Goal: Task Accomplishment & Management: Manage account settings

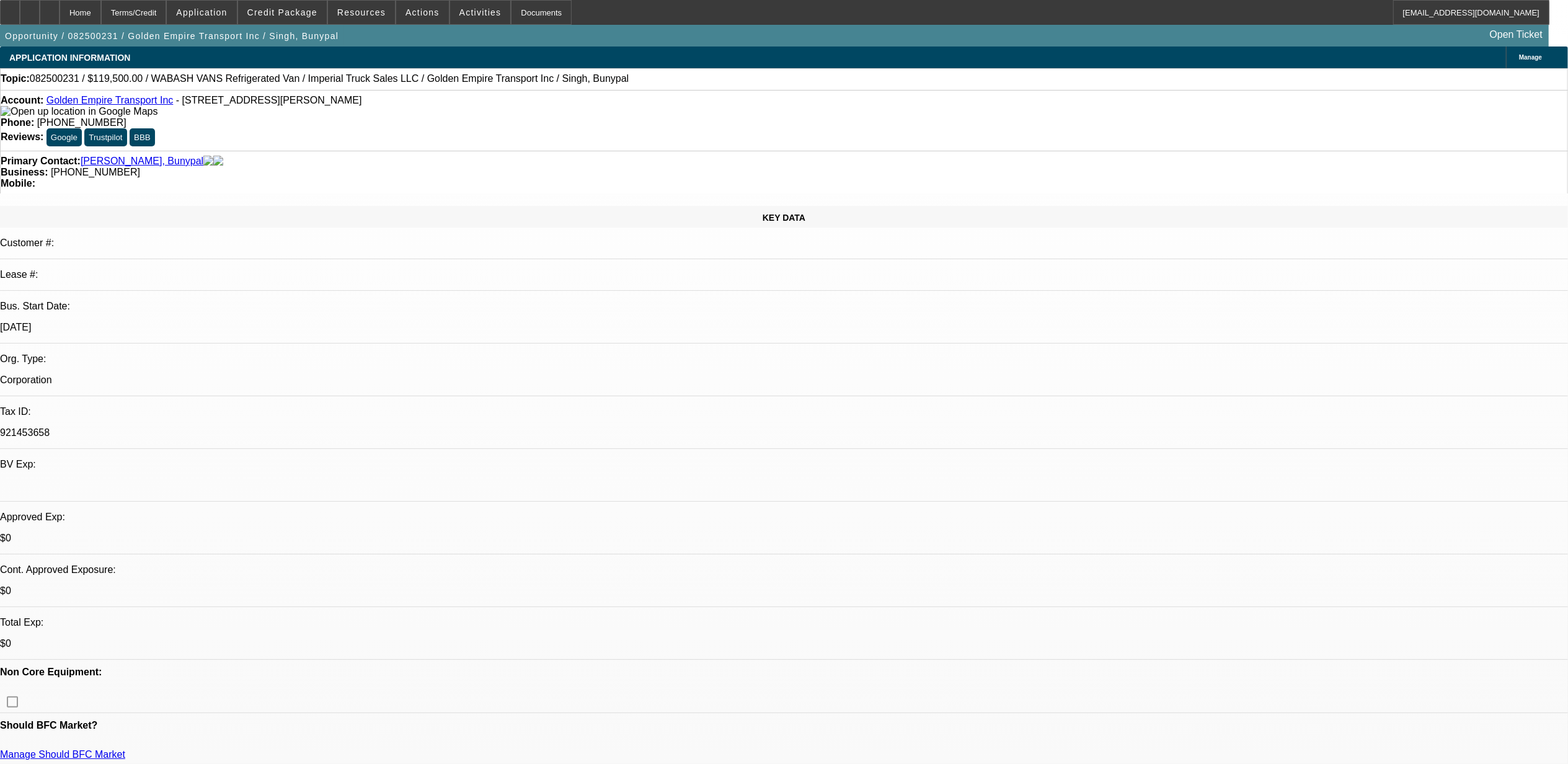
select select "0"
select select "0.1"
select select "4"
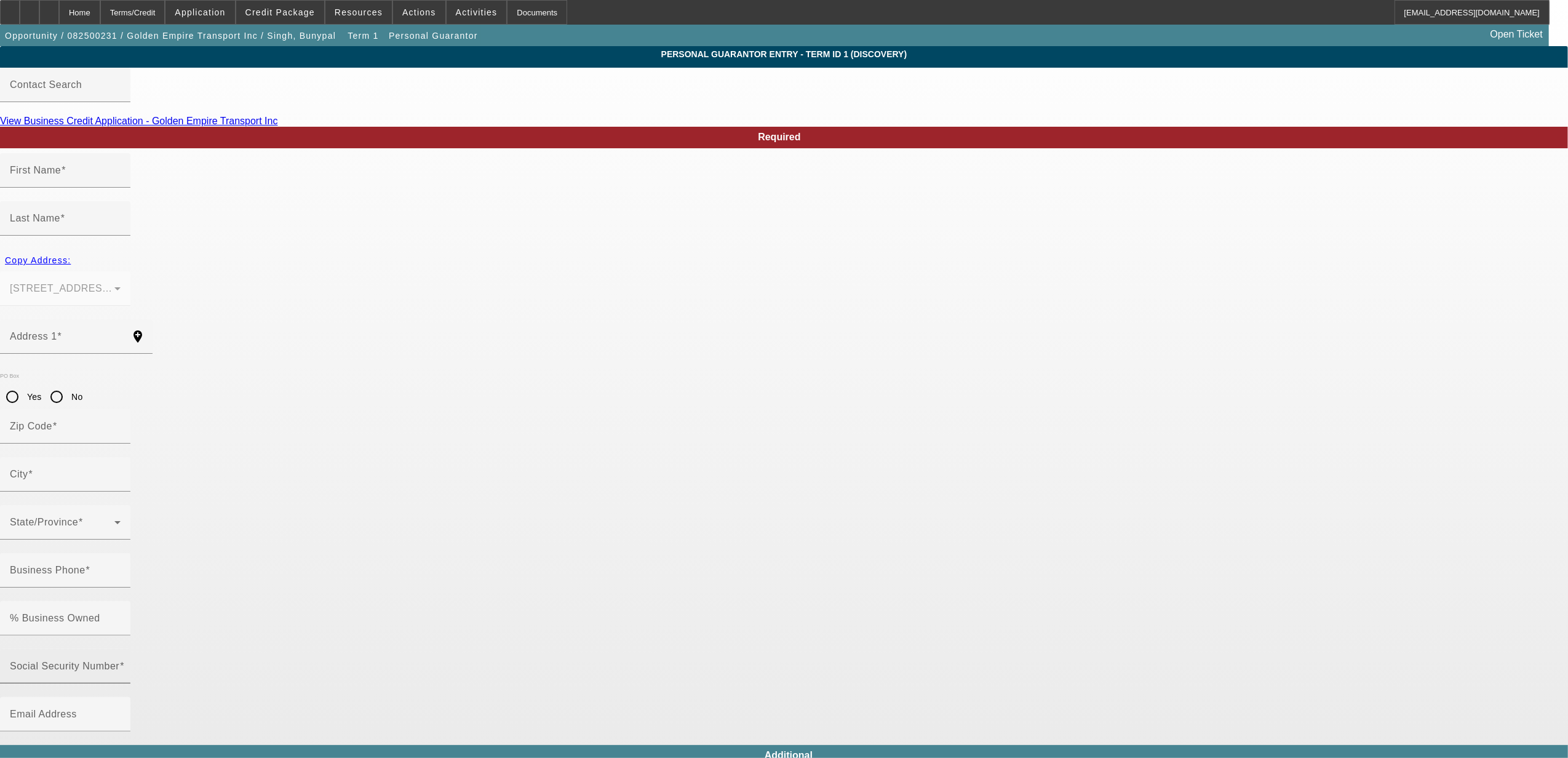
type input "Bunypal"
type input "Singh"
type input "142 E Merrill Ave"
radio input "true"
type input "92376"
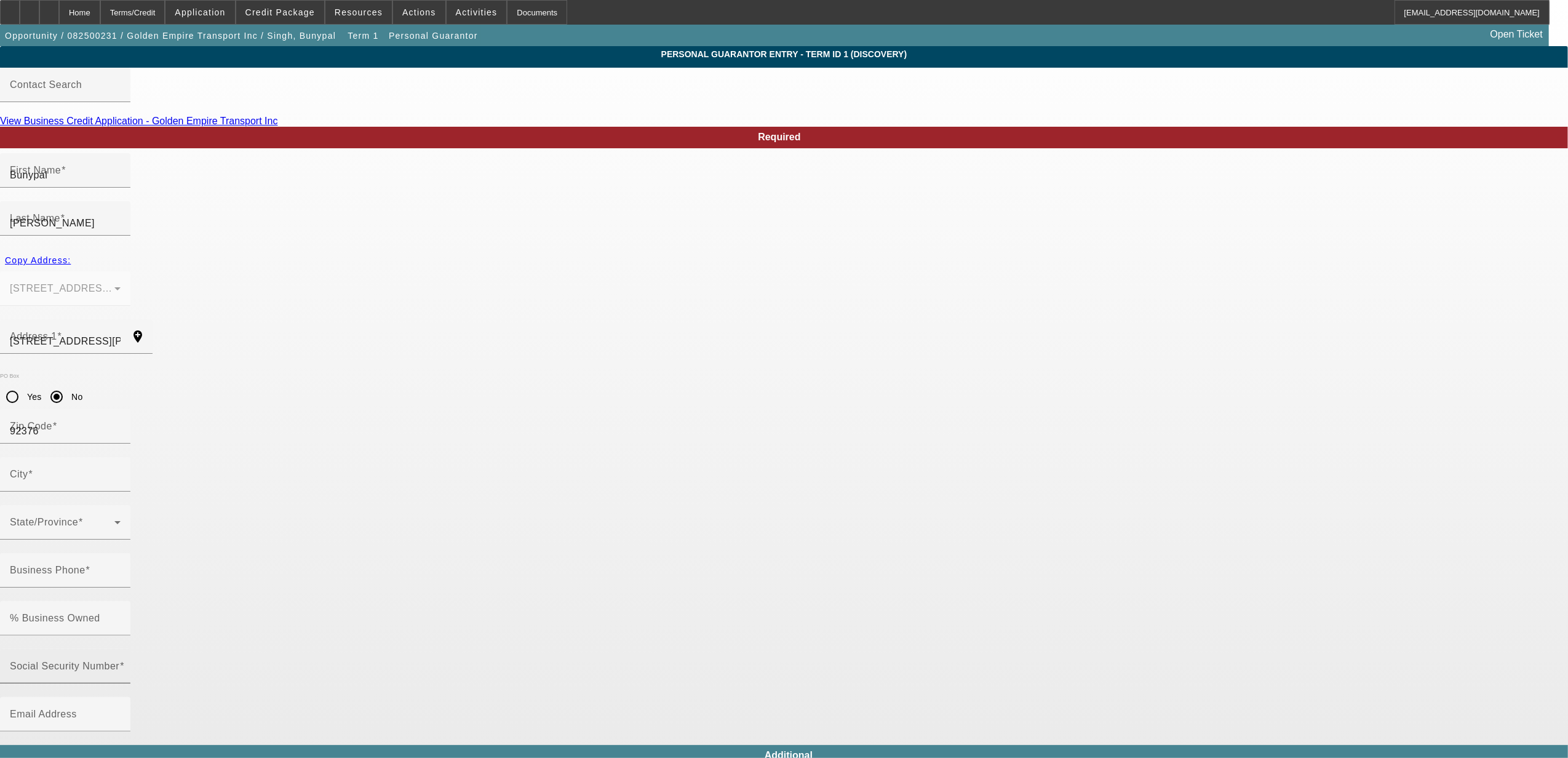
type input "Rialto"
type input "(909) 560-7523"
type input "100"
type input "921-45-7688"
type input "paul@goldenempiretrans.com"
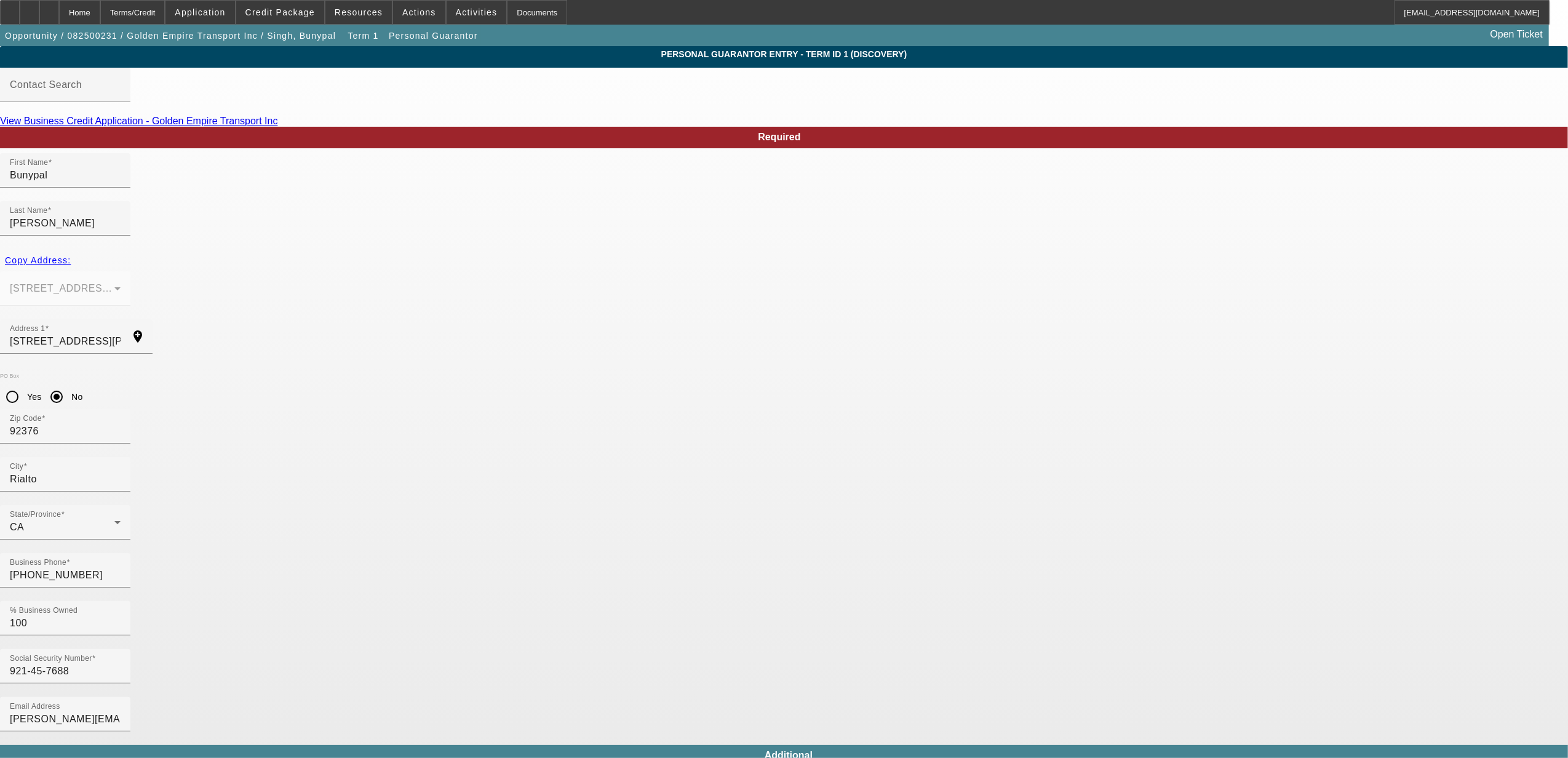
drag, startPoint x: 505, startPoint y: 486, endPoint x: 316, endPoint y: 483, distance: 189.0
click at [316, 483] on app-personal-guarantor-manage "Personal Guarantor Entry - Term ID 1 (Discovery) Contact Search View Business C…" at bounding box center [784, 661] width 1568 height 1231
type input "086-08-7688"
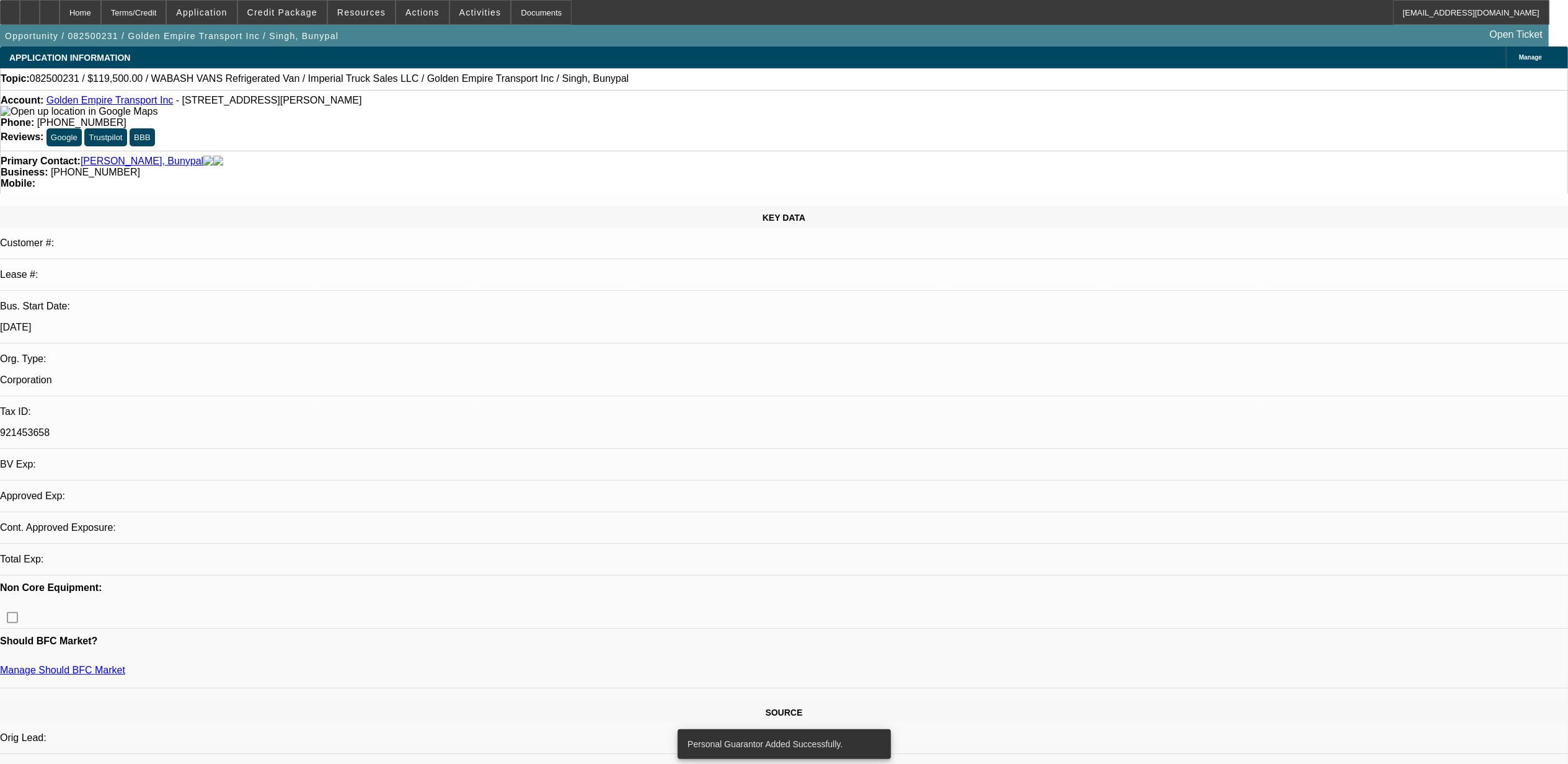
select select "0"
select select "0.1"
select select "4"
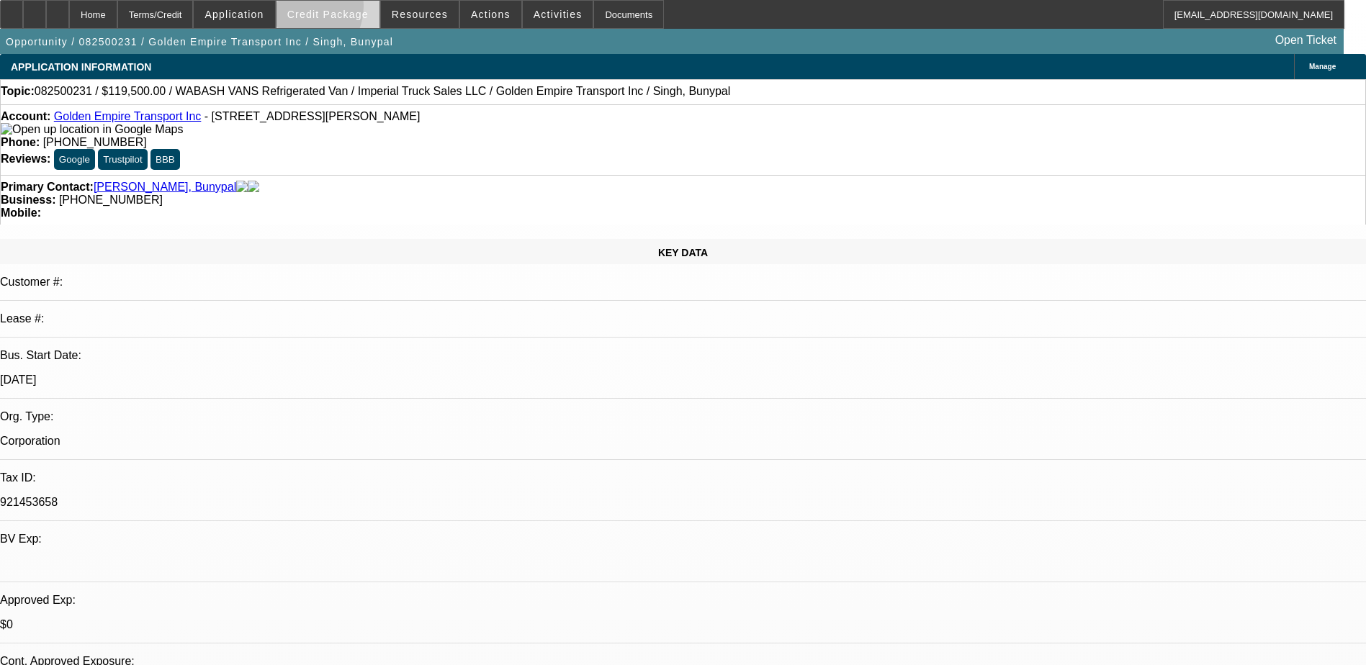
click at [321, 9] on span "Credit Package" at bounding box center [327, 15] width 81 height 12
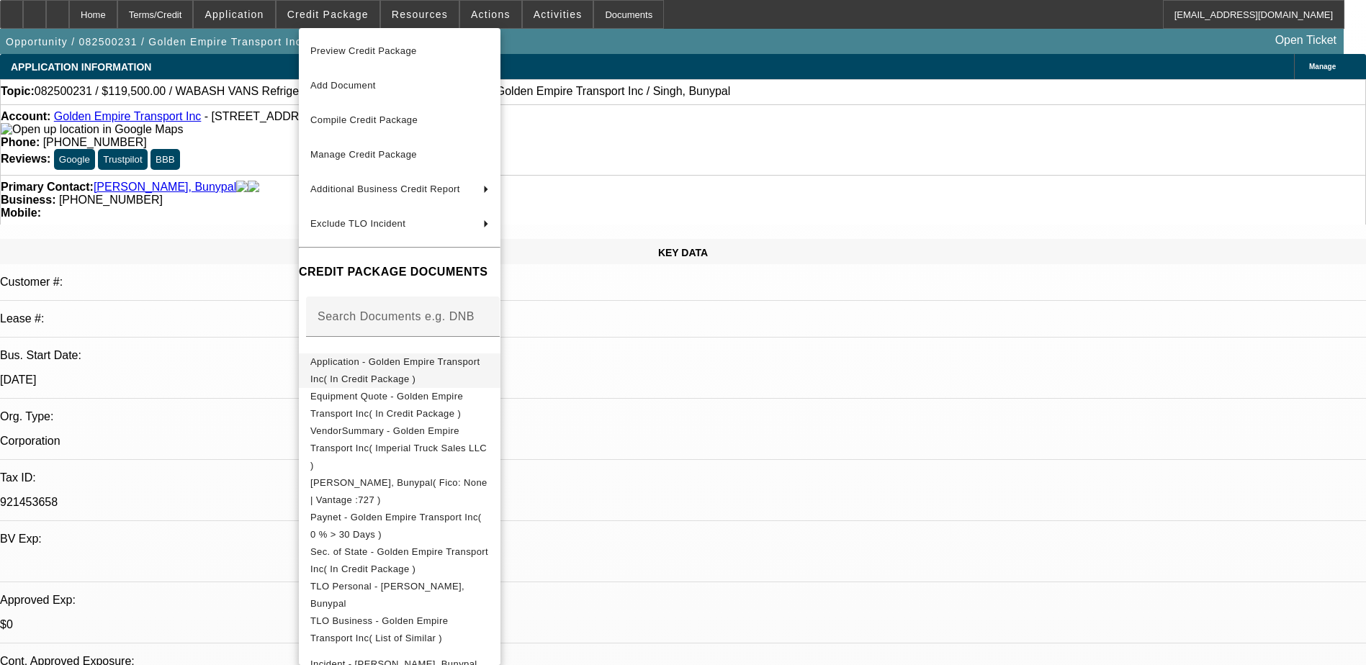
click at [431, 361] on span "Application - Golden Empire Transport Inc( In Credit Package )" at bounding box center [394, 371] width 169 height 28
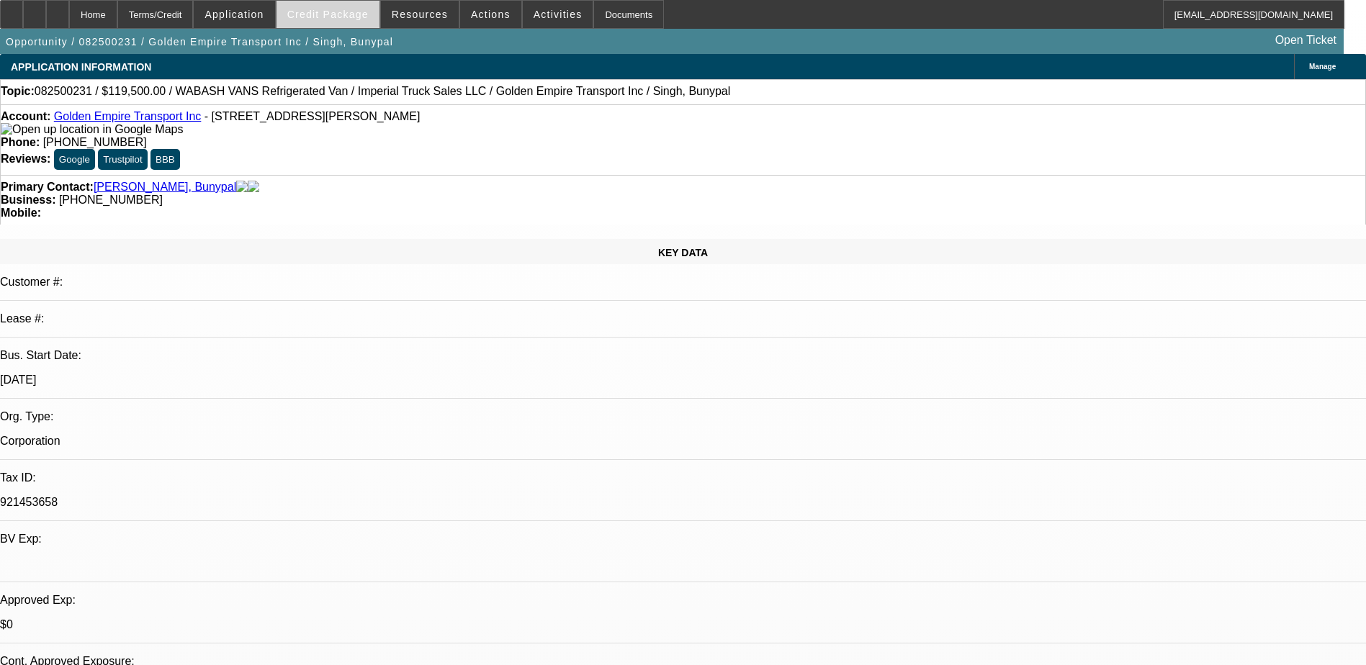
click at [359, 8] on span at bounding box center [328, 14] width 103 height 35
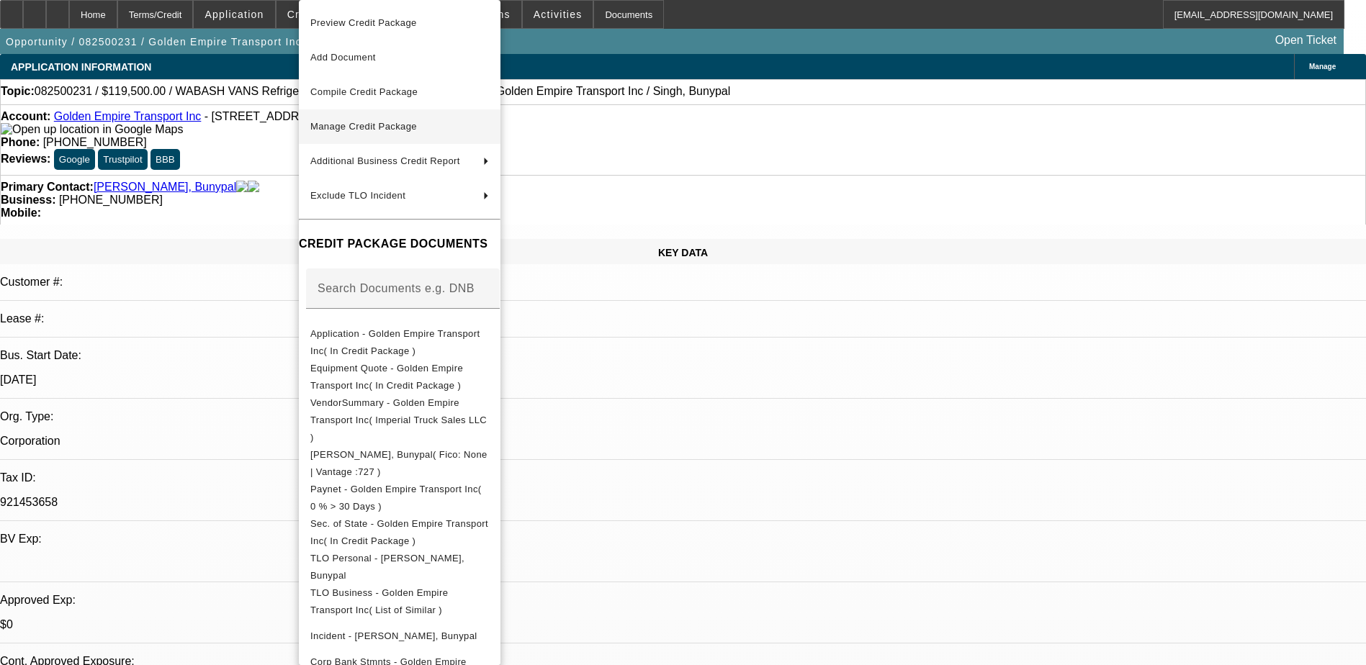
click at [374, 131] on span "Manage Credit Package" at bounding box center [363, 126] width 107 height 11
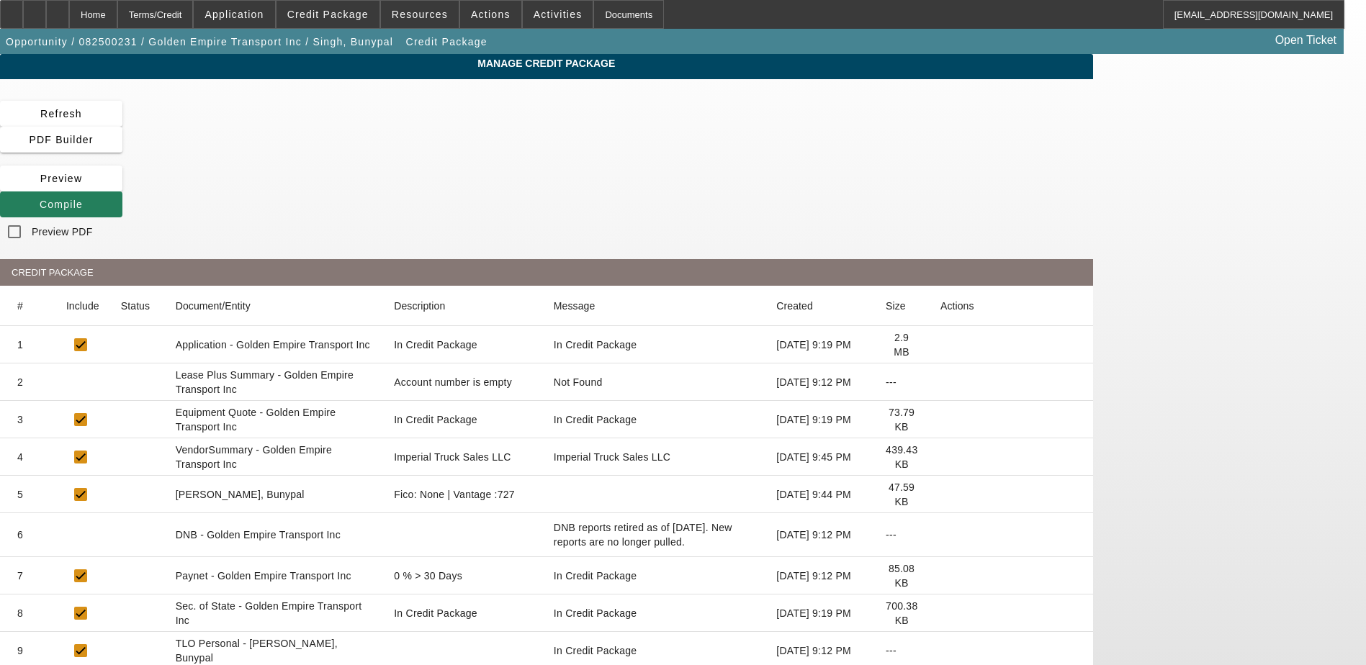
click at [83, 199] on span "Compile" at bounding box center [61, 205] width 43 height 12
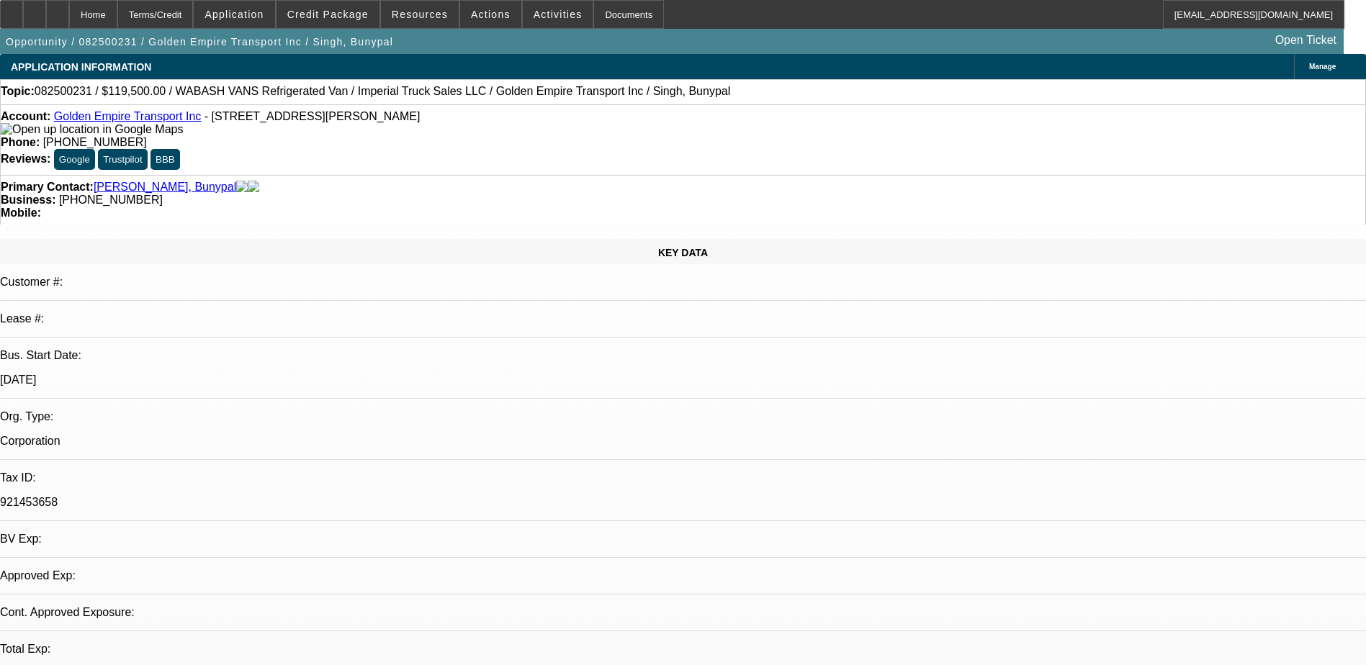
select select "0"
select select "0.1"
select select "4"
click at [58, 9] on icon at bounding box center [58, 9] width 0 height 0
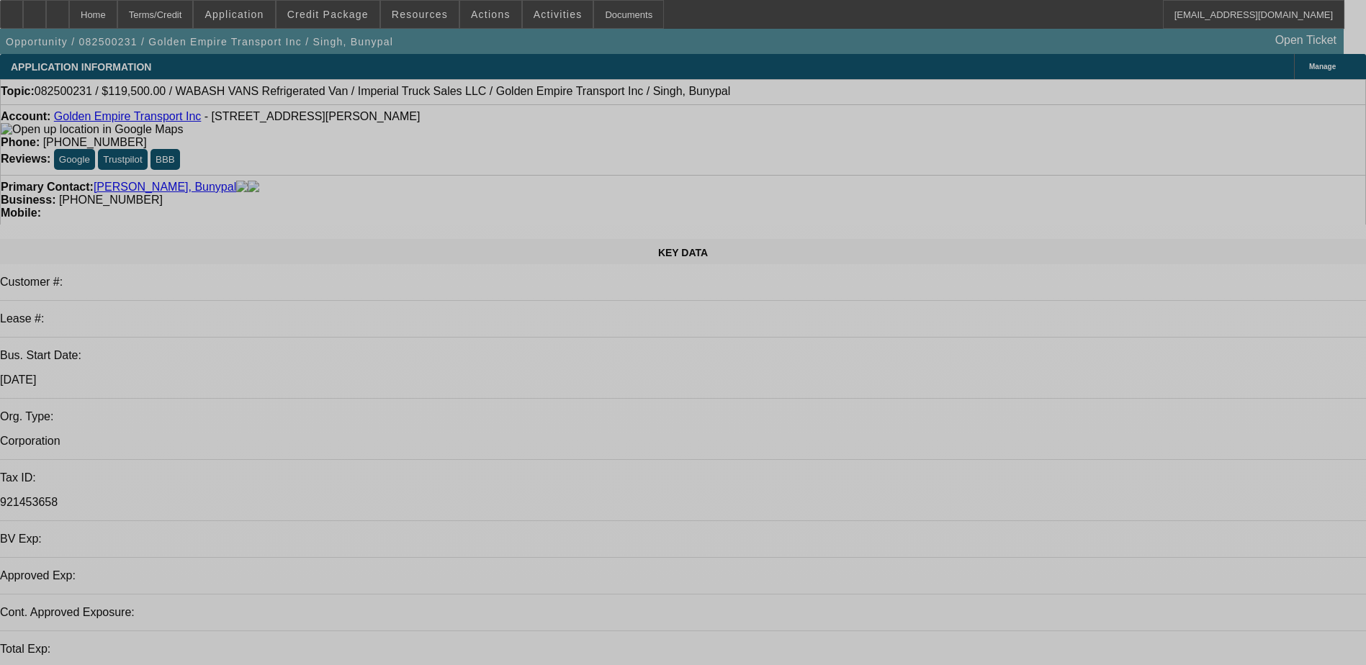
select select "0"
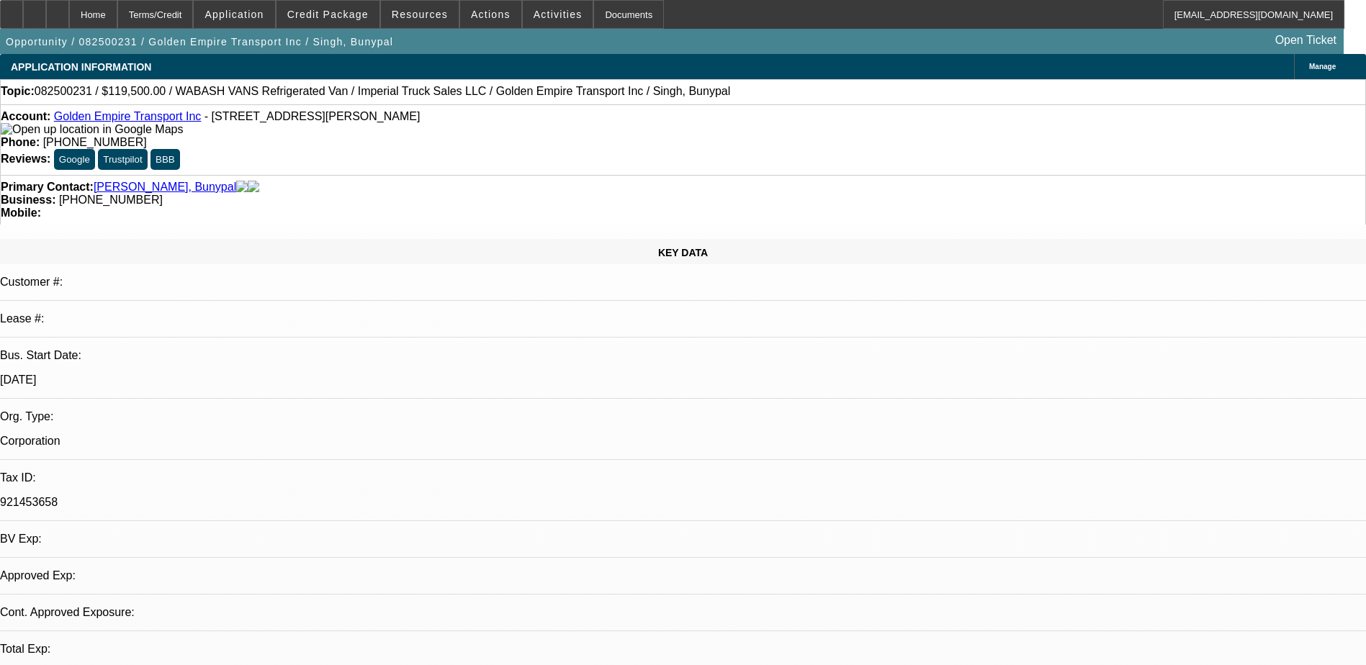
select select "0.1"
select select "4"
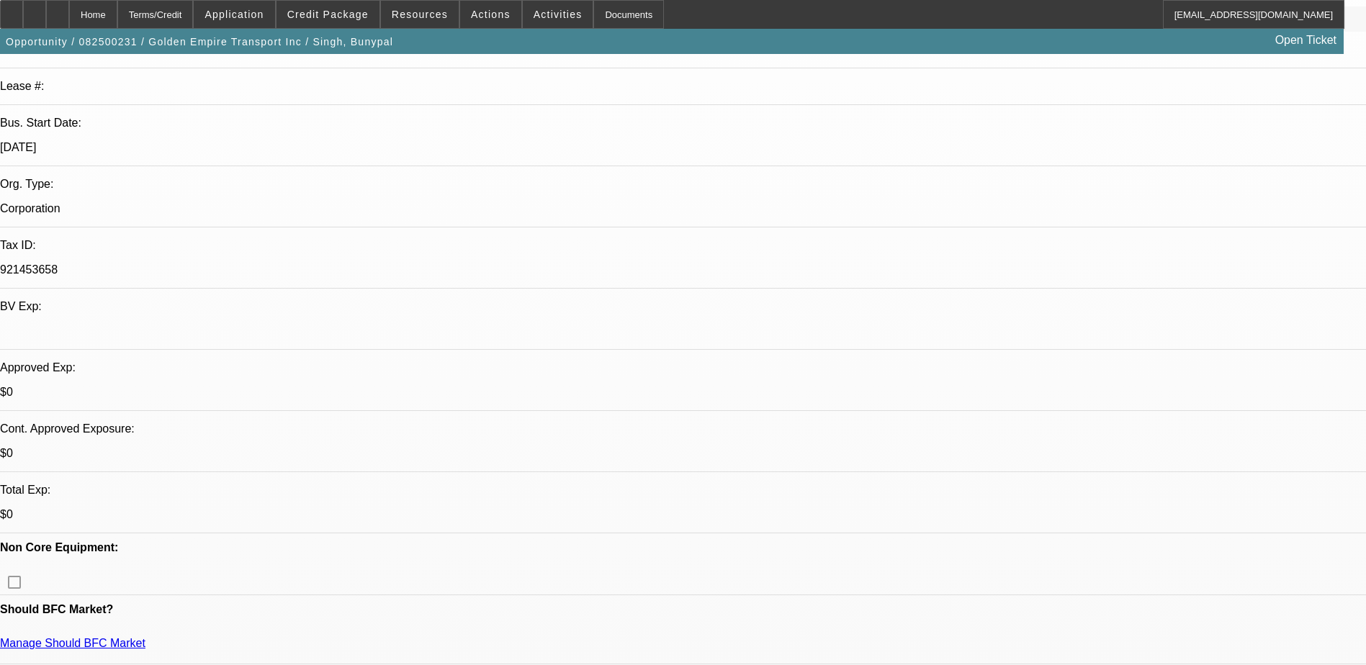
scroll to position [432, 0]
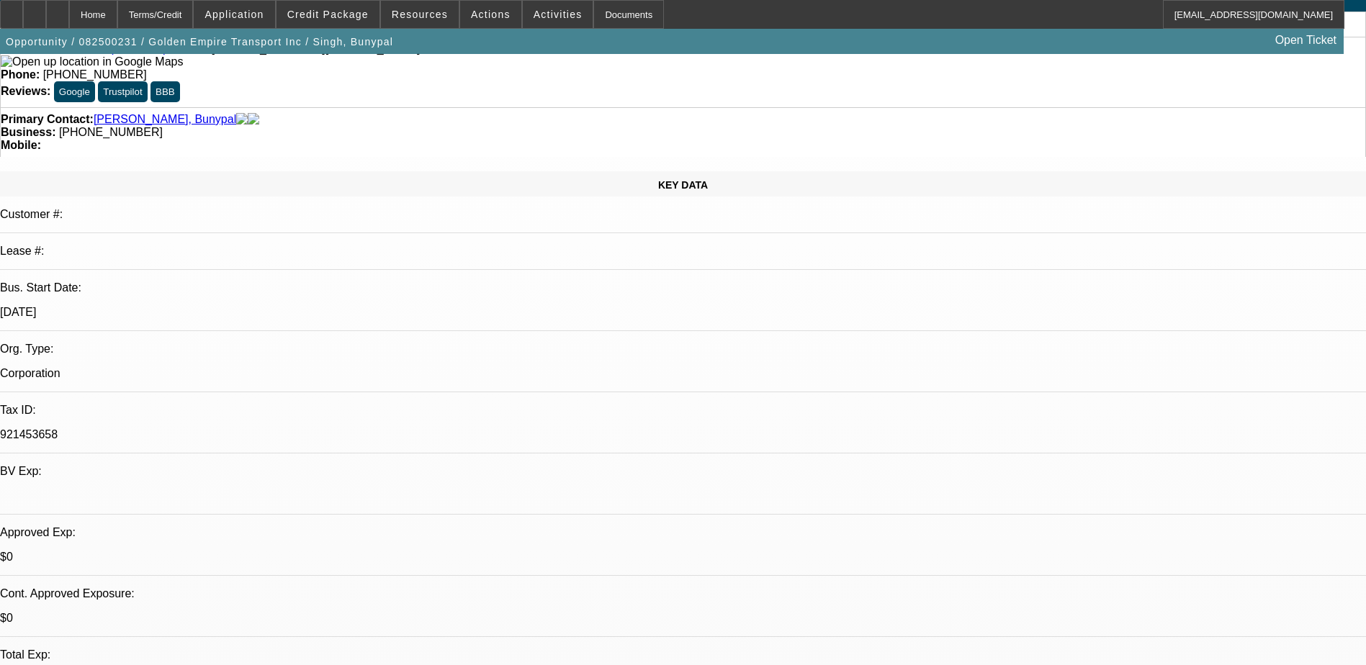
scroll to position [0, 0]
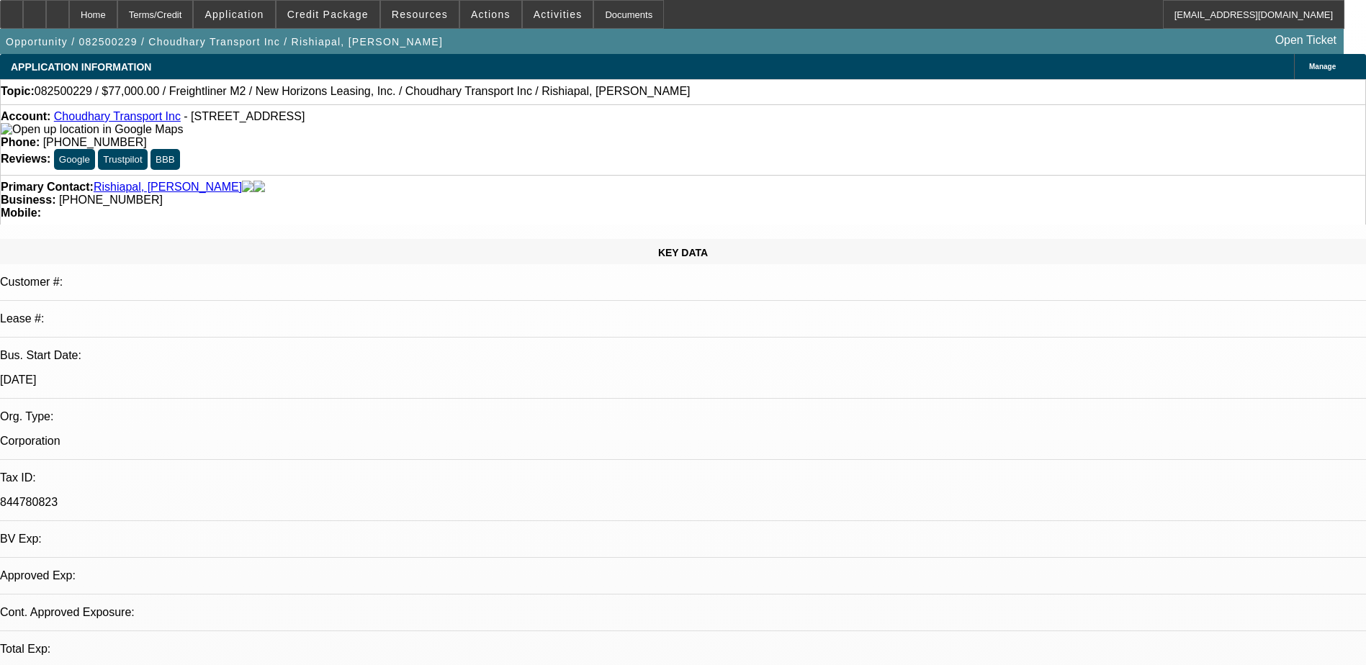
select select "0"
select select "0.1"
select select "1"
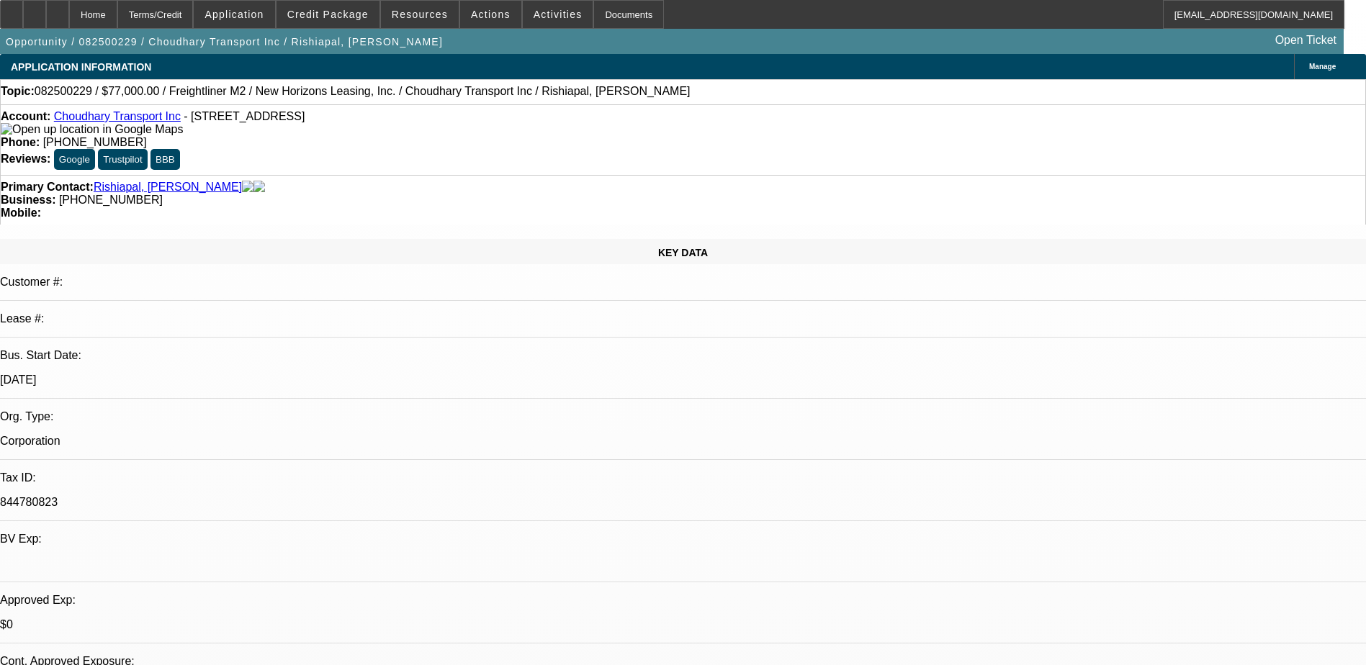
select select "4"
click at [35, 9] on icon at bounding box center [35, 9] width 0 height 0
click at [351, 15] on span "Credit Package" at bounding box center [327, 15] width 81 height 12
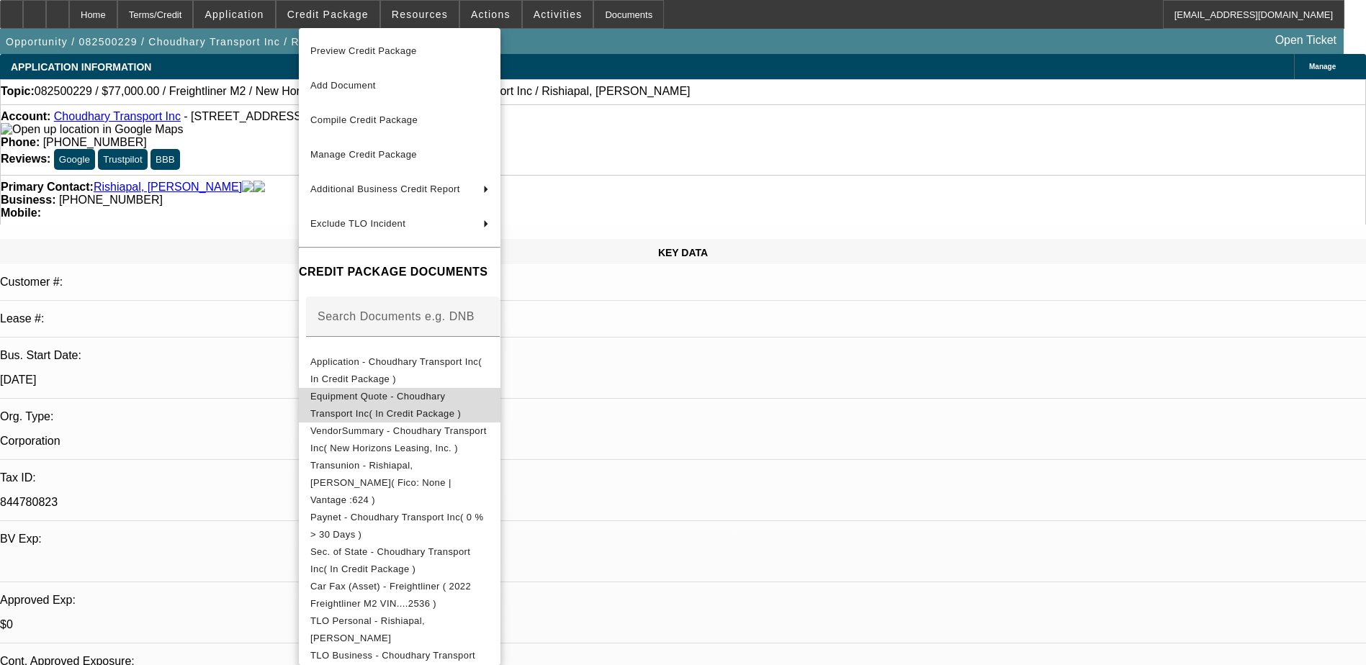
click at [426, 401] on span "Equipment Quote - Choudhary Transport Inc( In Credit Package )" at bounding box center [385, 405] width 151 height 28
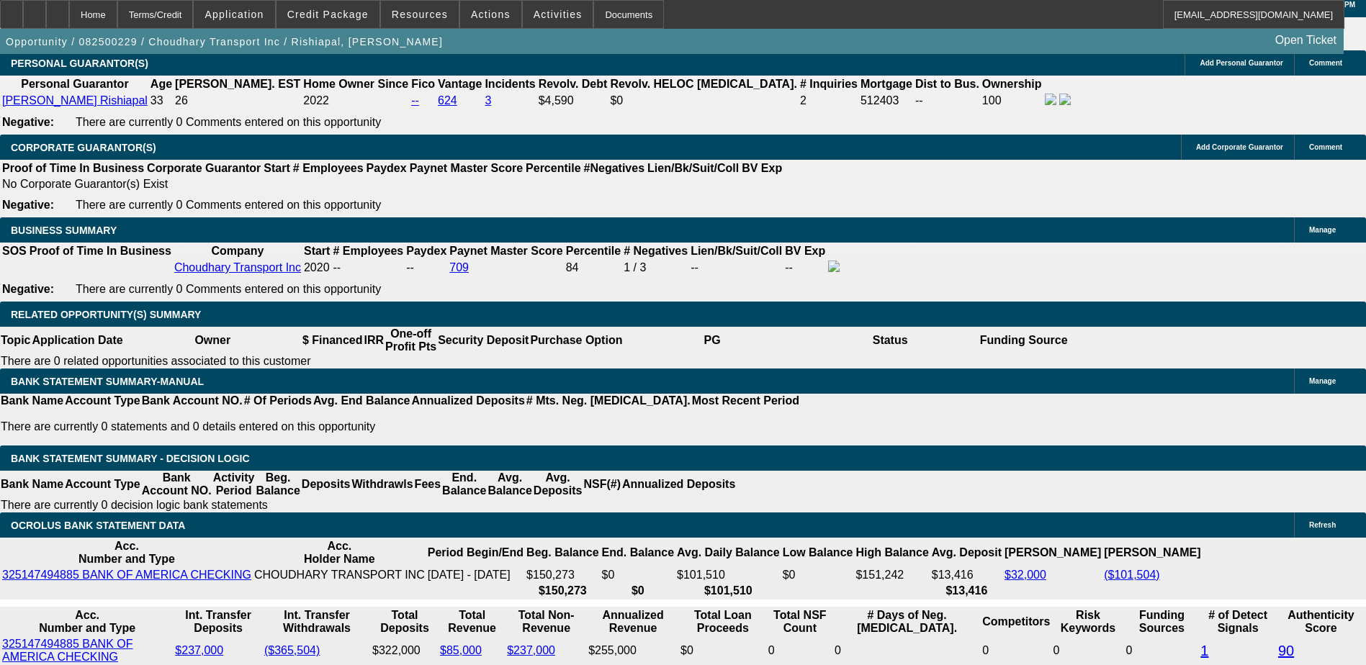
scroll to position [2017, 0]
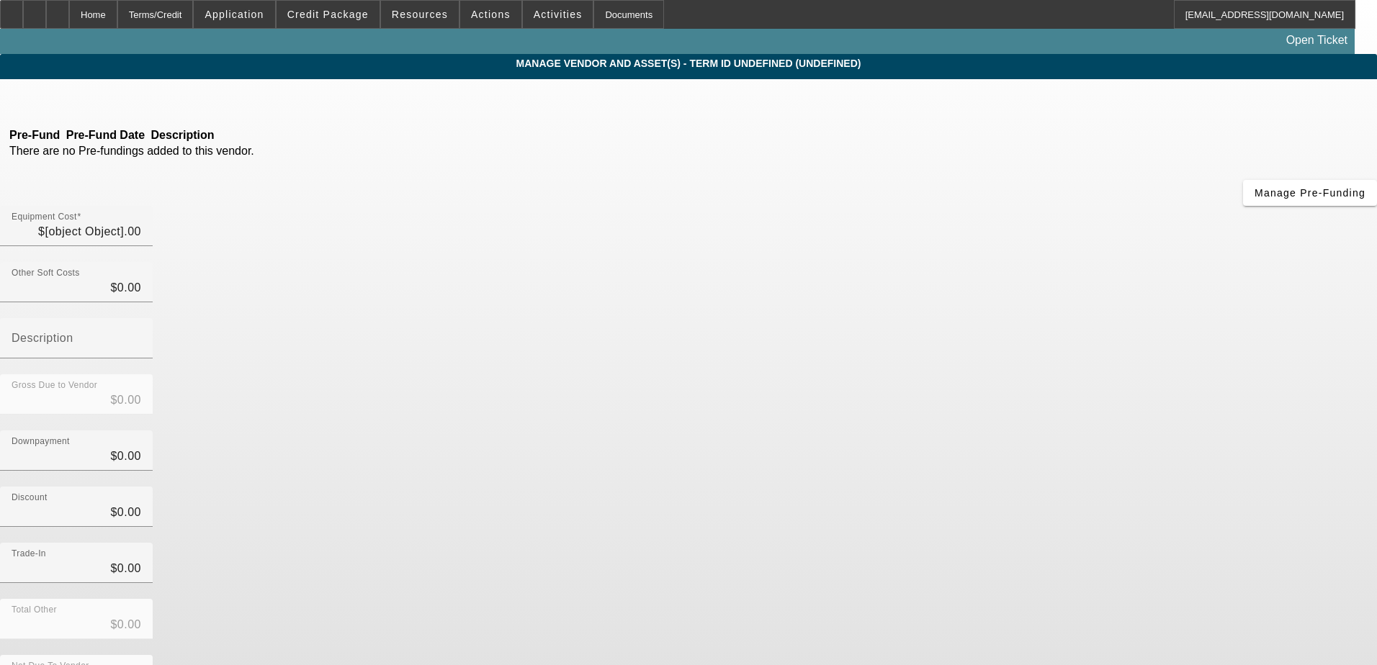
type input "$77,000.00"
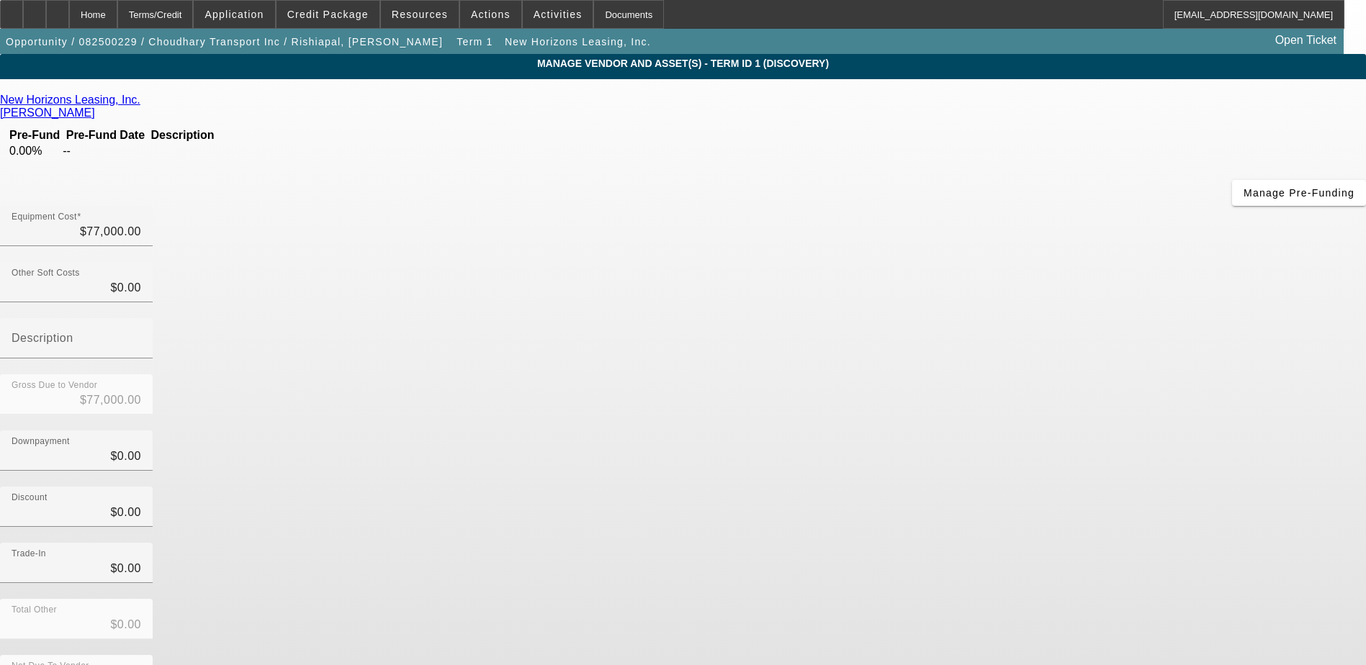
click at [356, 282] on div "New Horizons Leasing, Inc. Crowley, Dyllan Pre-Fund Pre-Fund Date Description 0…" at bounding box center [683, 418] width 1366 height 648
click at [141, 206] on div "Equipment Cost $77,000.00" at bounding box center [77, 226] width 130 height 40
click at [141, 223] on input "77000" at bounding box center [77, 231] width 130 height 17
type input "1"
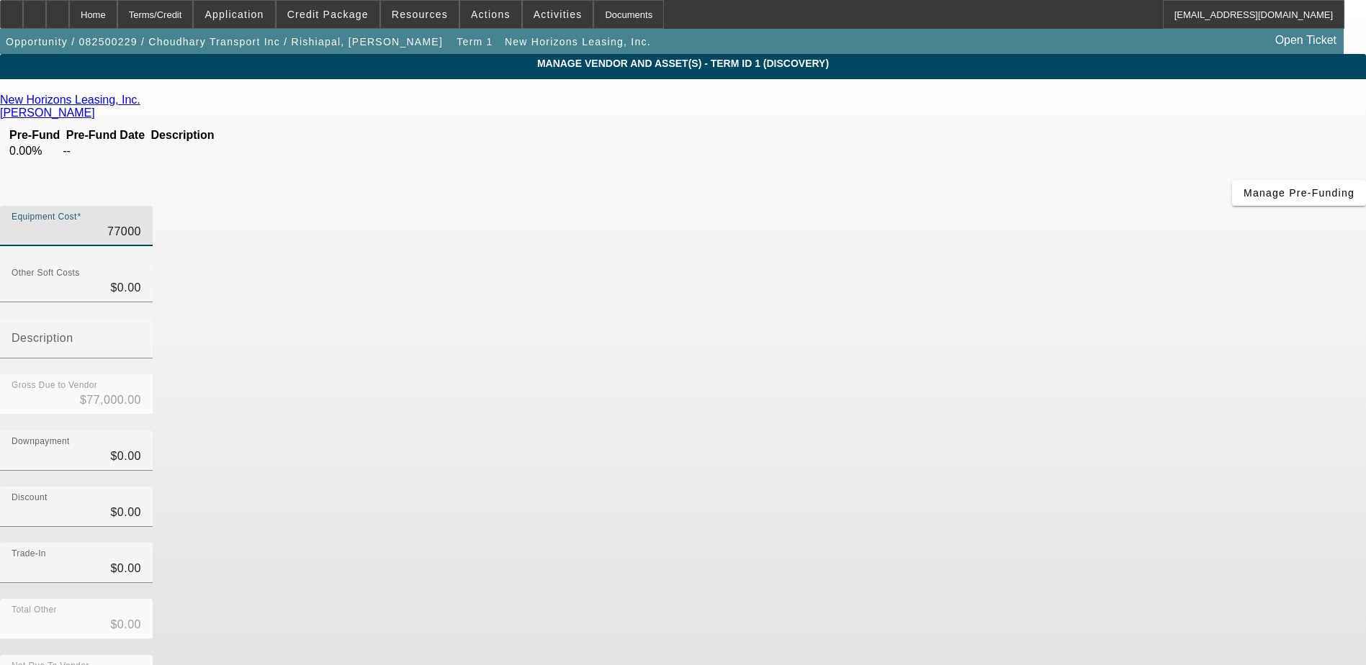
type input "$1.00"
type input "15"
type input "$15.00"
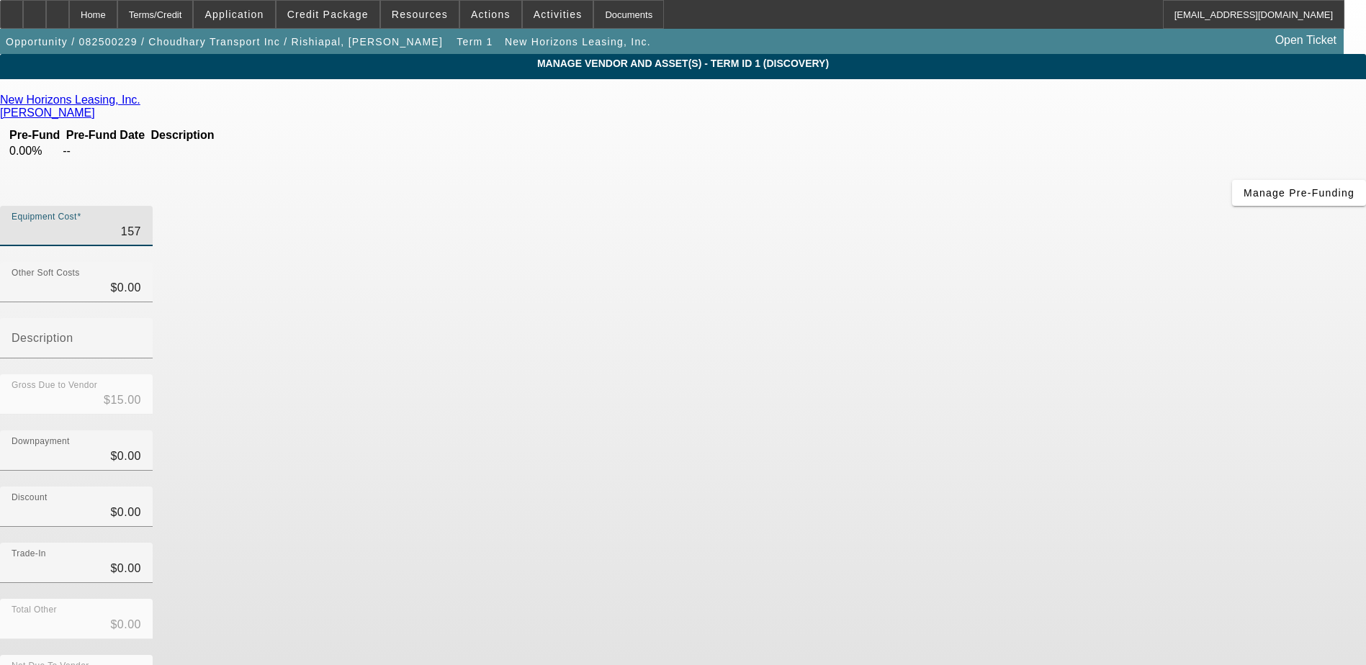
type input "1574"
type input "$1,574.00"
type input "15740"
type input "$15,740.00"
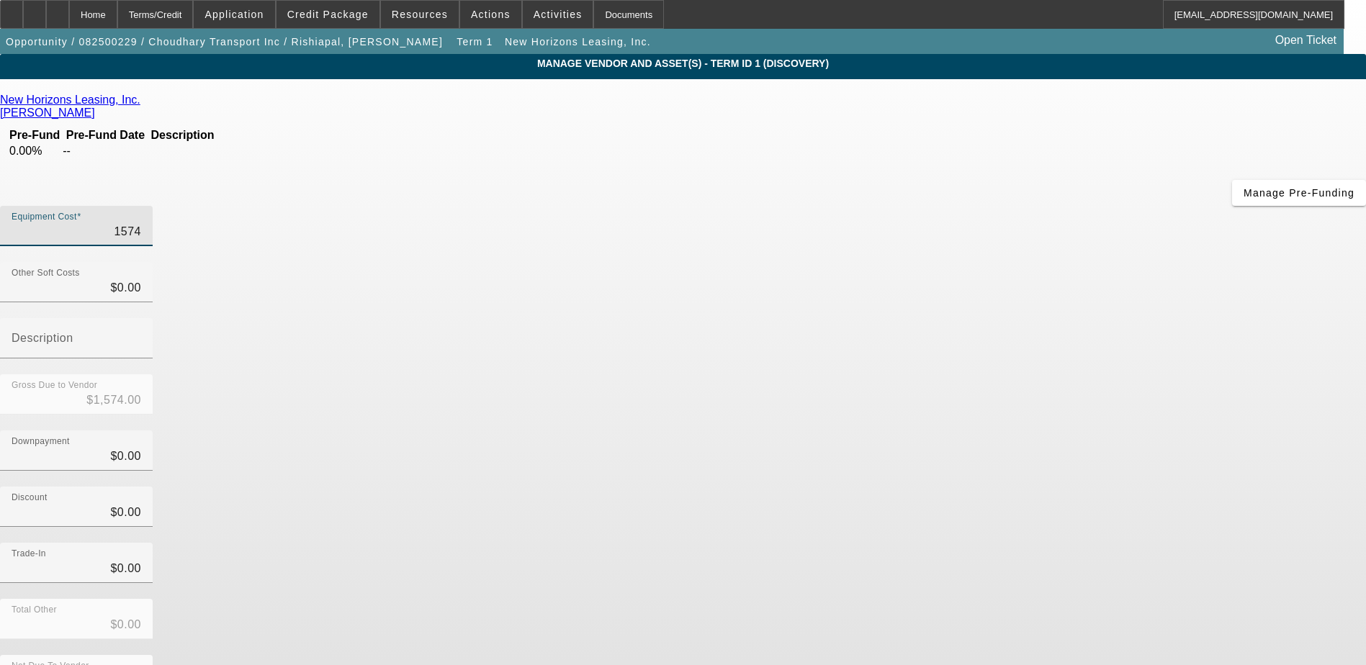
type input "$15,740.00"
type input "157400"
type input "$157,400.00"
type input "1574000"
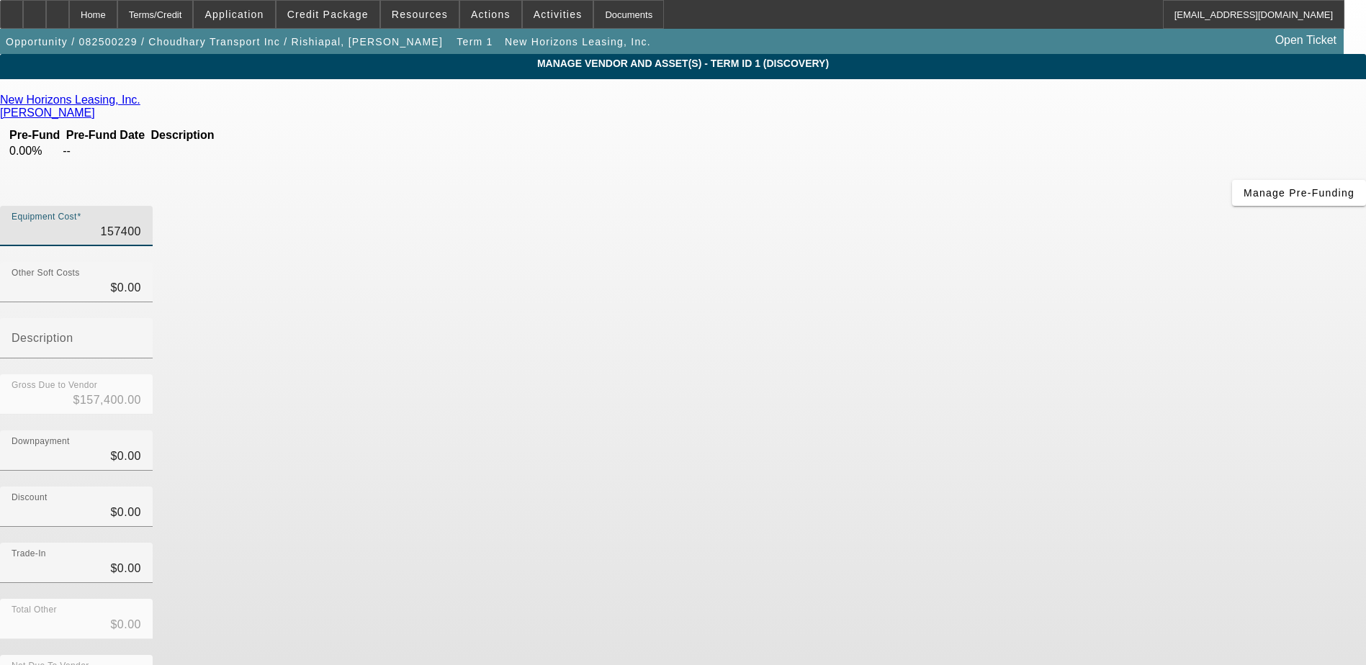
type input "$1,574,000.00"
type input "157400"
type input "$157,400.00"
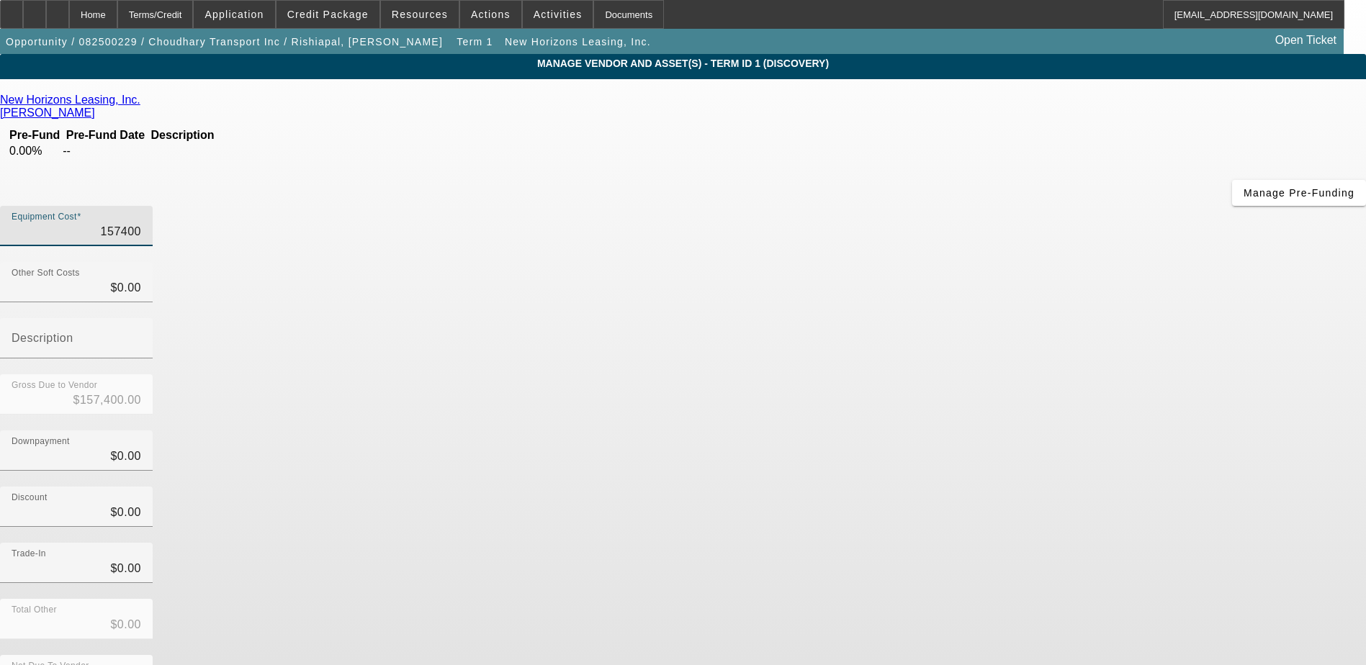
type input "15740"
type input "$15,740.00"
type input "1574"
type input "$1,574.00"
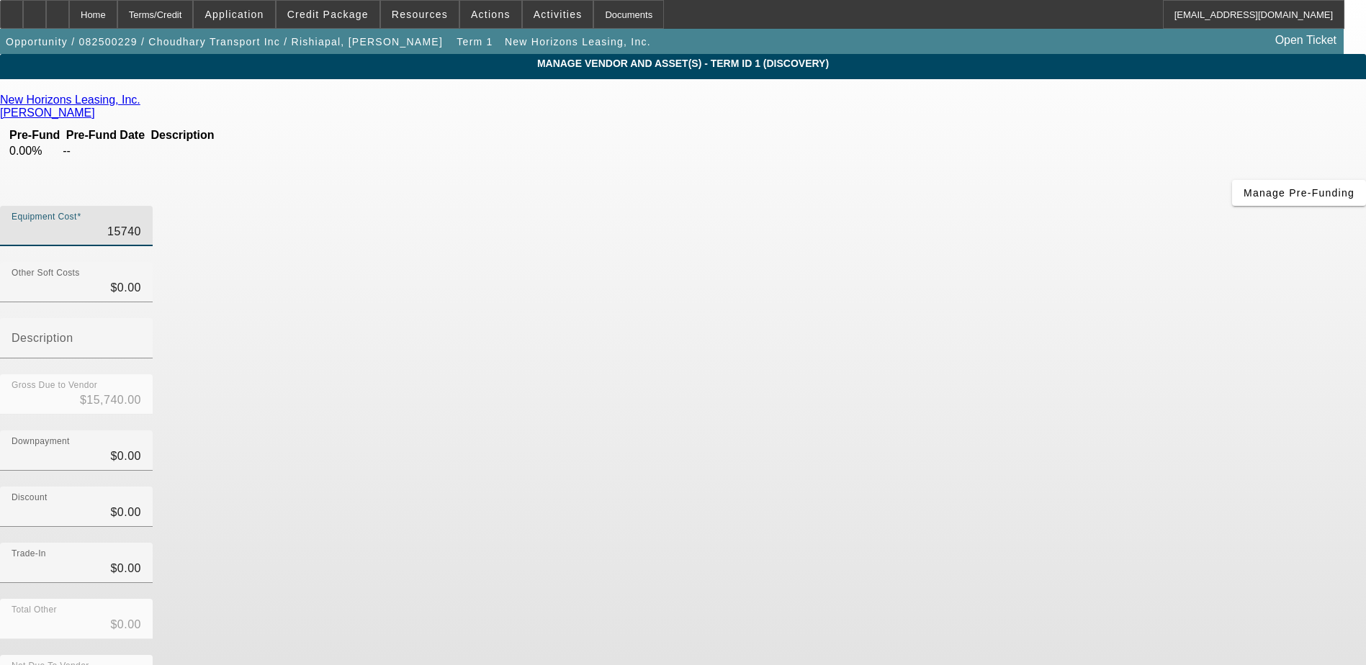
type input "$1,574.00"
type input "157"
type input "$157.00"
type input "15"
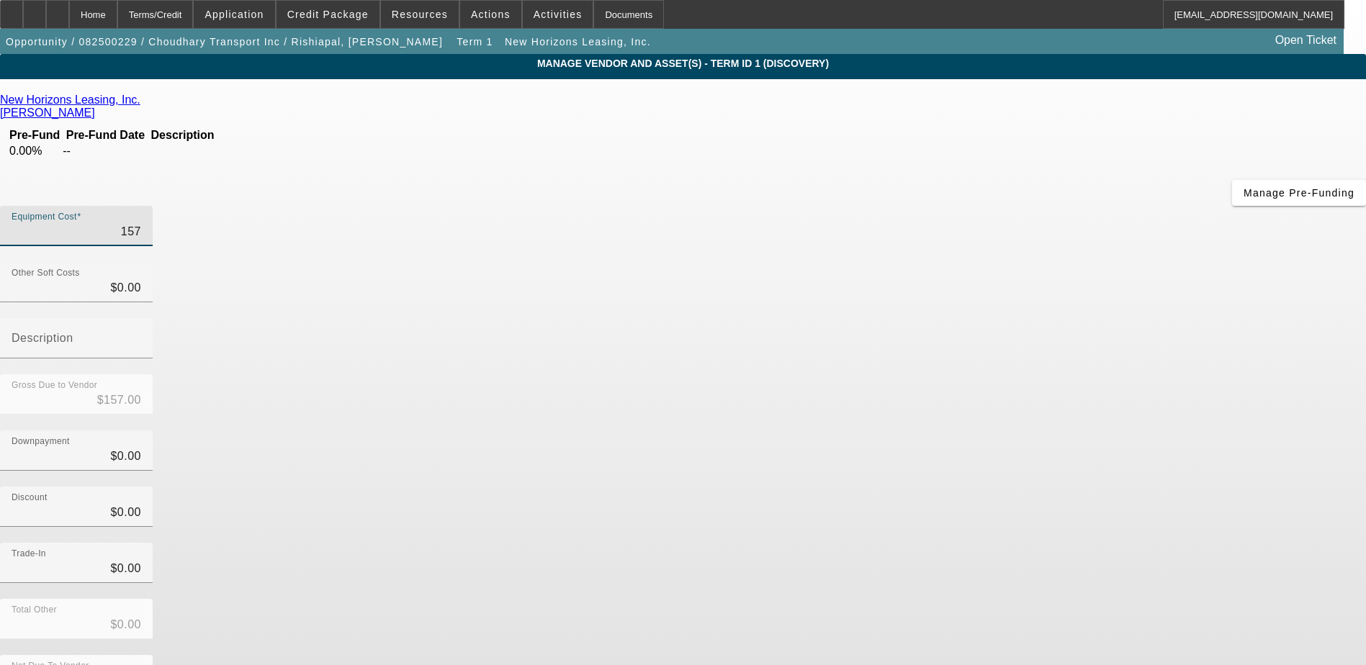
type input "$15.00"
type input "154"
type input "$154.00"
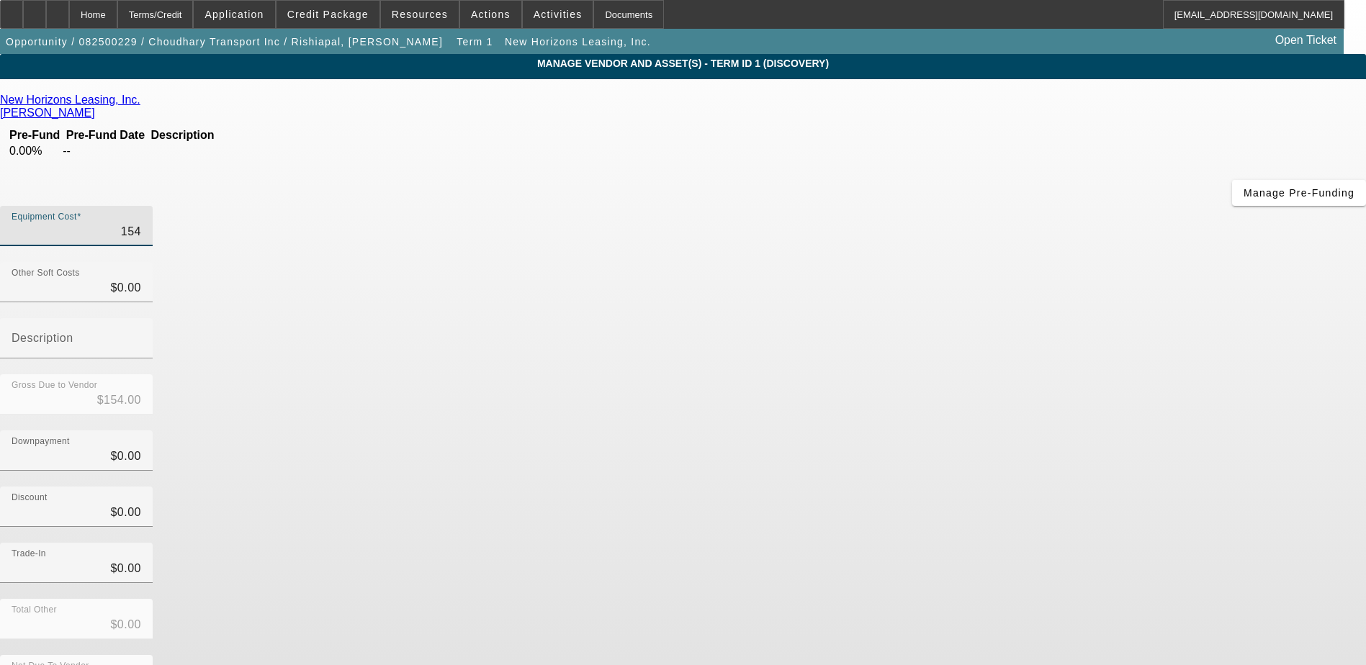
type input "1540"
type input "$1,540.00"
type input "15400"
type input "$15,400.00"
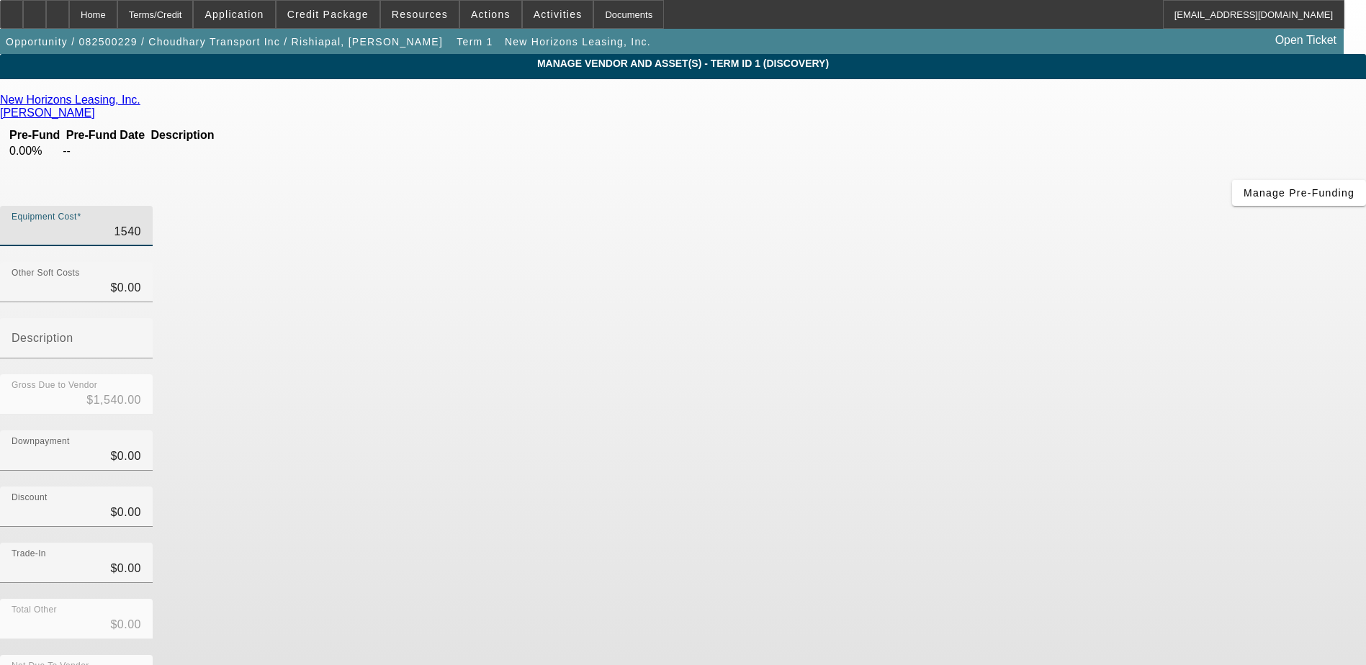
type input "$15,400.00"
type input "154000"
type input "$154,000.00"
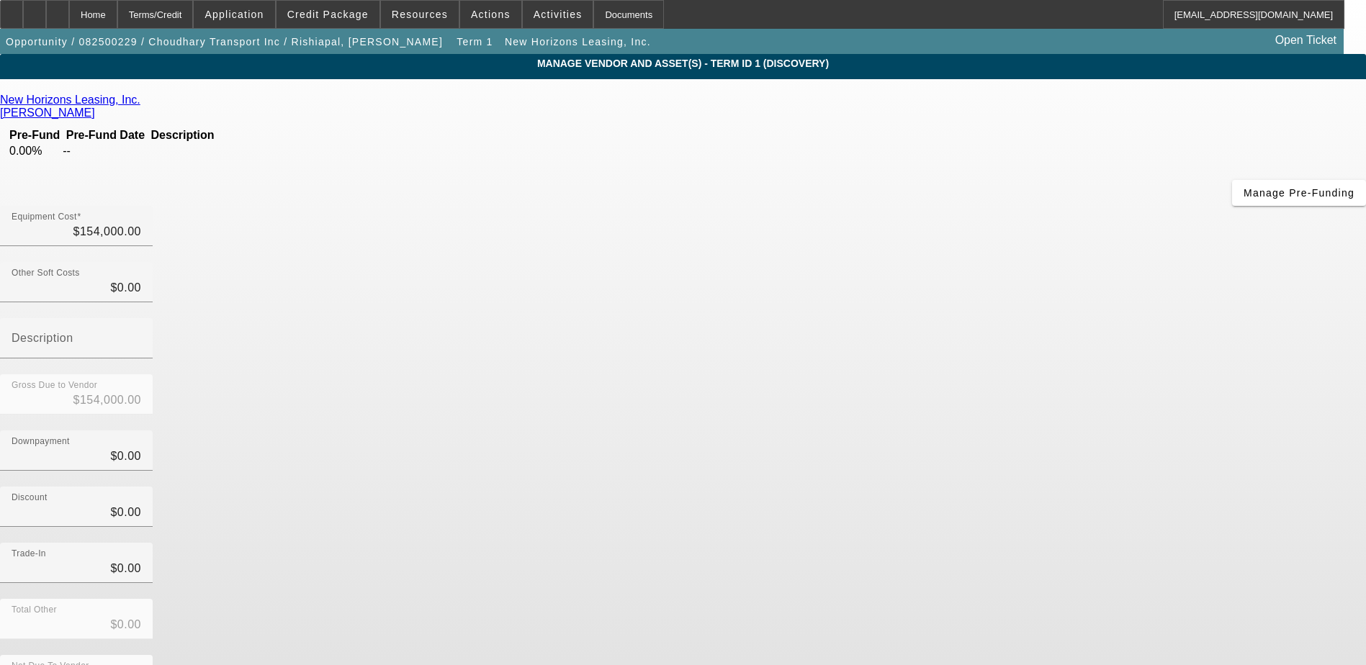
click at [1098, 431] on div "Downpayment $0.00" at bounding box center [683, 459] width 1366 height 56
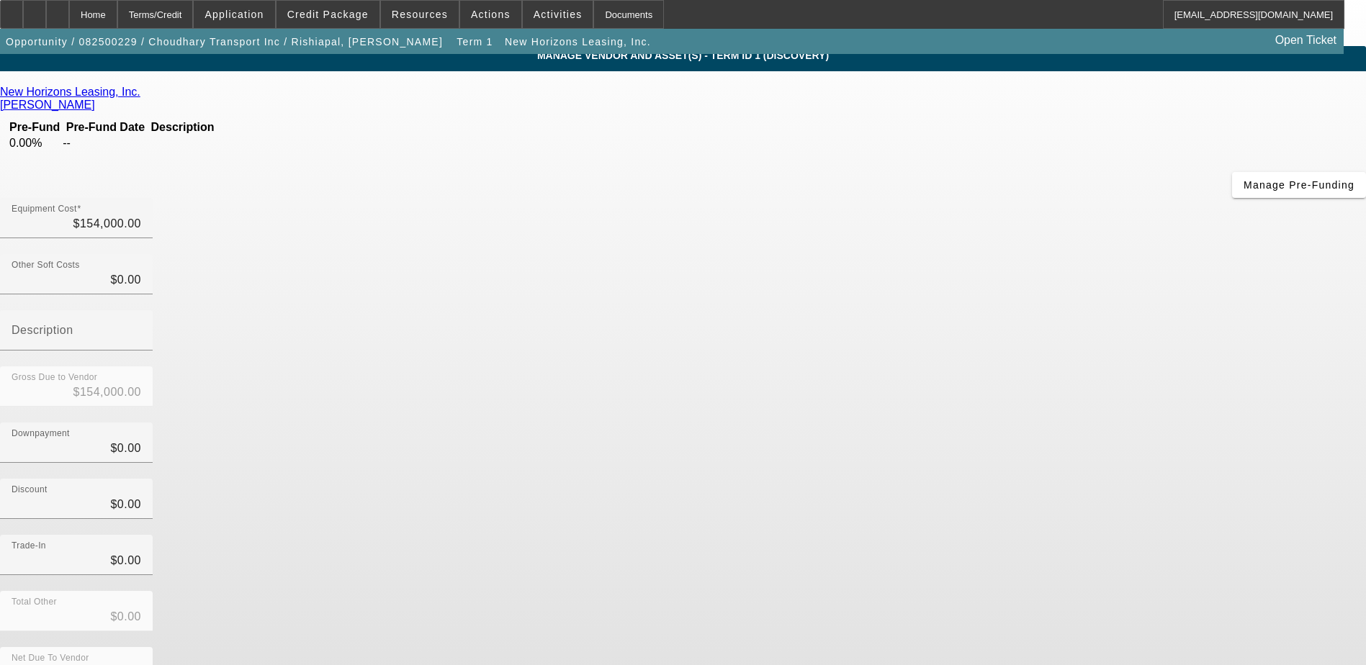
scroll to position [10, 0]
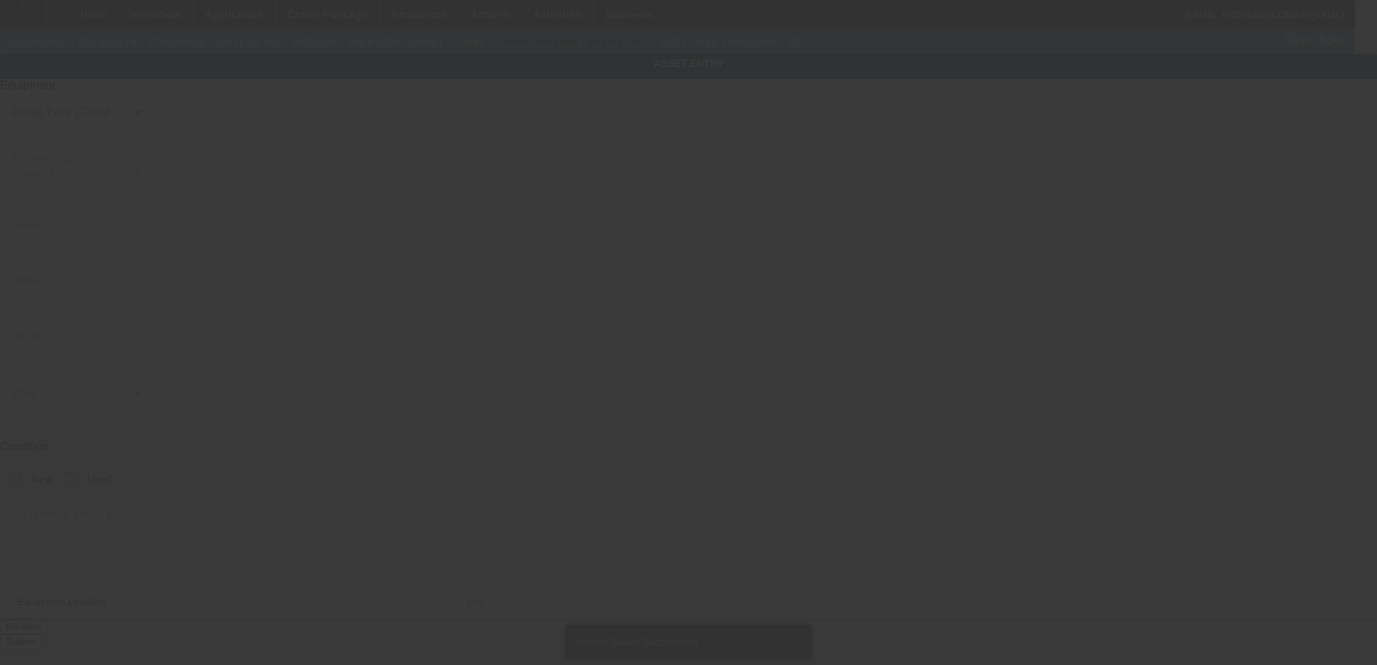
type input "1FUJHHDRXNLMW2536"
type input "Freightliner"
type input "M2"
radio input "true"
type textarea "And All"
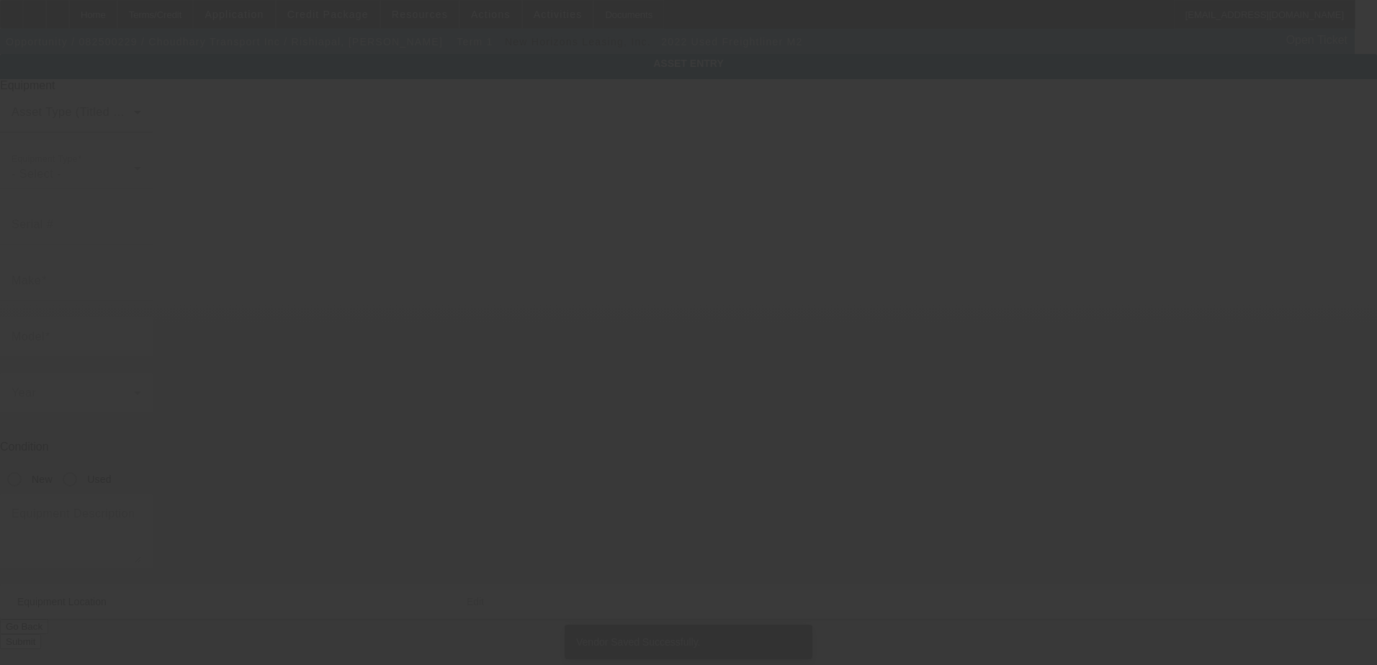
type input "6997 E Yale Ave"
type input "Fresno"
type input "93727"
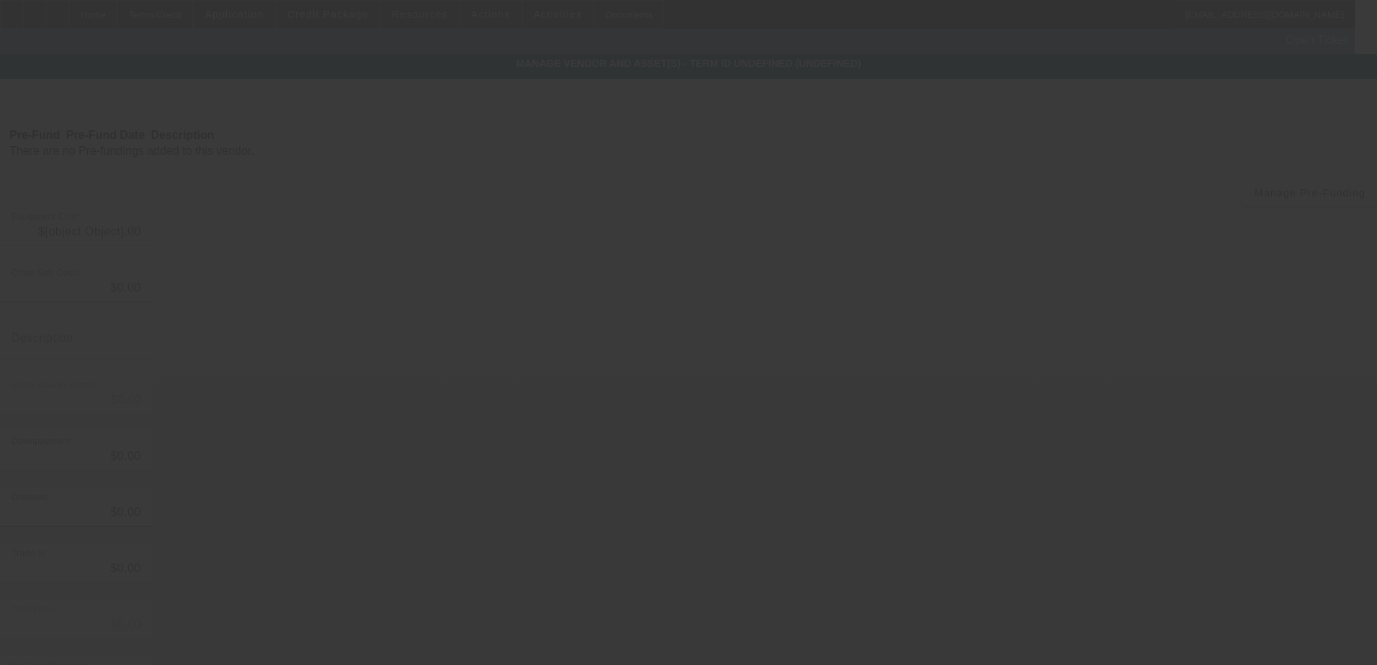
type input "$154,000.00"
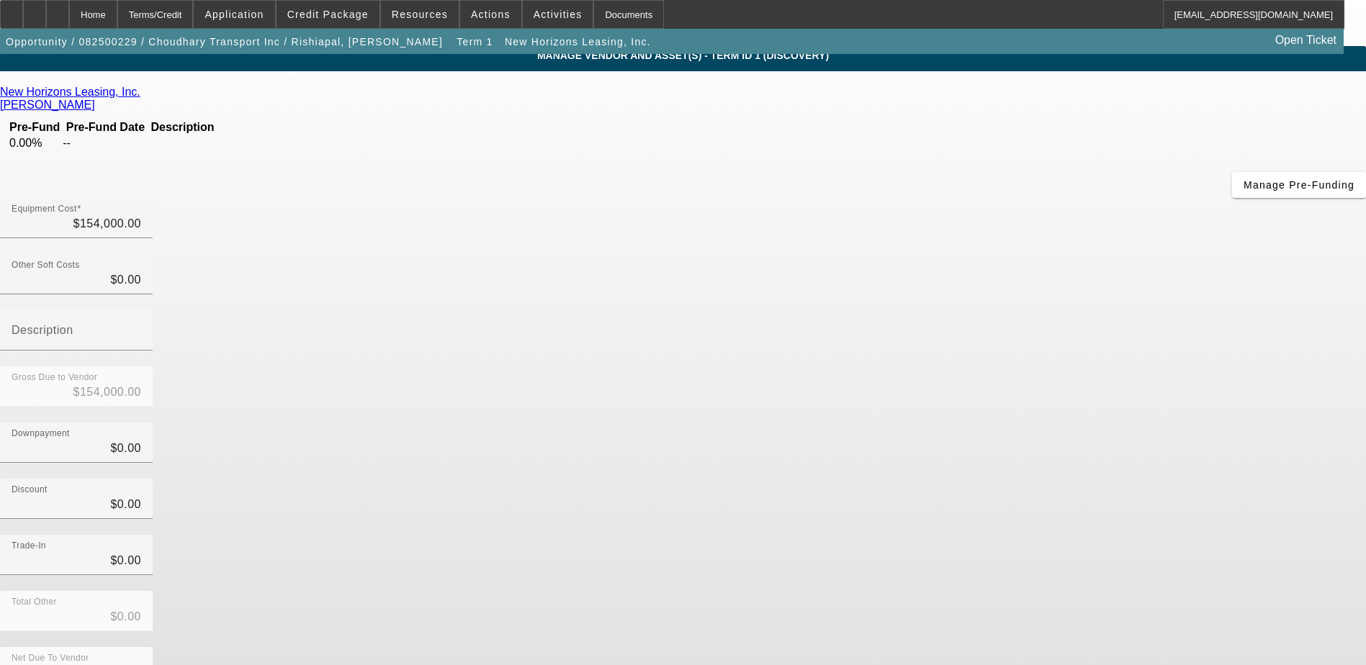
scroll to position [10, 0]
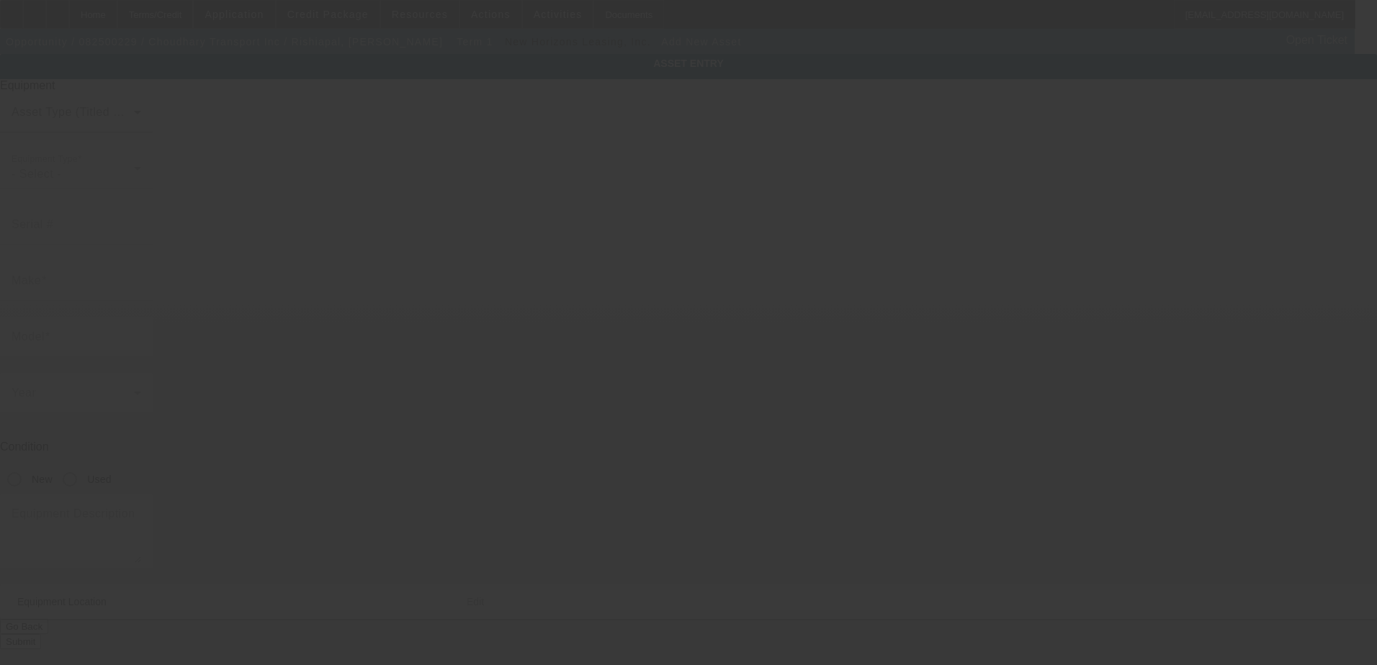
type input "6997 E Yale Ave"
type input "Fresno"
type input "93727"
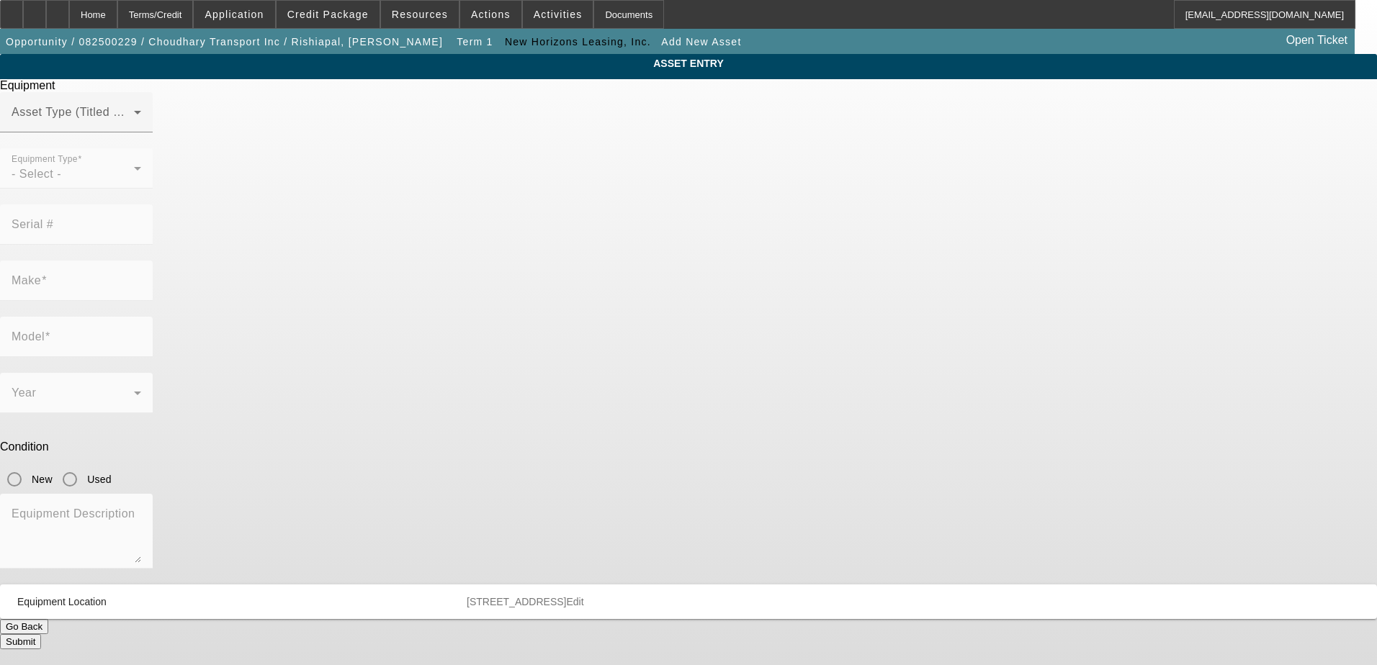
click at [78, 164] on mat-label "Equipment Type" at bounding box center [45, 159] width 66 height 9
click at [188, 118] on mat-label "Asset Type (Titled or Non-Titled)" at bounding box center [100, 112] width 176 height 12
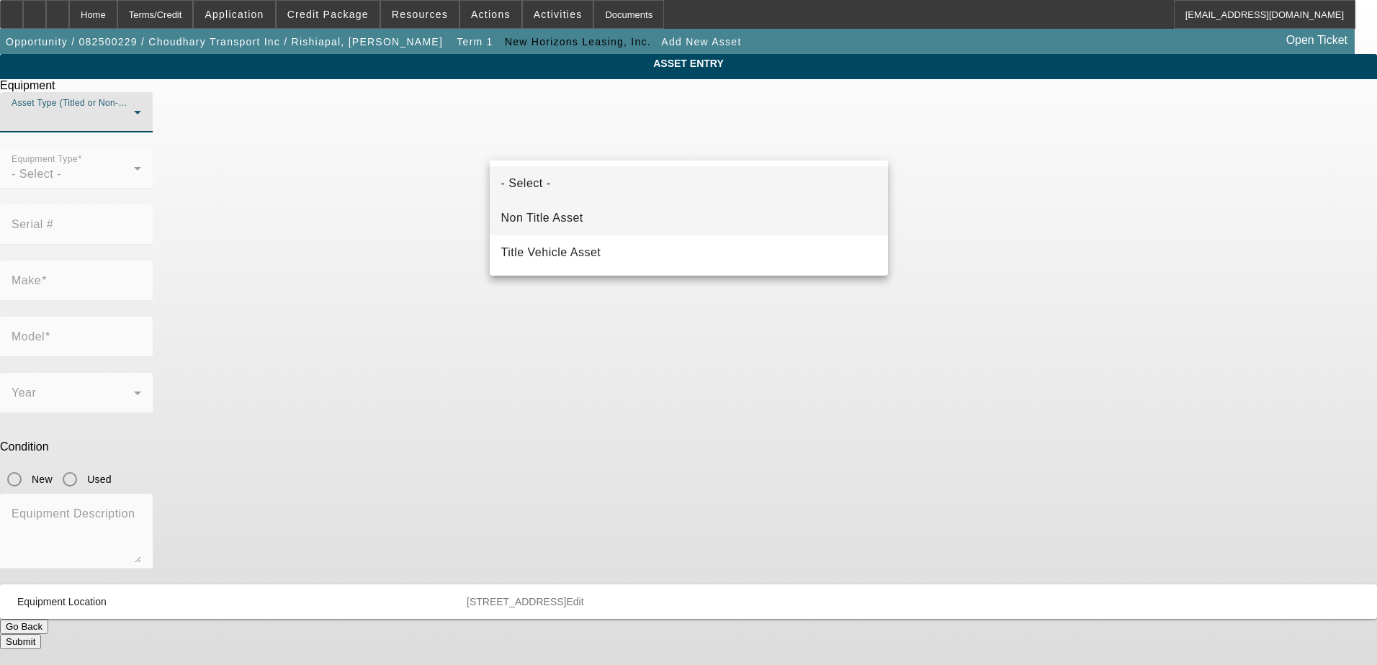
click at [562, 216] on span "Non Title Asset" at bounding box center [542, 218] width 82 height 17
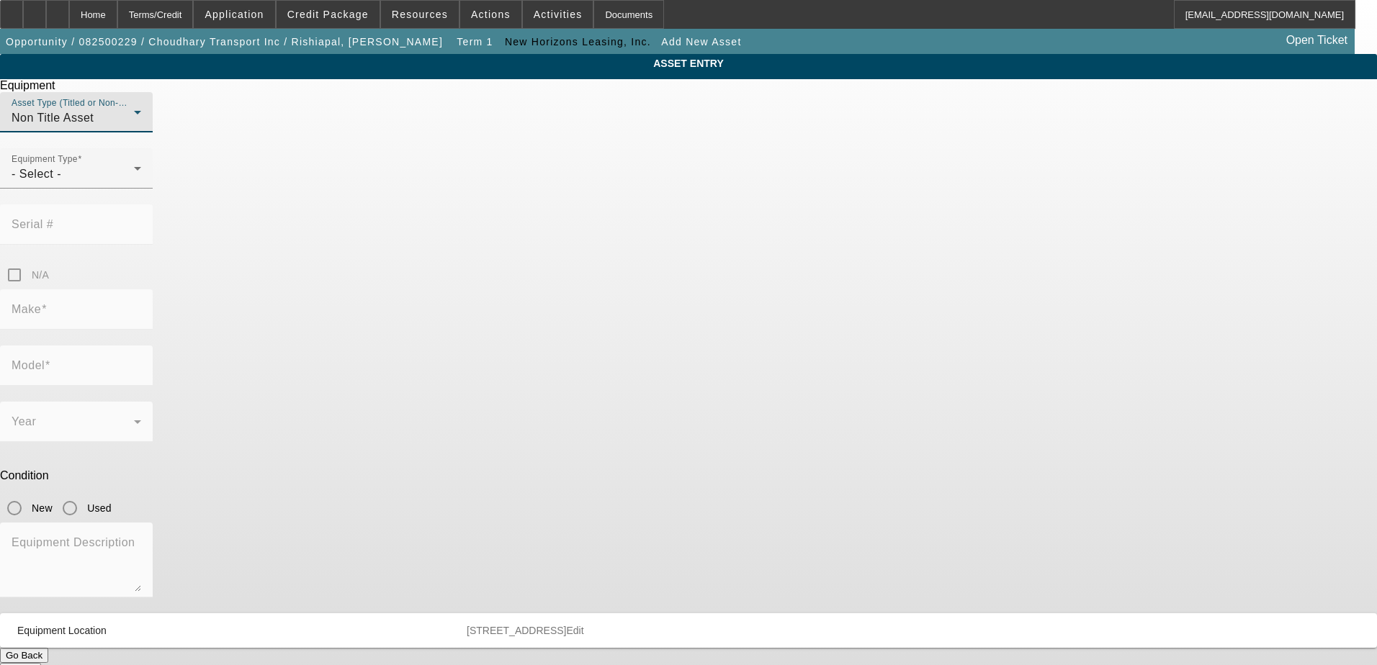
click at [134, 127] on div "Non Title Asset" at bounding box center [73, 117] width 122 height 17
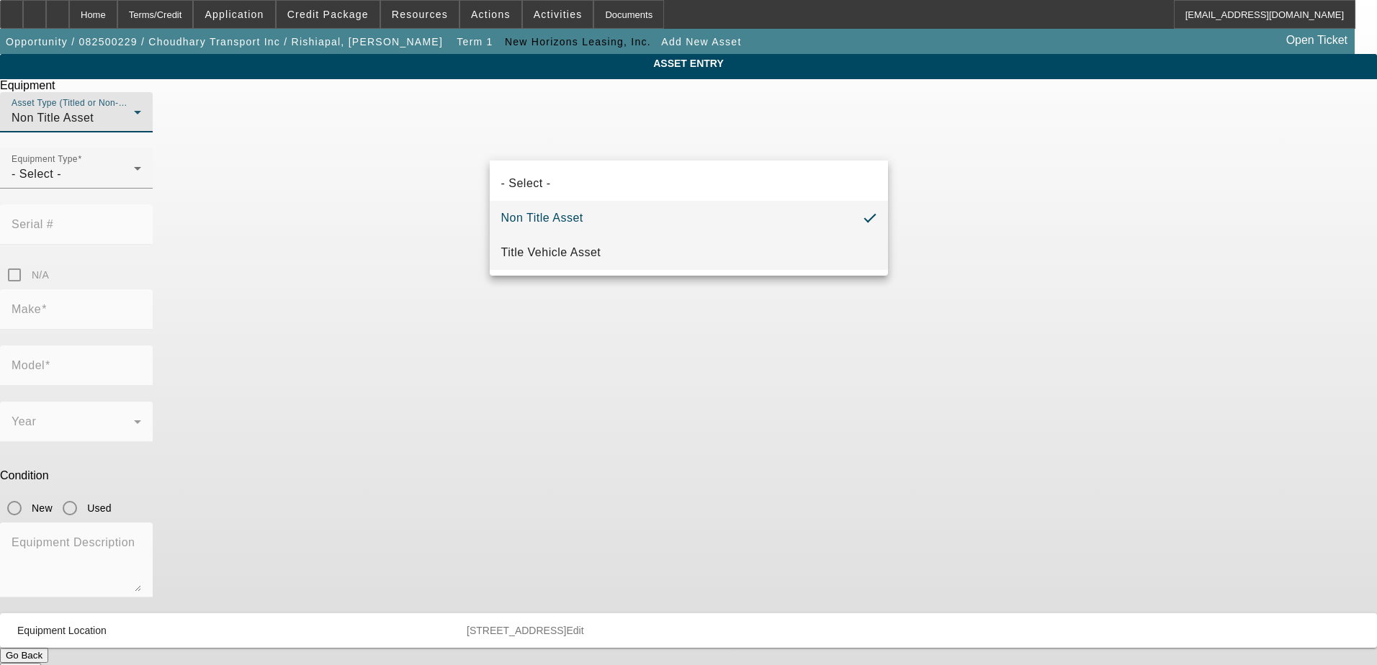
click at [558, 251] on span "Title Vehicle Asset" at bounding box center [551, 252] width 100 height 17
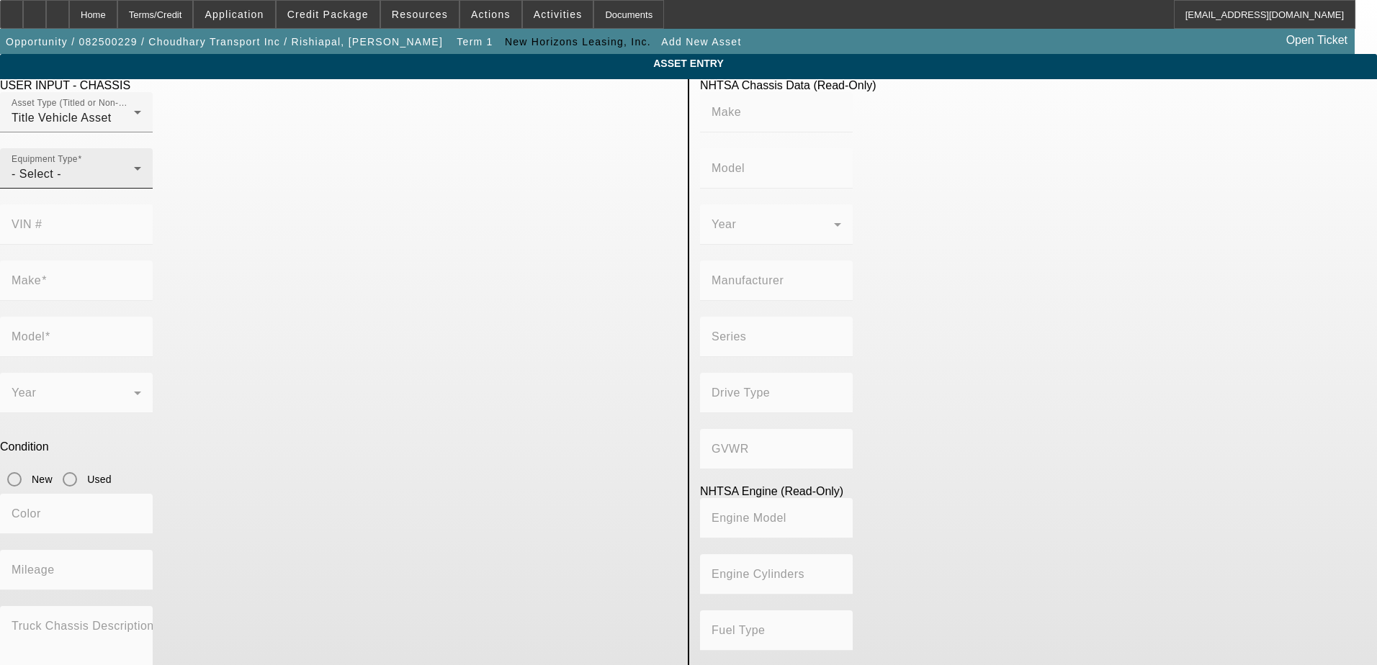
click at [141, 189] on div "Equipment Type - Select -" at bounding box center [77, 168] width 130 height 40
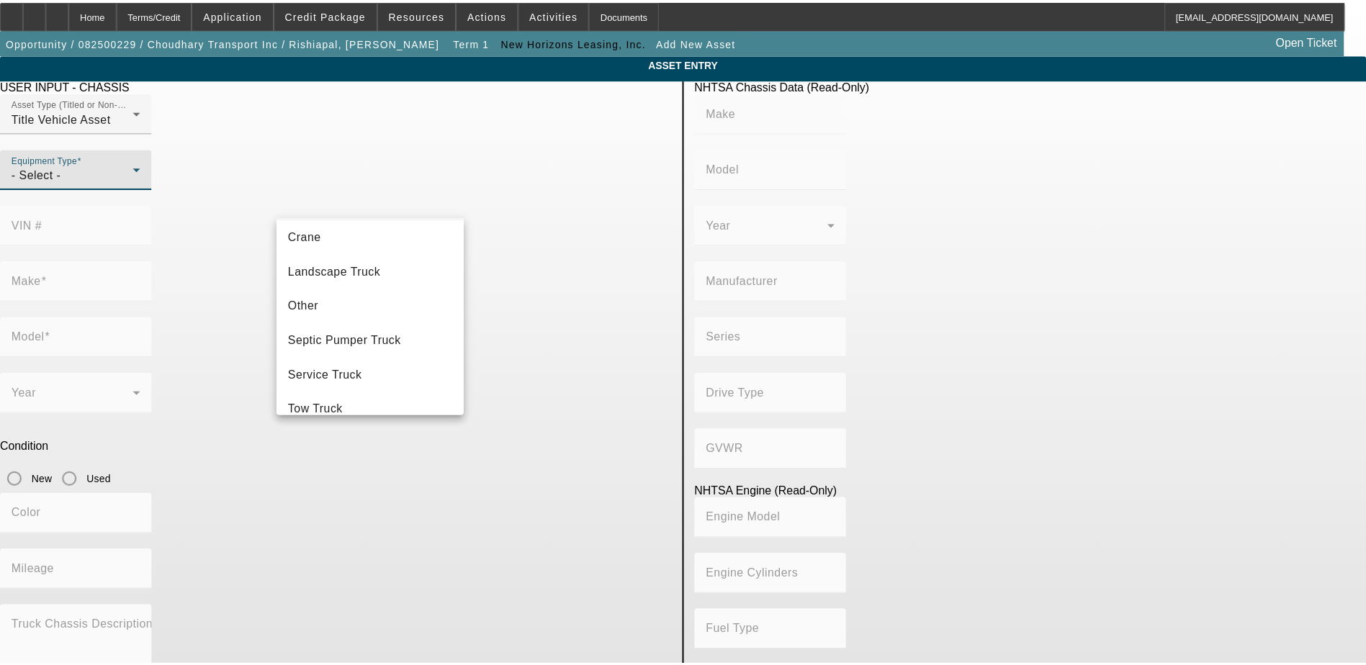
scroll to position [228, 0]
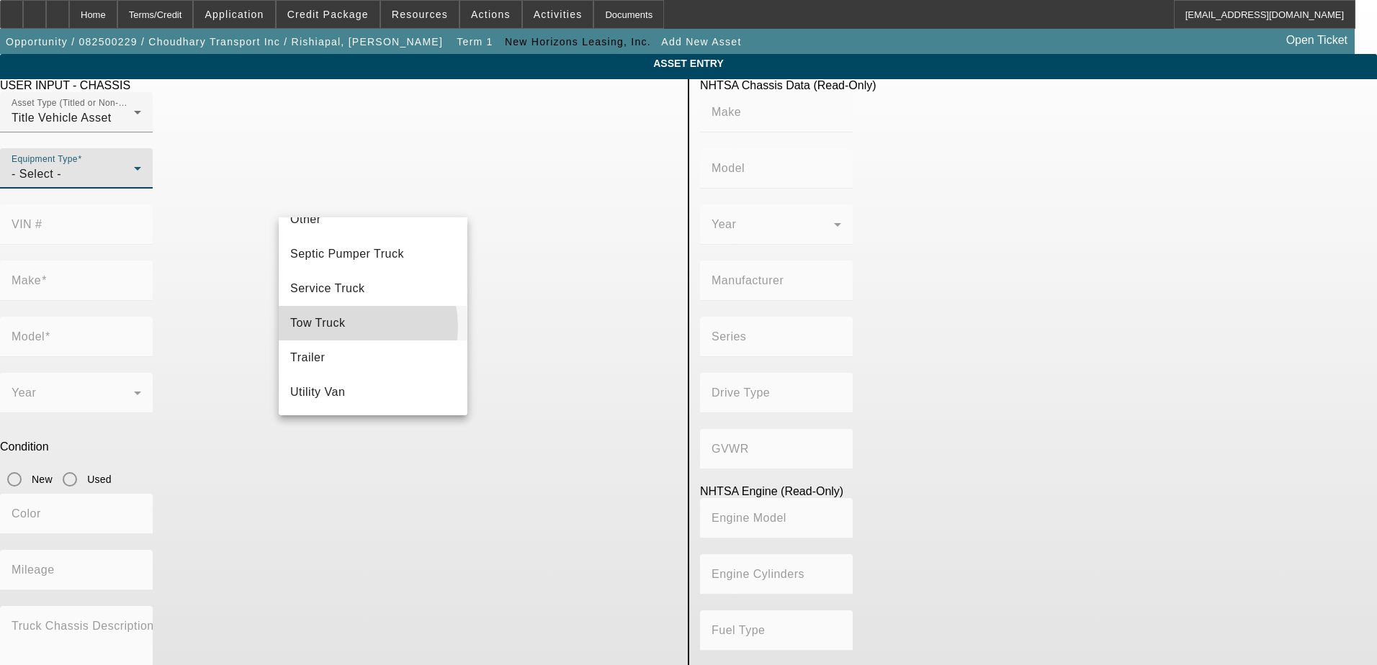
click at [349, 327] on mat-option "Tow Truck" at bounding box center [373, 323] width 189 height 35
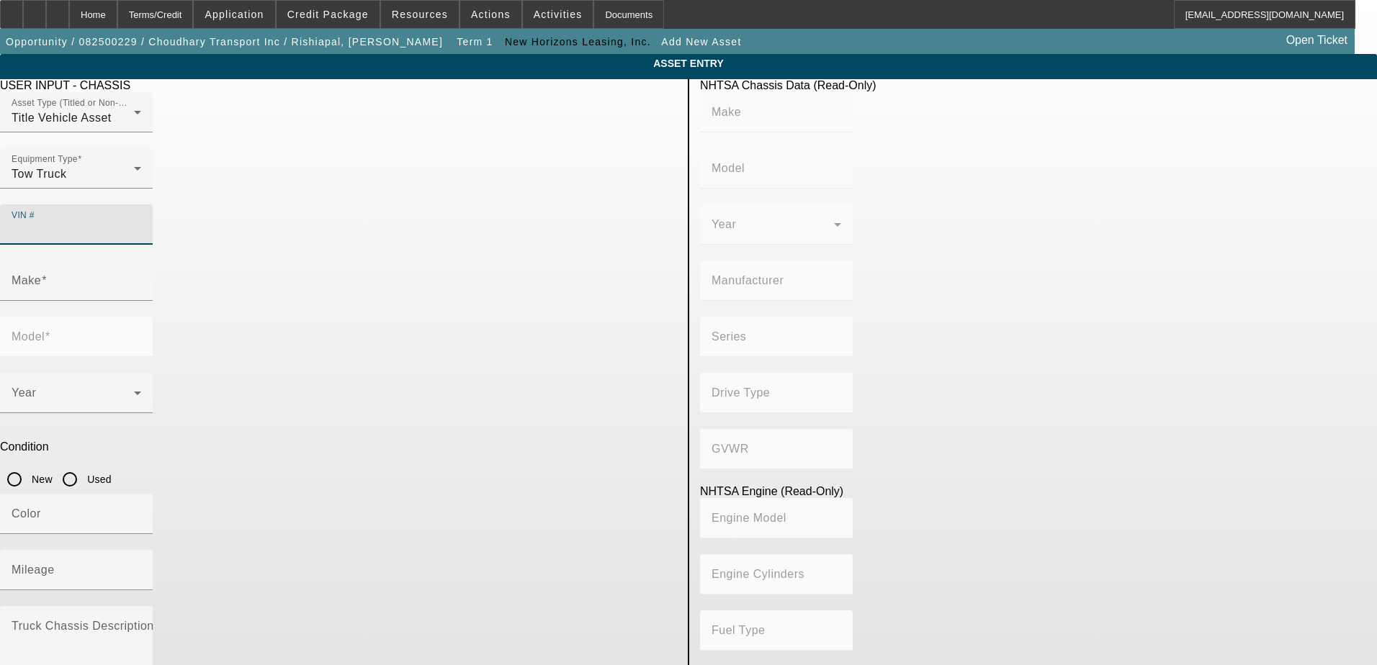
click at [141, 222] on input "VIN #" at bounding box center [77, 230] width 130 height 17
type input "1FUJHHDR6NLMW2369"
click at [141, 568] on input "Mileage" at bounding box center [77, 576] width 130 height 17
type input "3"
type input "FREIGHTLINER"
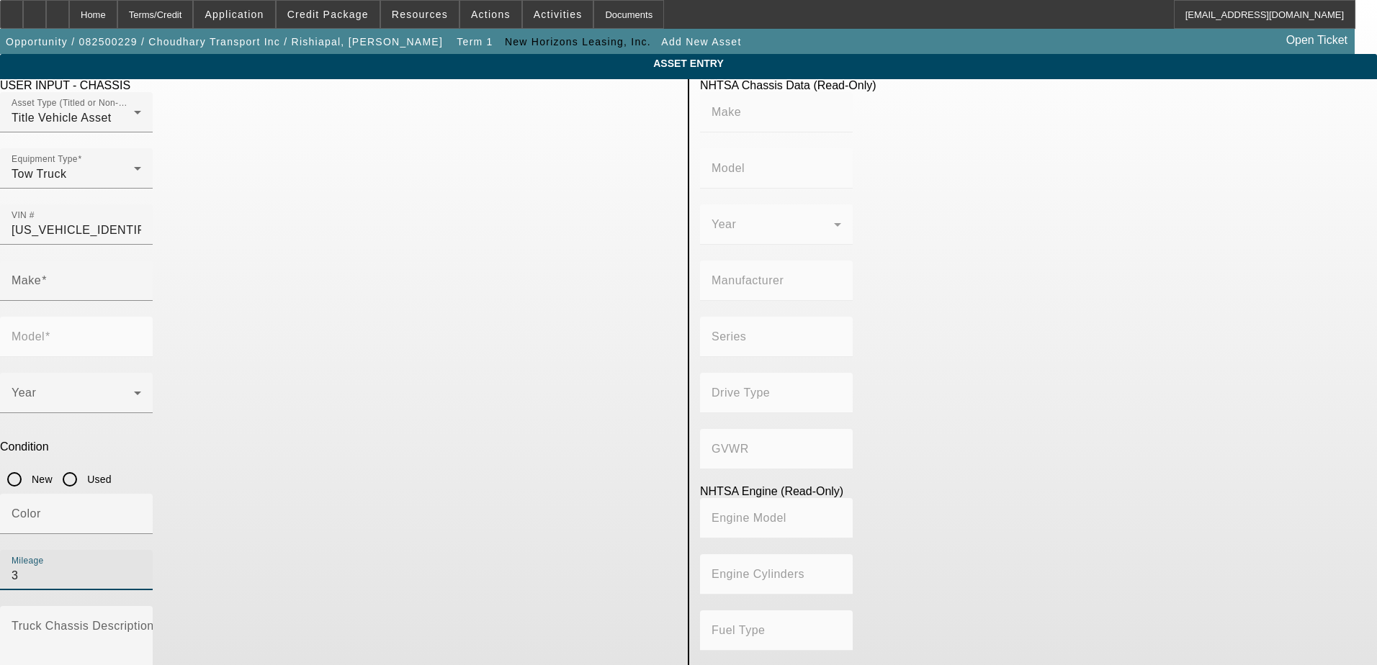
type input "Cascadia"
type input "DAIMLER TRUCK NORTH AMERICA LLC"
type input "6x4"
type input "Class 8: 33,001 lb and above (14,969 kg and above)"
type input "Detroit Diesel DD15"
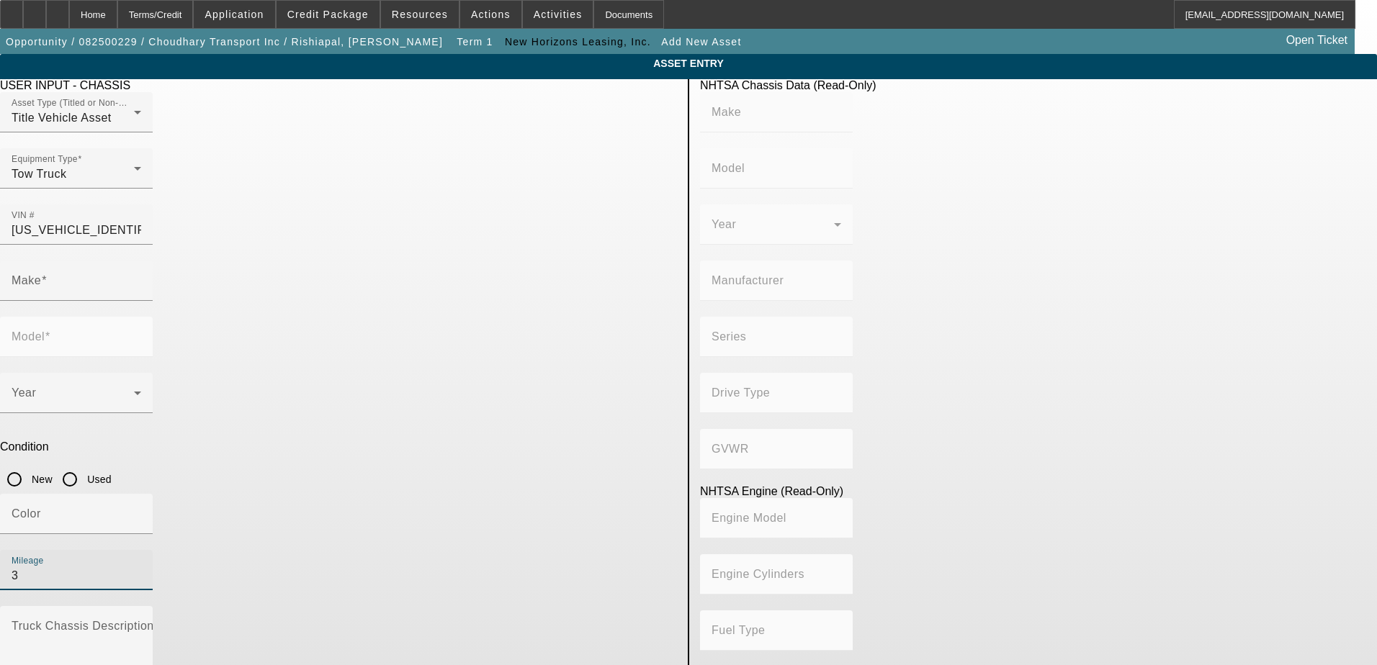
type input "6"
type input "Diesel"
type input "903.15141260203"
type input "14.8"
type input "37"
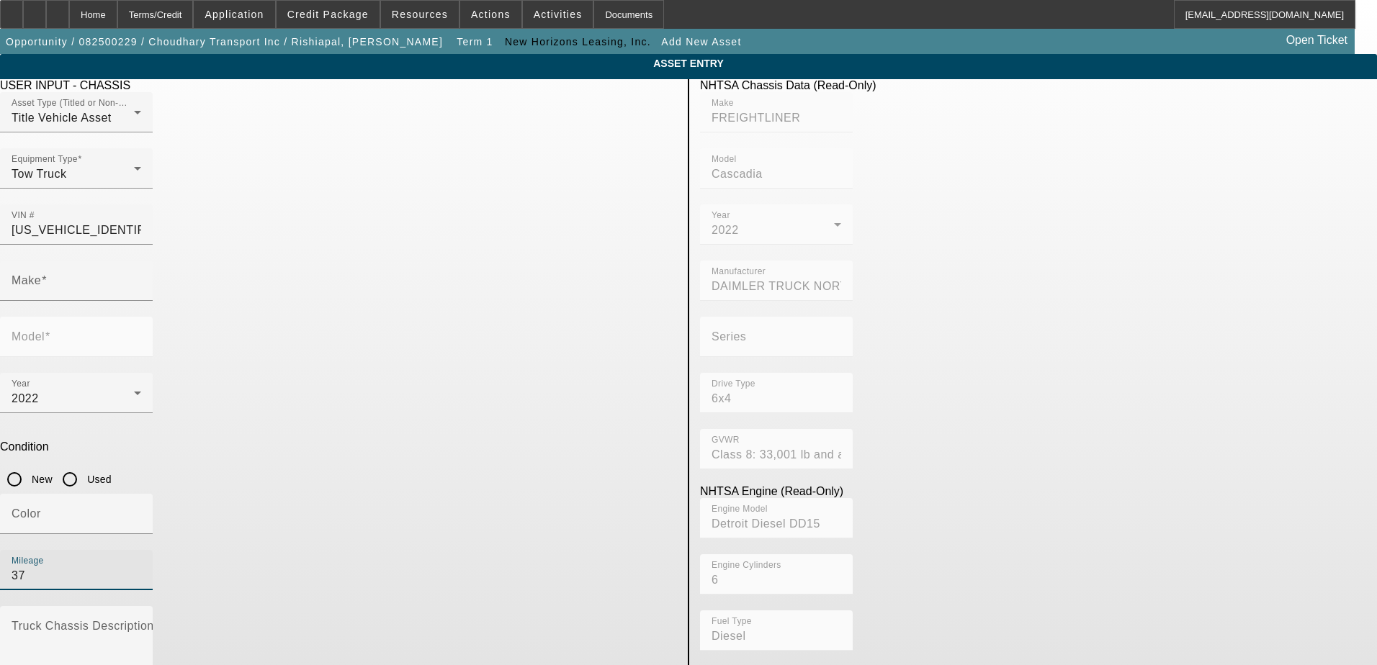
type input "FREIGHTLINER"
type input "Cascadia"
type input "373041"
click at [84, 465] on input "Used" at bounding box center [69, 479] width 29 height 29
radio input "true"
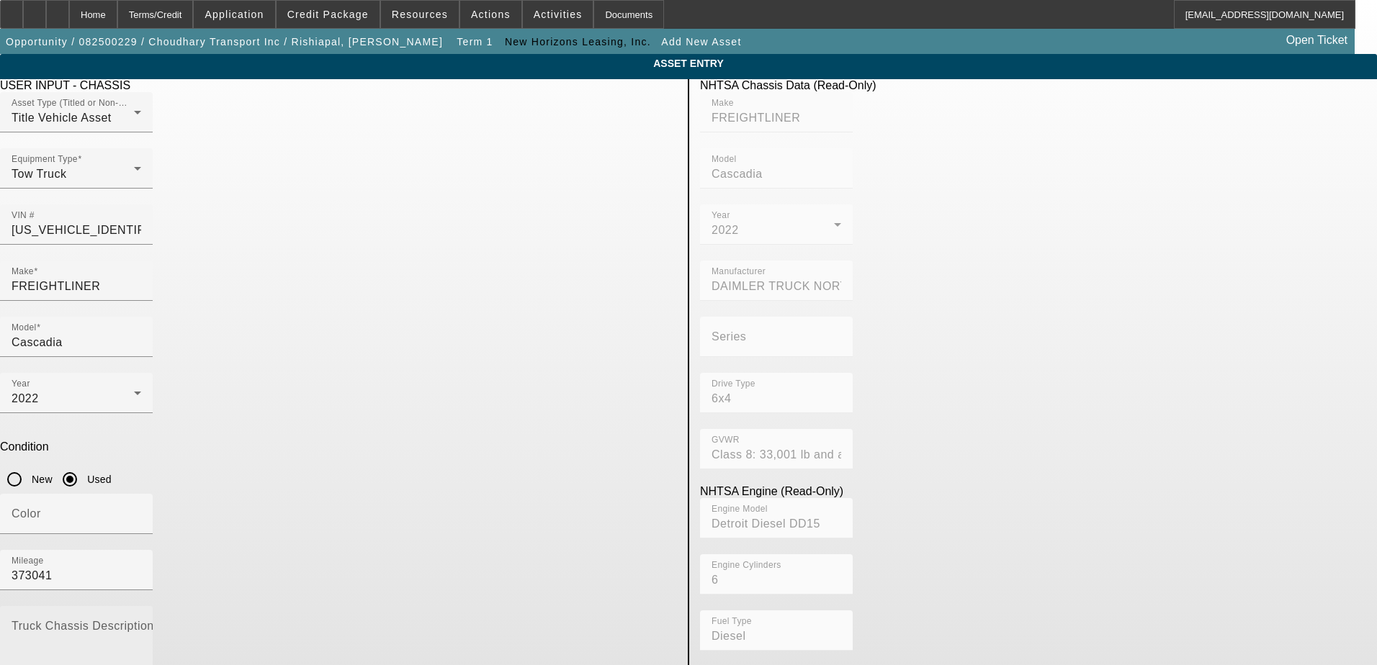
click at [336, 620] on mat-label "Truck Chassis Description (Describe the truck chassis only)" at bounding box center [174, 626] width 324 height 12
click at [141, 624] on textarea "Truck Chassis Description (Describe the truck chassis only)" at bounding box center [77, 650] width 130 height 52
type textarea "Truck"
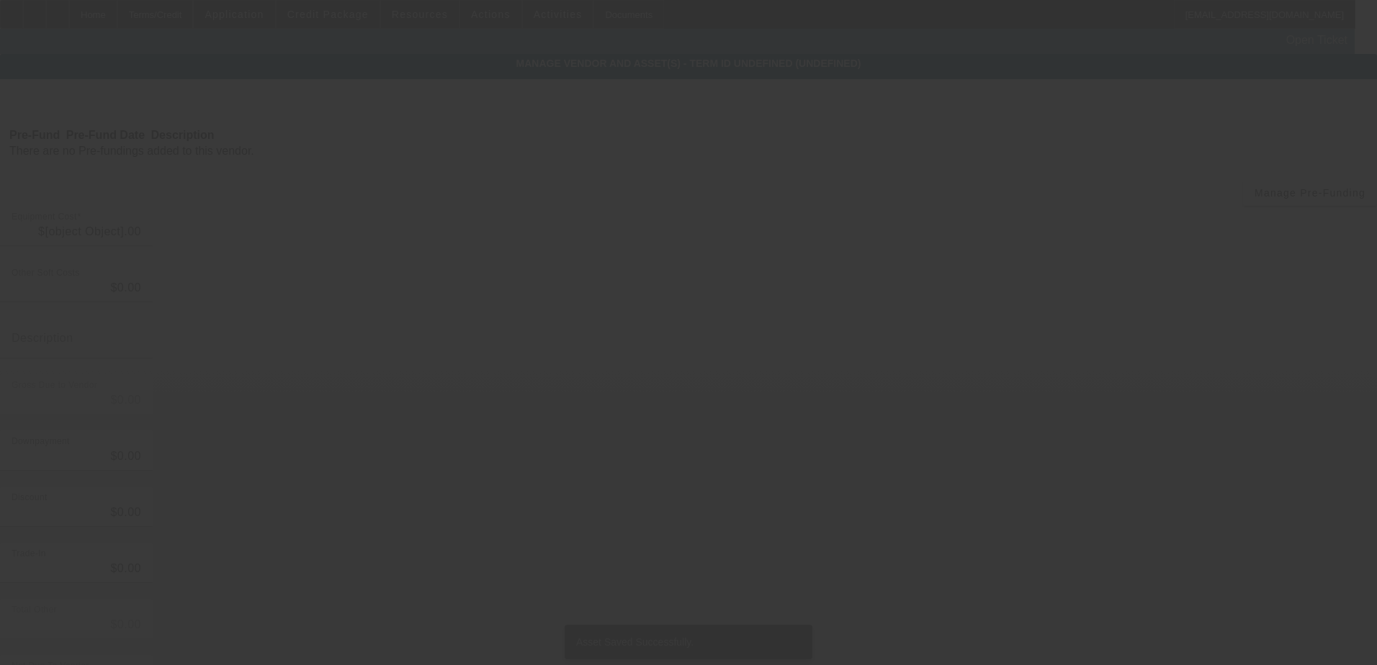
type input "$154,000.00"
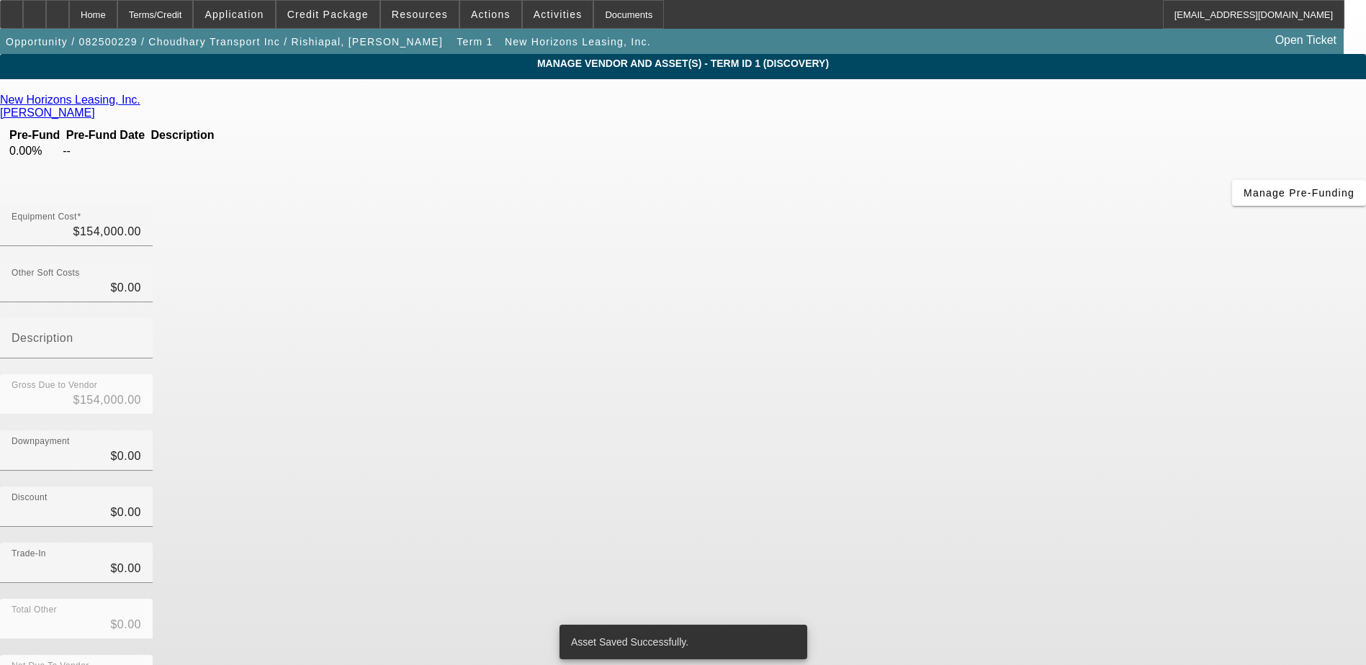
click at [489, 357] on div "New Horizons Leasing, Inc. Crowley, Dyllan Pre-Fund Pre-Fund Date Description 0…" at bounding box center [683, 418] width 1366 height 648
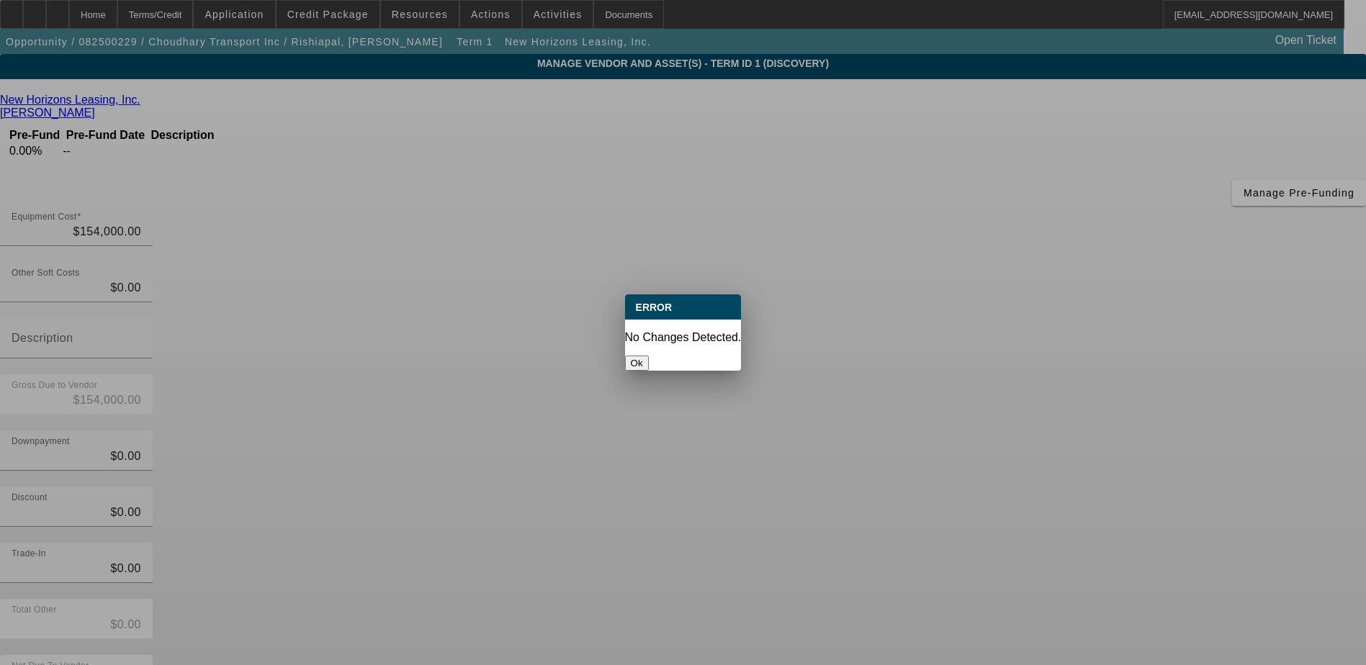
click at [649, 356] on button "Ok" at bounding box center [637, 363] width 24 height 15
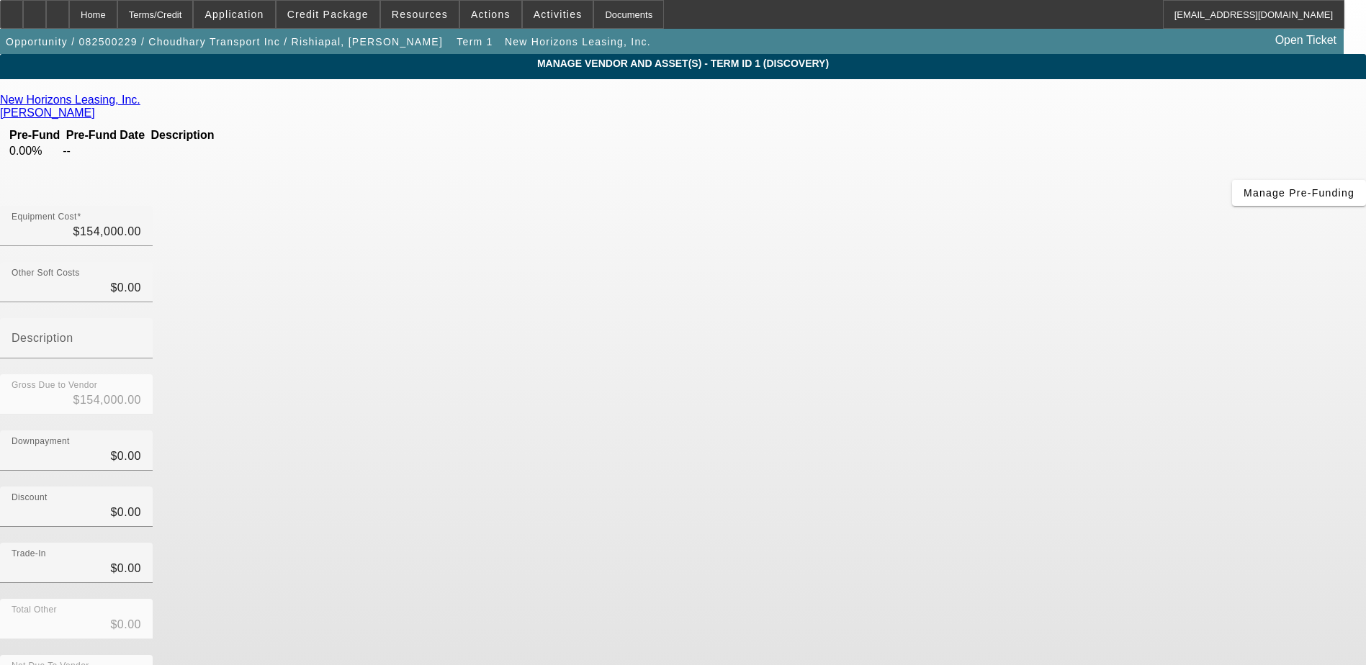
drag, startPoint x: 573, startPoint y: 345, endPoint x: 468, endPoint y: 348, distance: 105.2
click at [571, 345] on div "New Horizons Leasing, Inc. Crowley, Dyllan Pre-Fund Pre-Fund Date Description 0…" at bounding box center [683, 418] width 1366 height 648
click at [117, 10] on div "Home" at bounding box center [93, 14] width 48 height 29
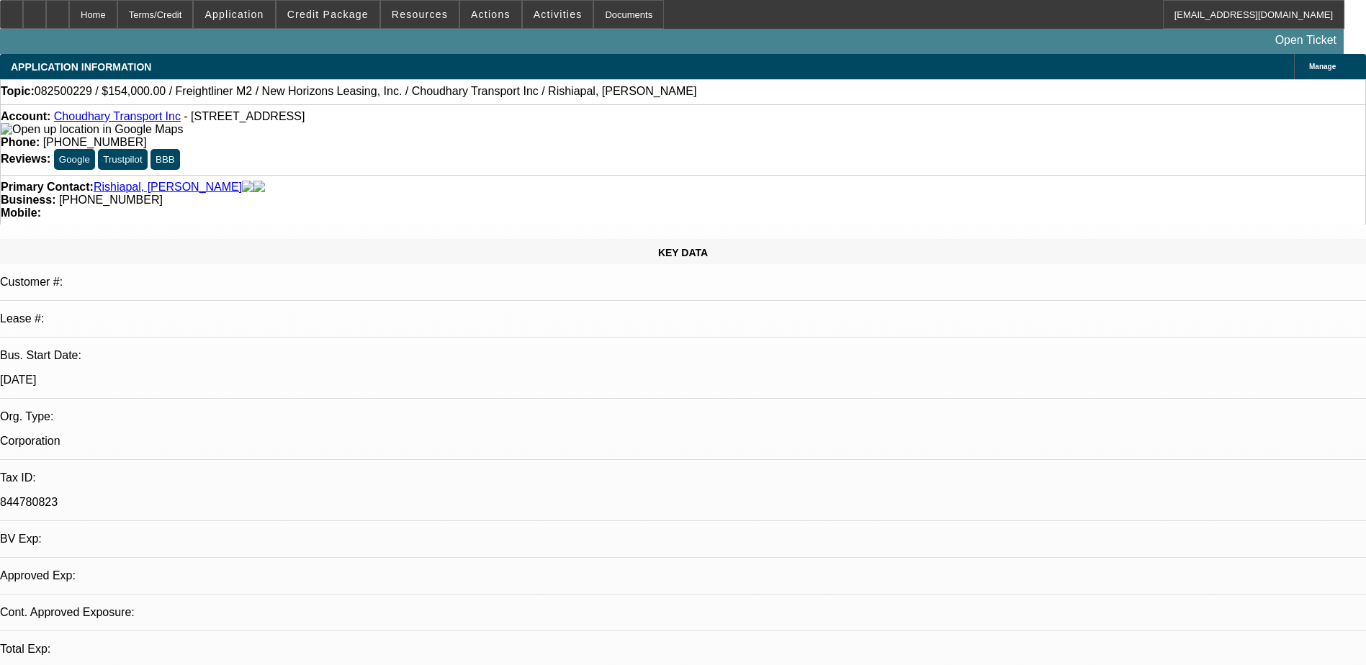
select select "0"
select select "0.1"
select select "4"
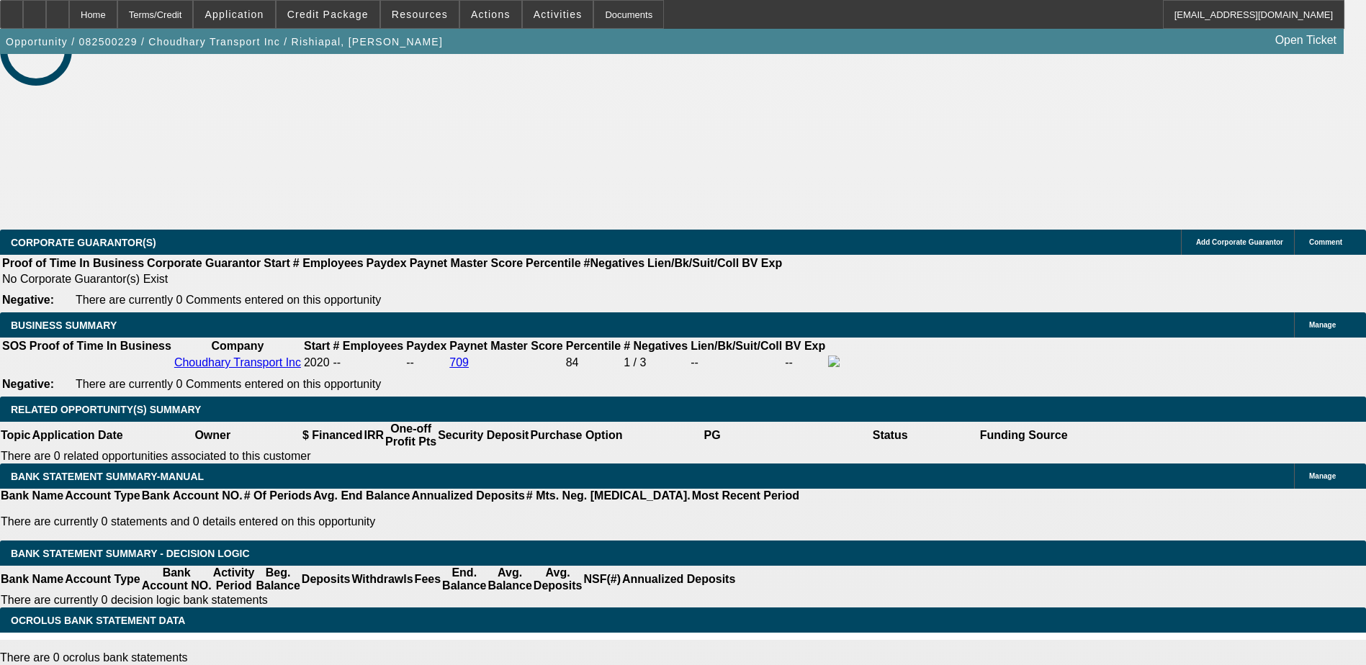
scroll to position [1945, 0]
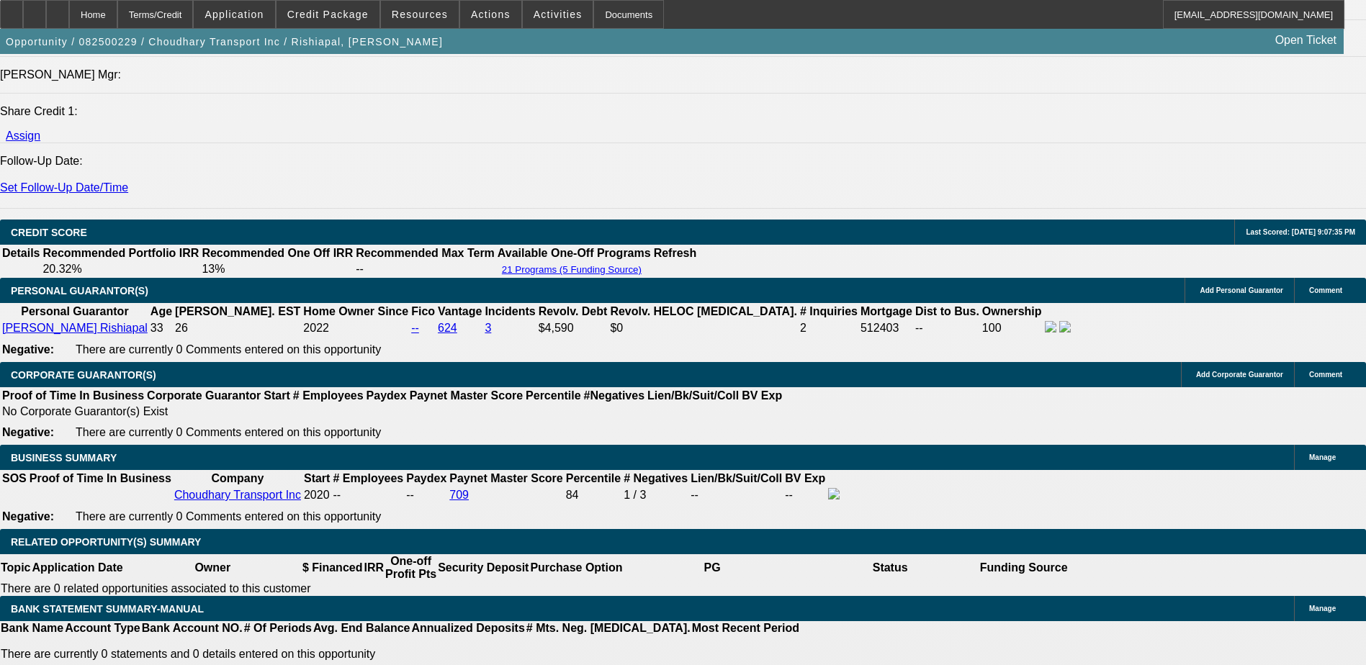
scroll to position [1846, 0]
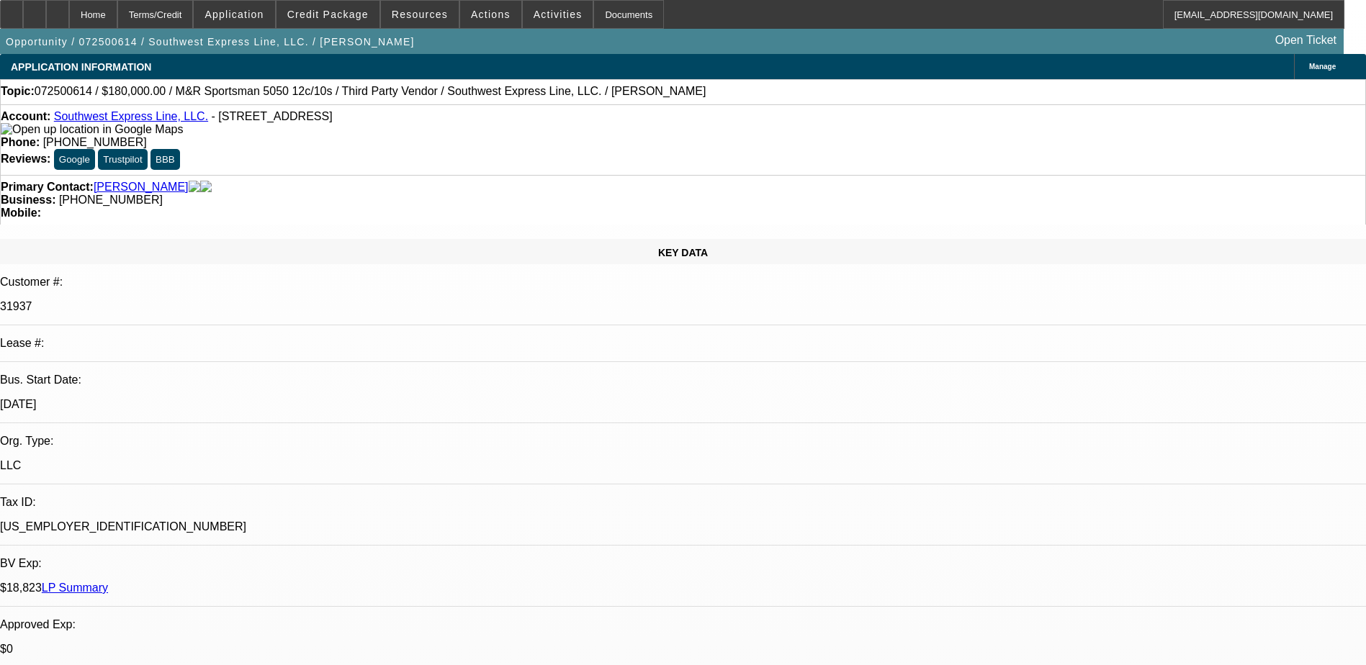
select select "0"
select select "1"
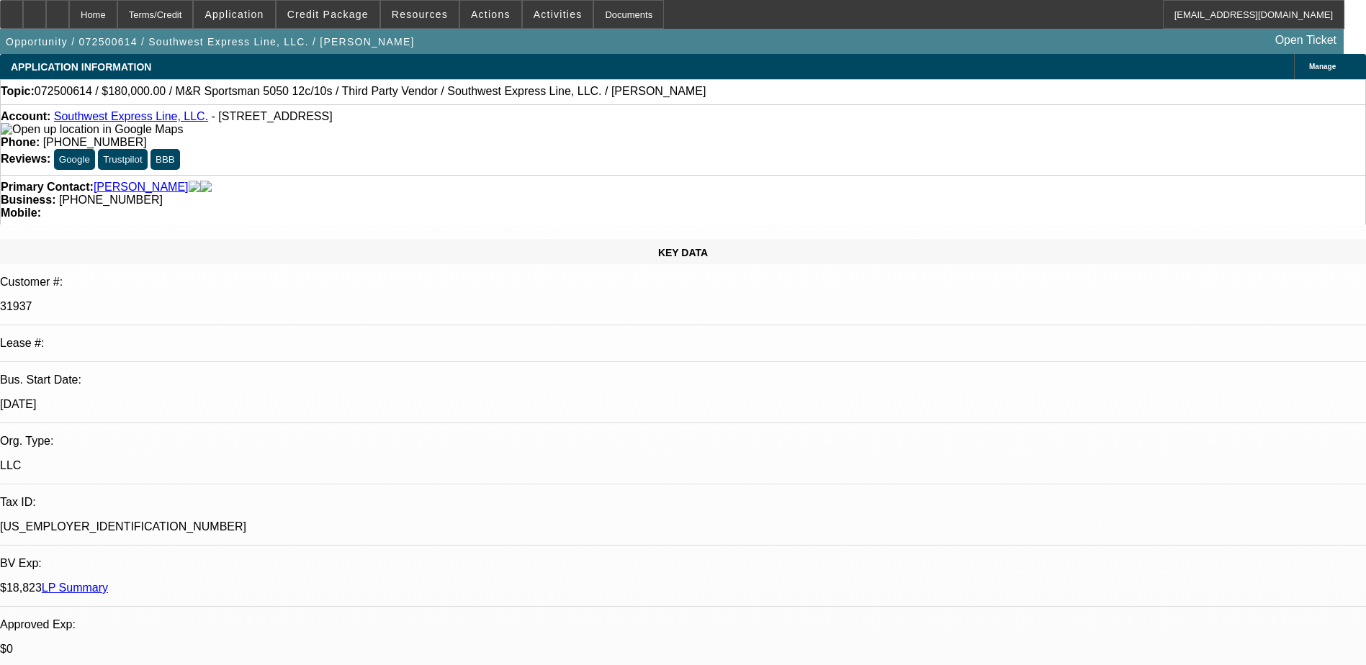
select select "6"
click at [23, 19] on div at bounding box center [11, 14] width 23 height 29
click at [46, 26] on div at bounding box center [34, 14] width 23 height 29
click at [359, 14] on span "Credit Package" at bounding box center [327, 15] width 81 height 12
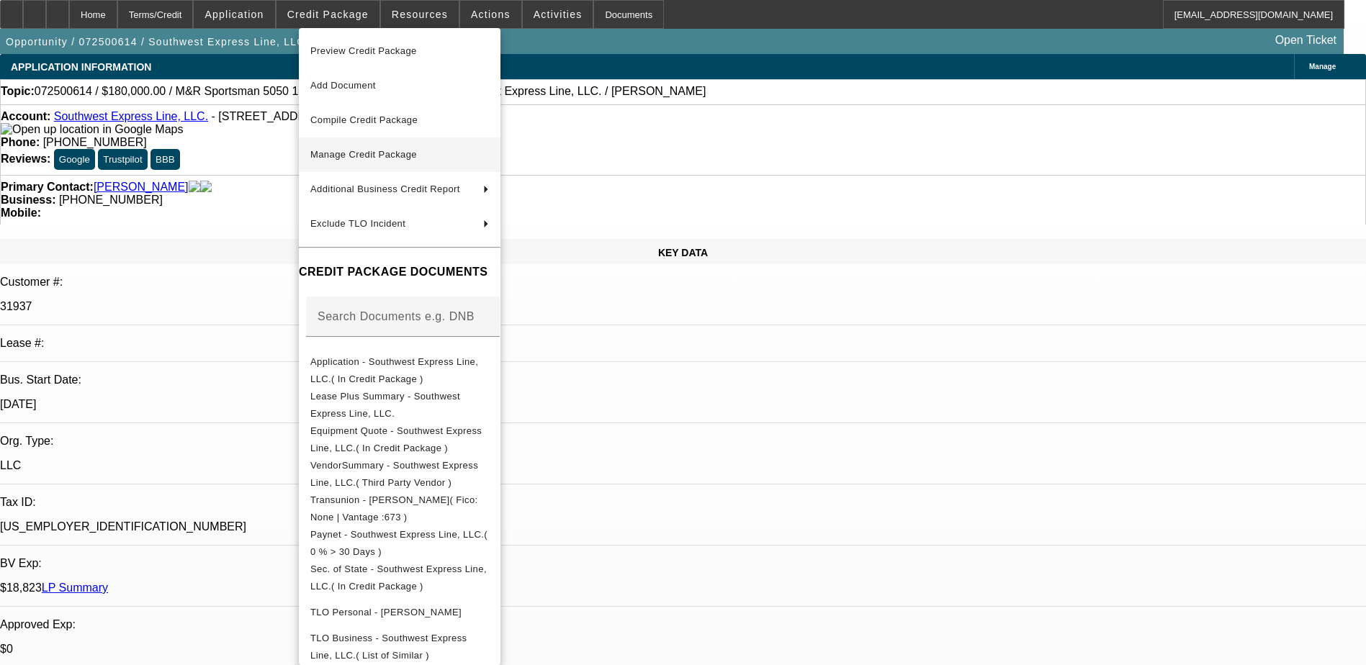
click at [387, 157] on span "Manage Credit Package" at bounding box center [363, 154] width 107 height 11
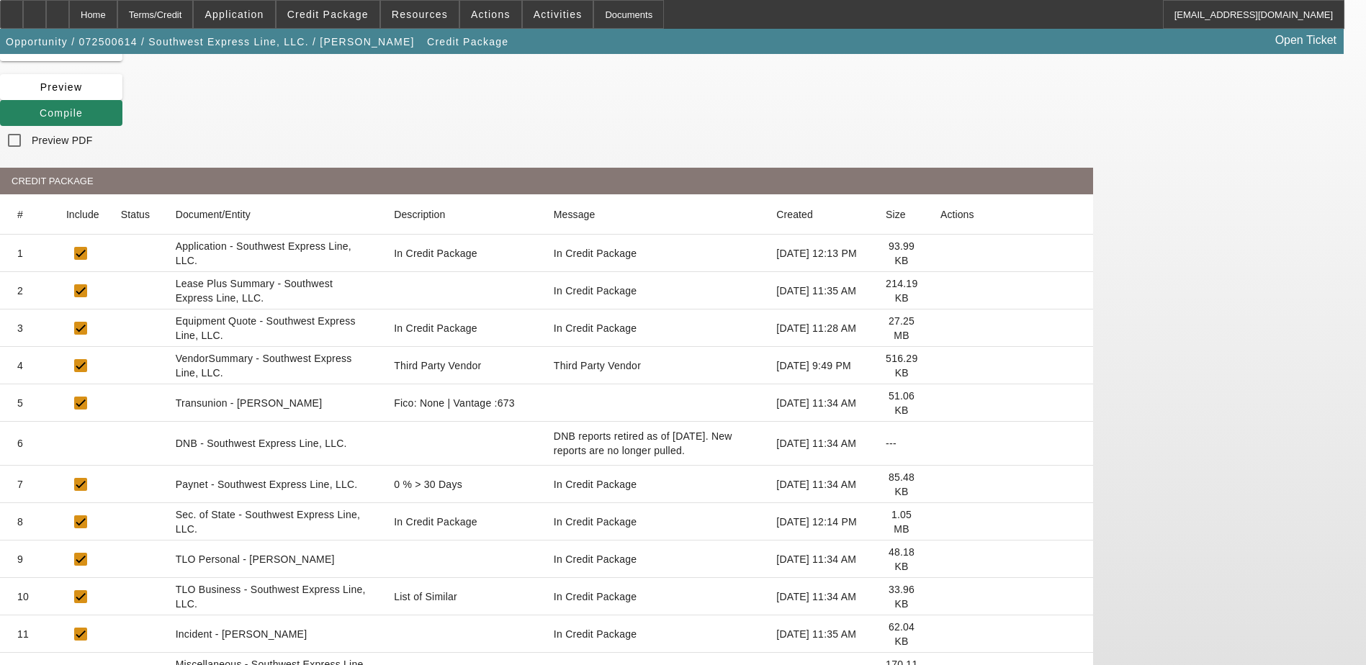
scroll to position [149, 0]
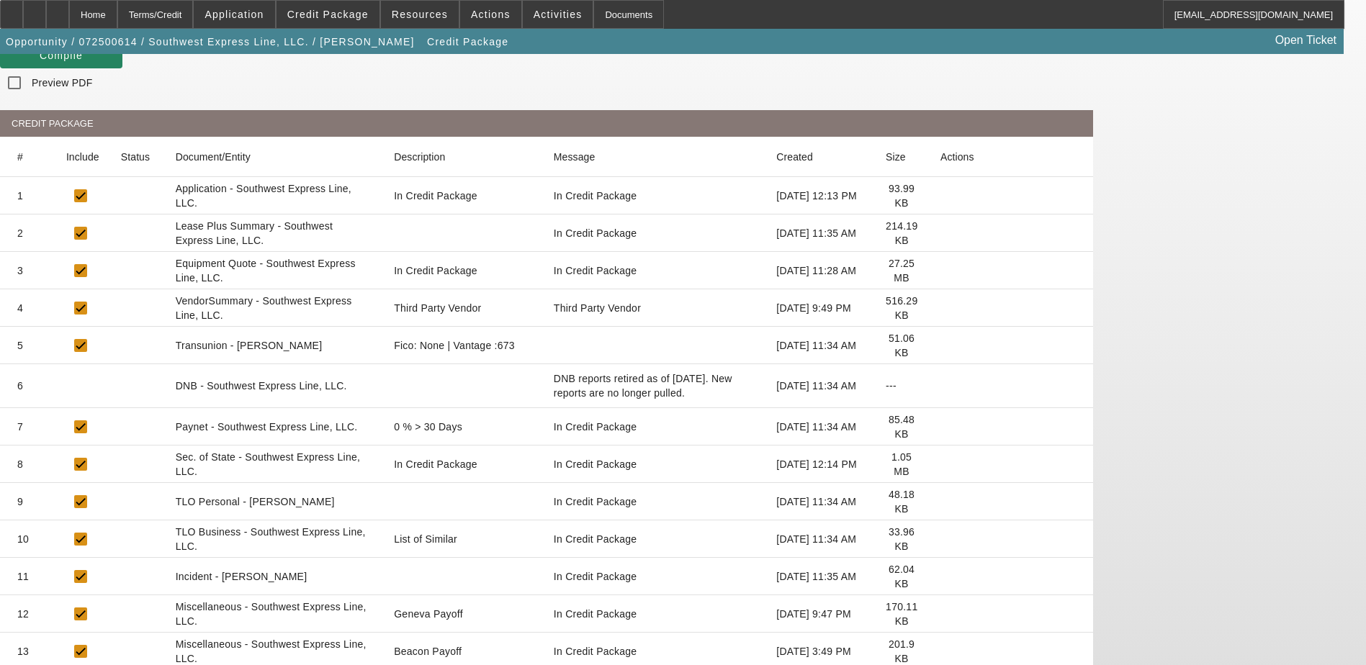
click at [941, 652] on icon at bounding box center [941, 652] width 0 height 0
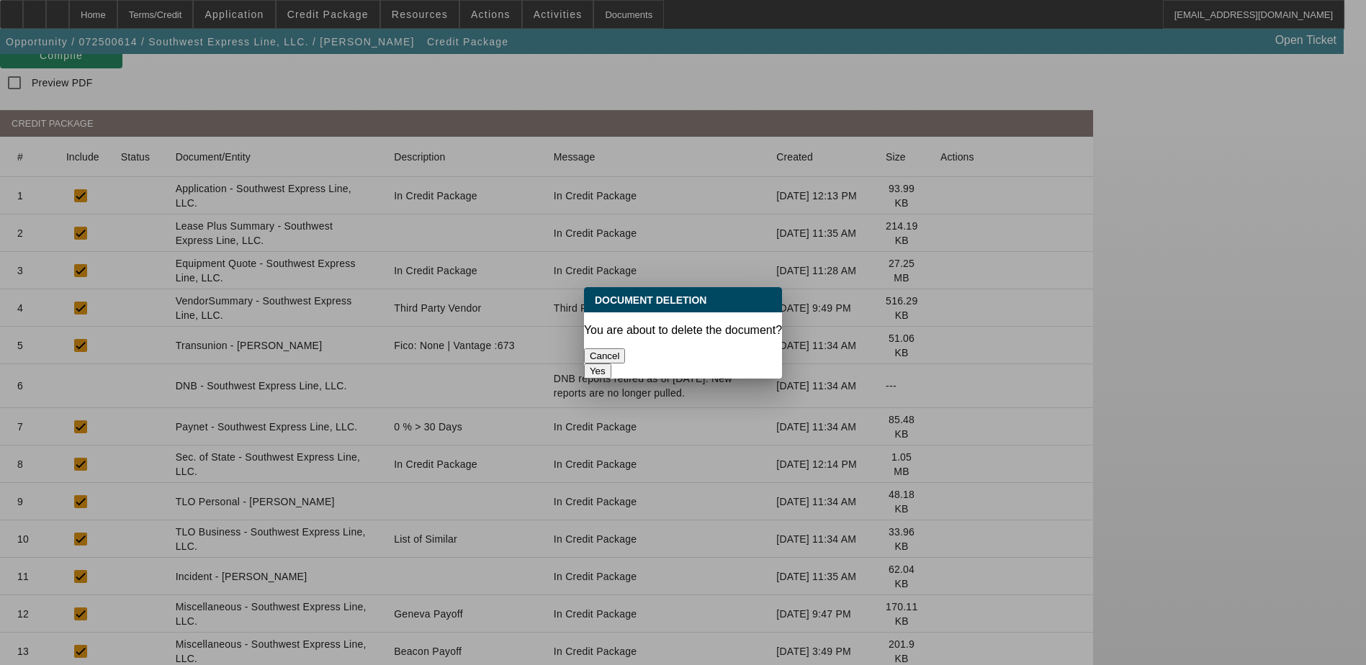
scroll to position [0, 0]
click at [611, 364] on button "Yes" at bounding box center [597, 371] width 27 height 15
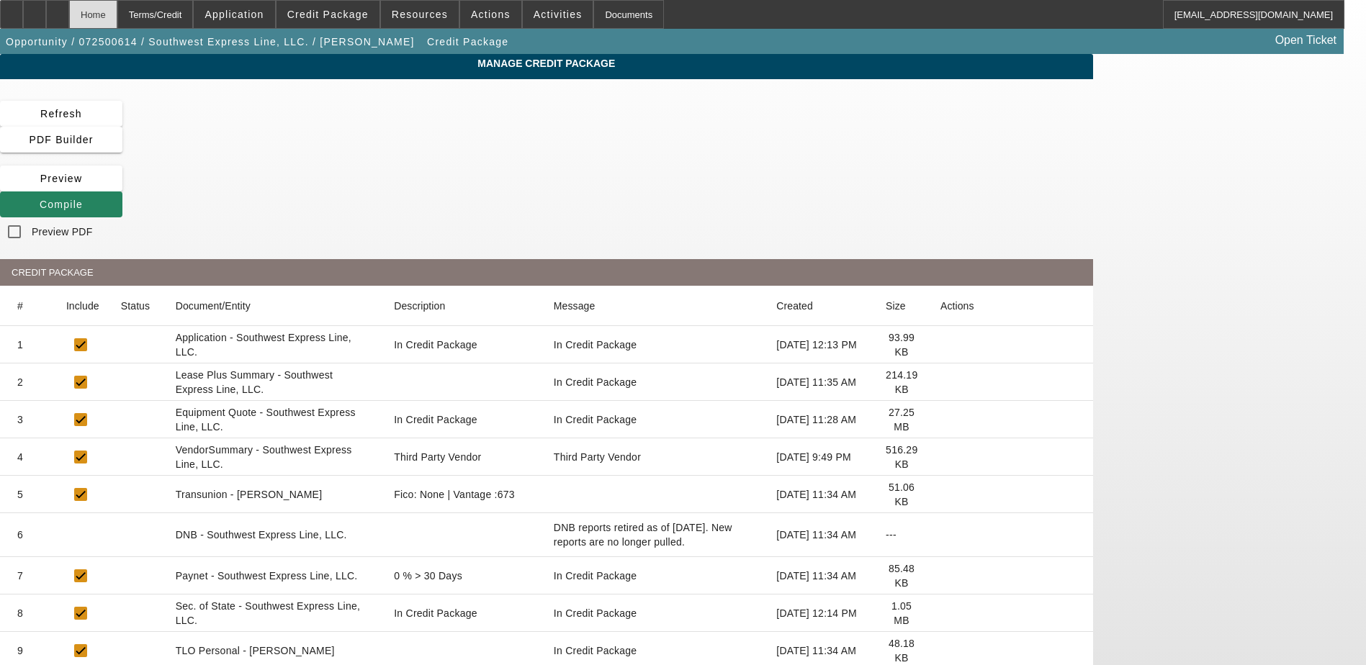
click at [117, 18] on div "Home" at bounding box center [93, 14] width 48 height 29
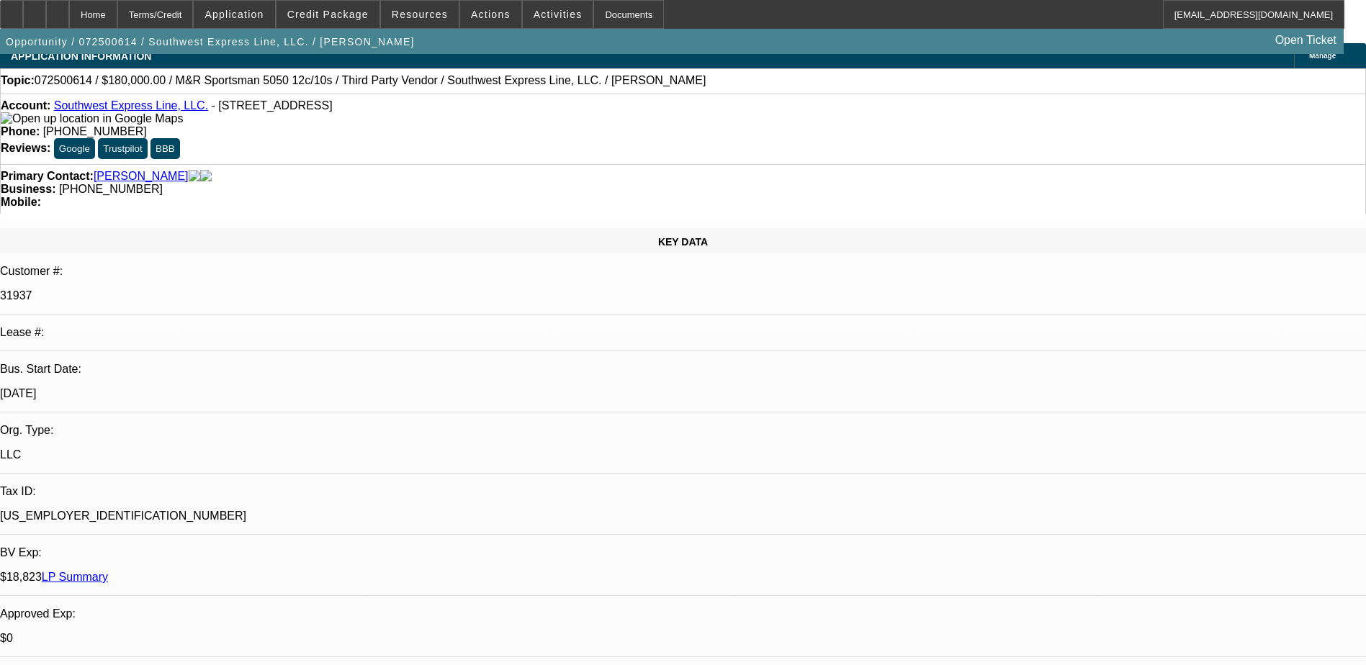
select select "0"
select select "6"
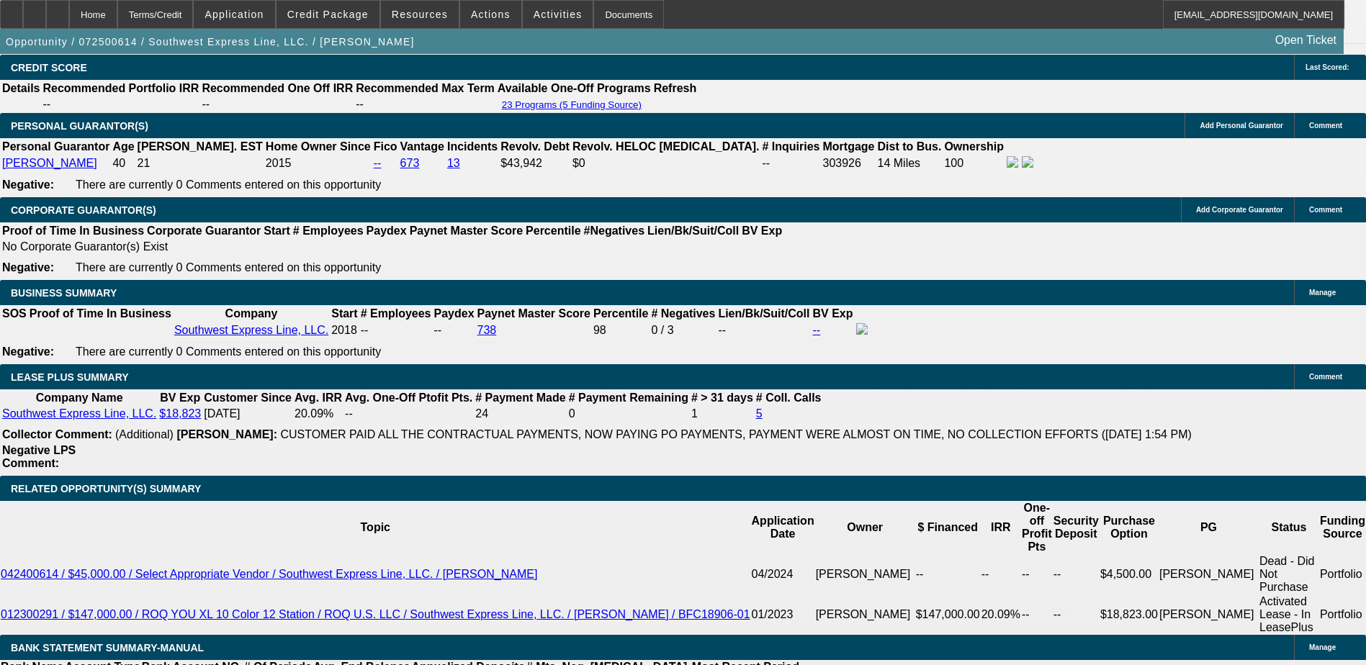
scroll to position [2083, 0]
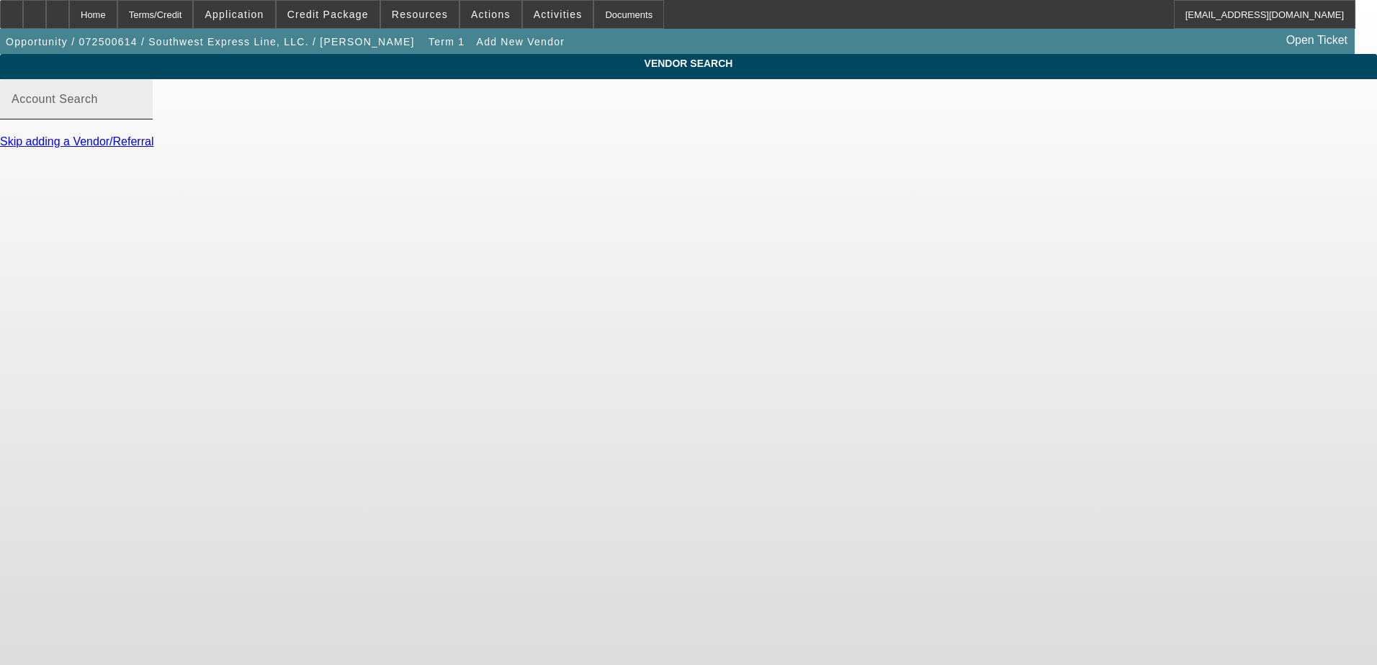
click at [141, 114] on input "Account Search" at bounding box center [77, 105] width 130 height 17
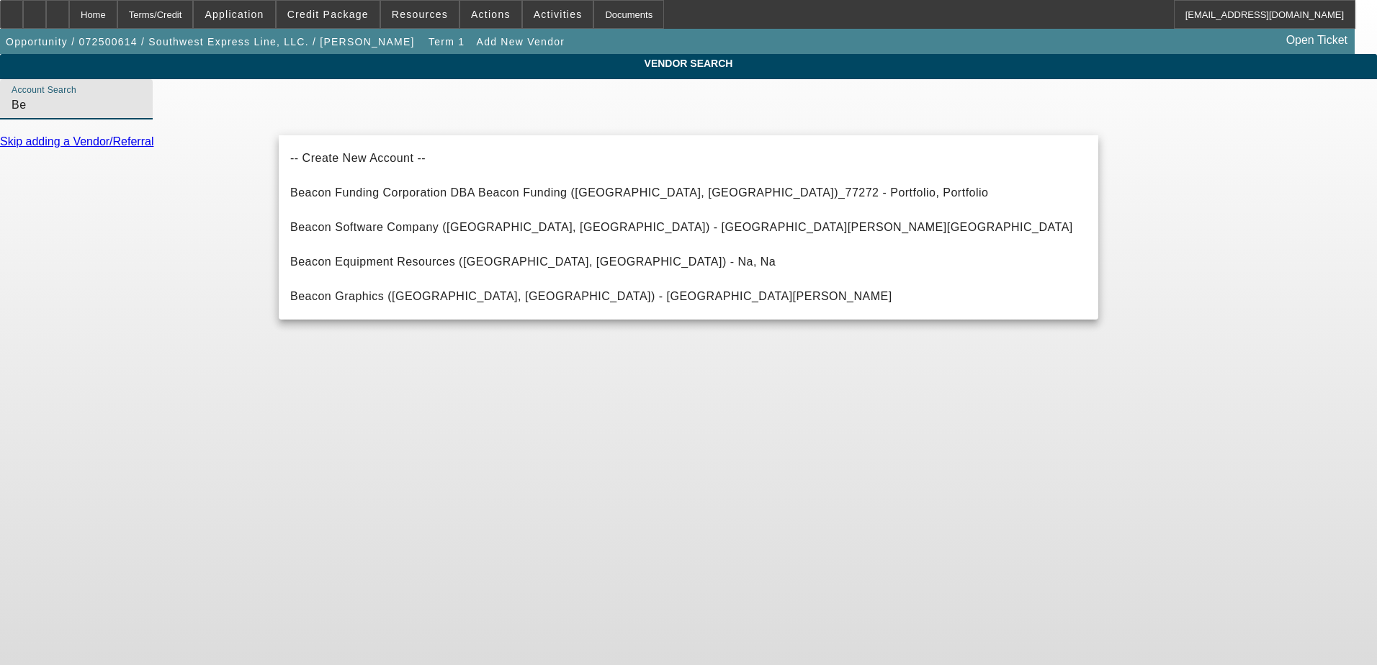
type input "B"
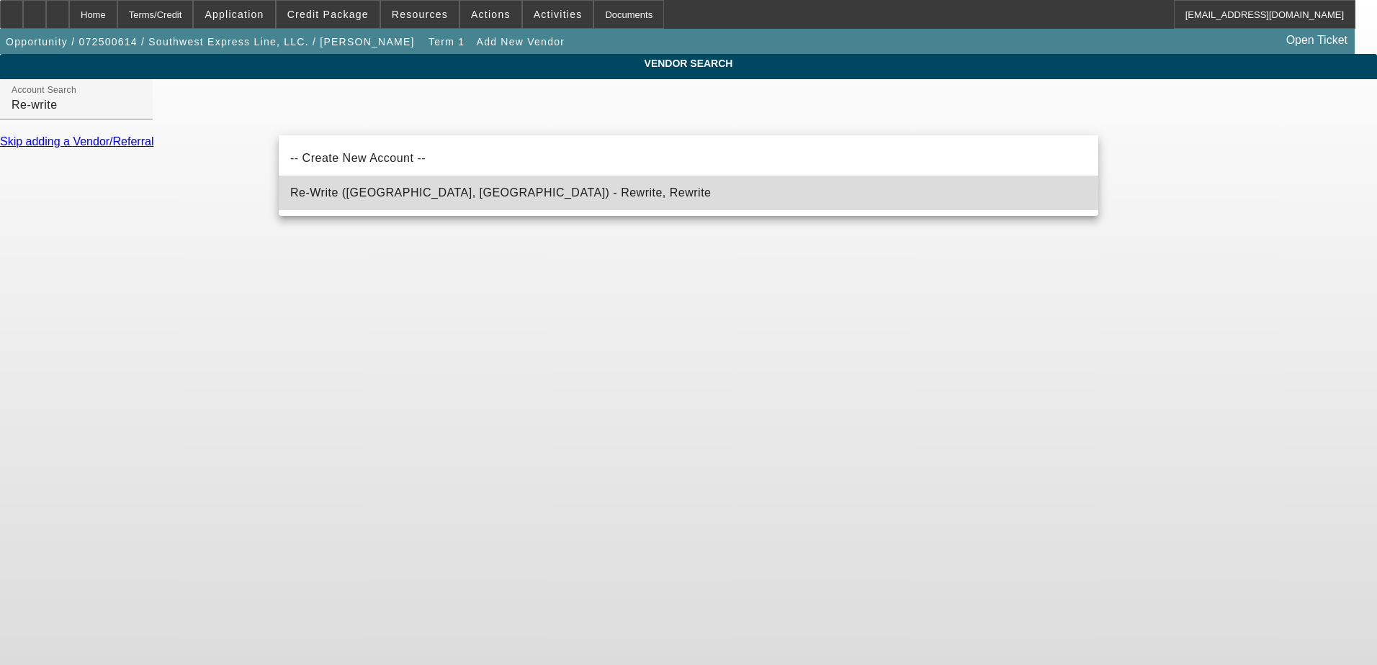
click at [345, 187] on span "Re-Write (Northbrook, IL) - Rewrite, Rewrite" at bounding box center [500, 192] width 421 height 17
type input "Re-Write (Northbrook, IL) - Rewrite, Rewrite"
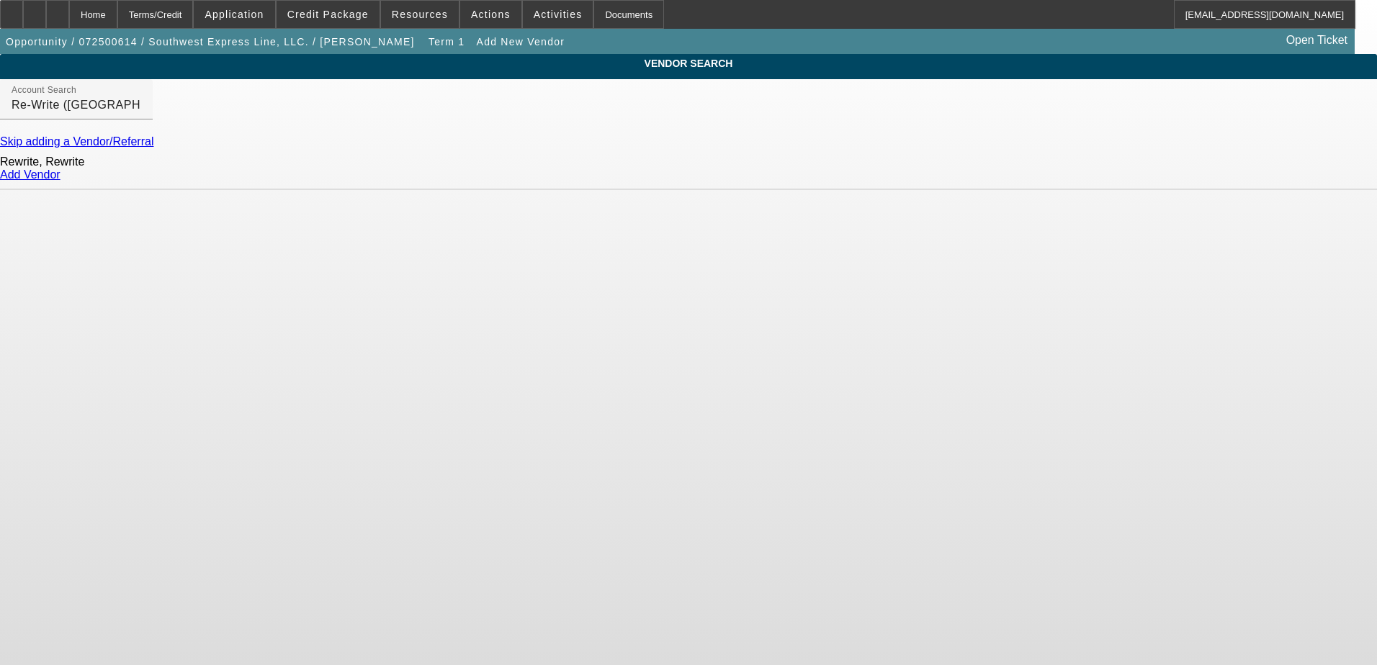
click at [60, 181] on link "Add Vendor" at bounding box center [30, 175] width 60 height 12
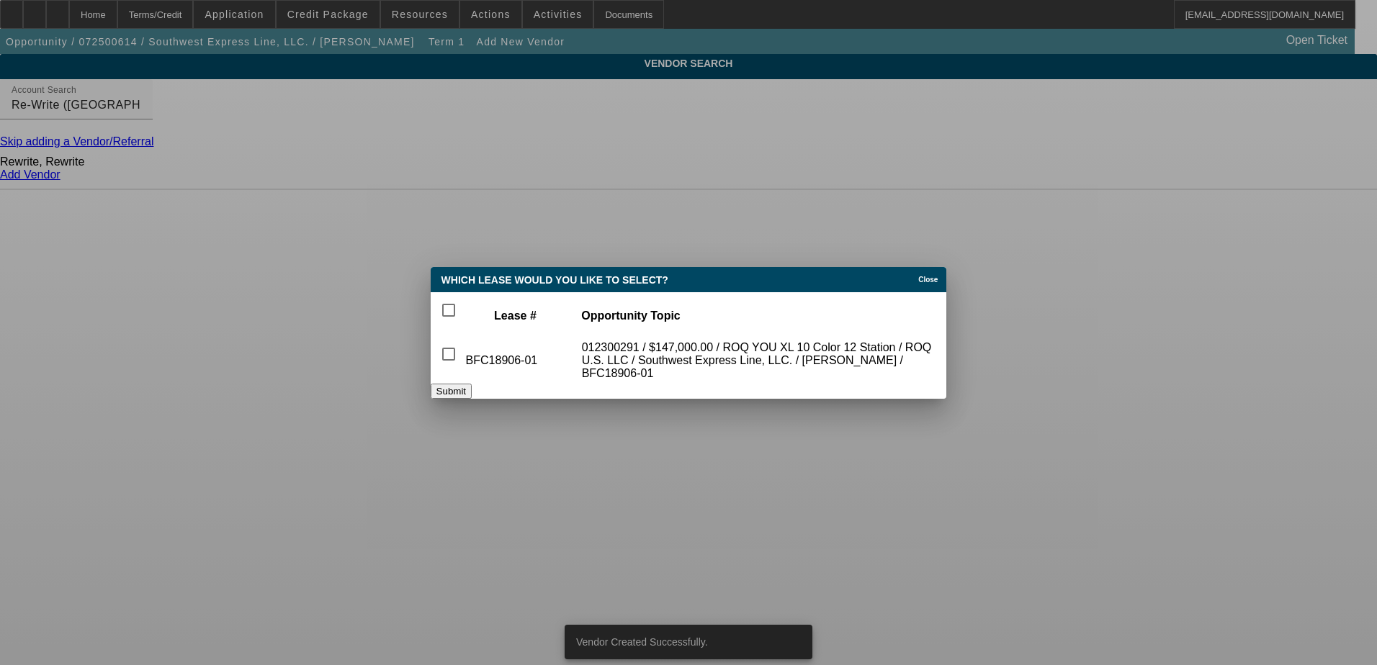
click at [472, 385] on button "Submit" at bounding box center [451, 391] width 41 height 15
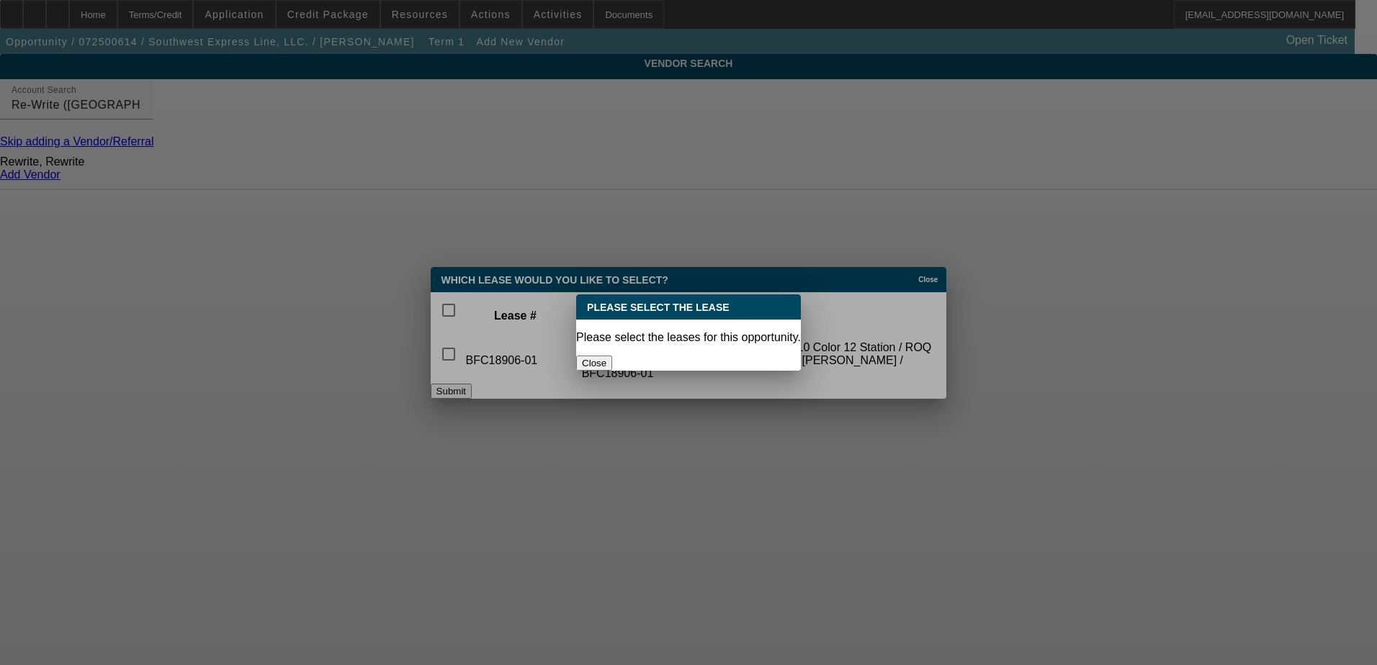
click at [612, 356] on button "Close" at bounding box center [594, 363] width 36 height 15
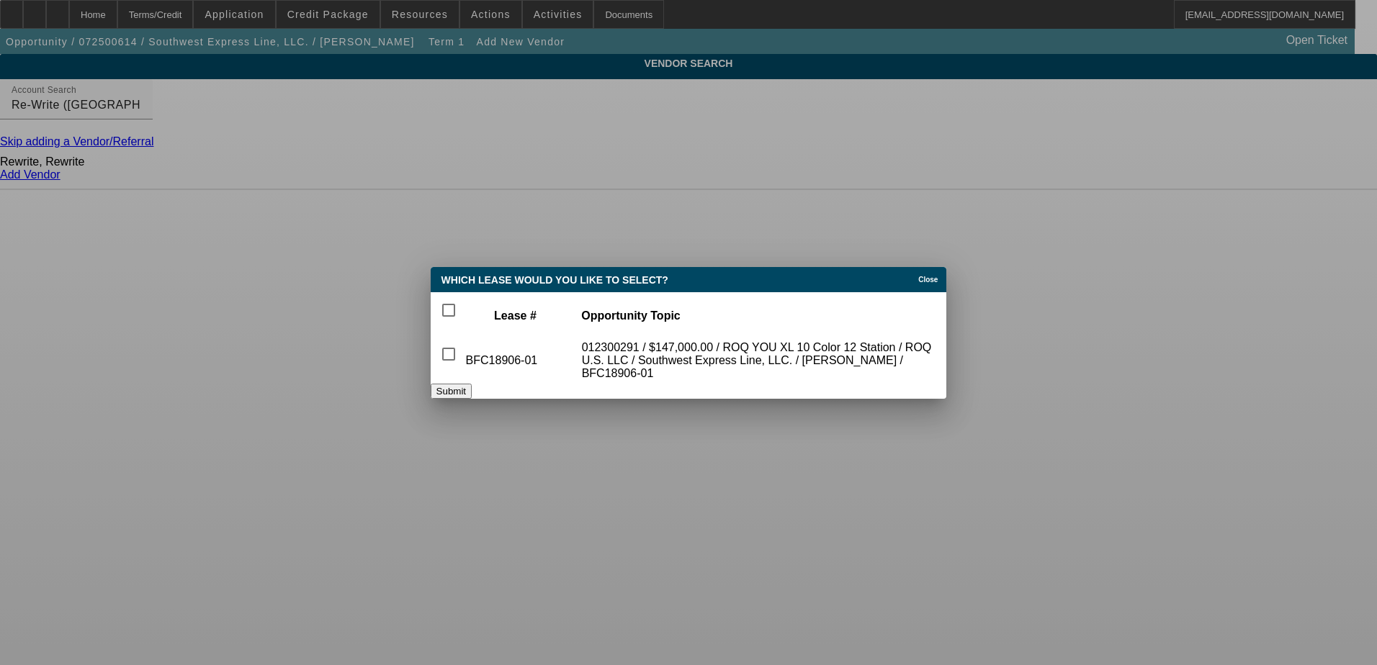
click at [918, 276] on span "Close" at bounding box center [927, 280] width 19 height 8
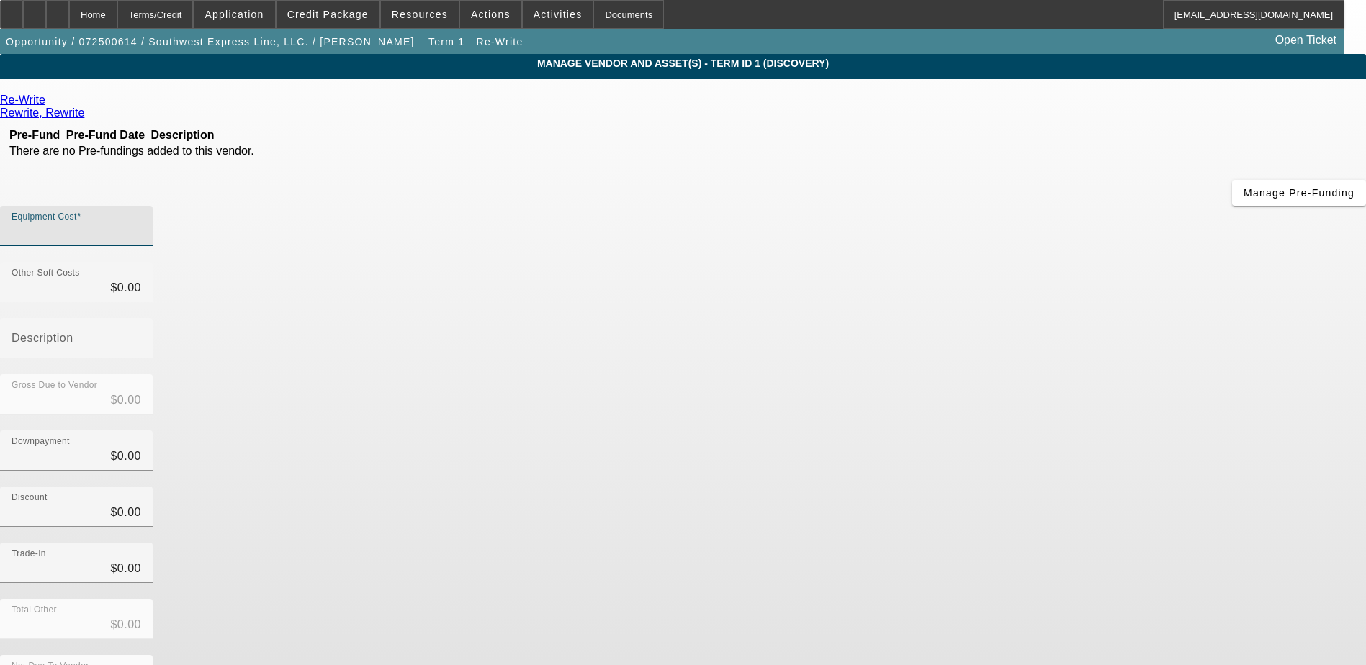
click at [141, 223] on input "Equipment Cost" at bounding box center [77, 231] width 130 height 17
type input "3"
type input "$3.00"
type input "34"
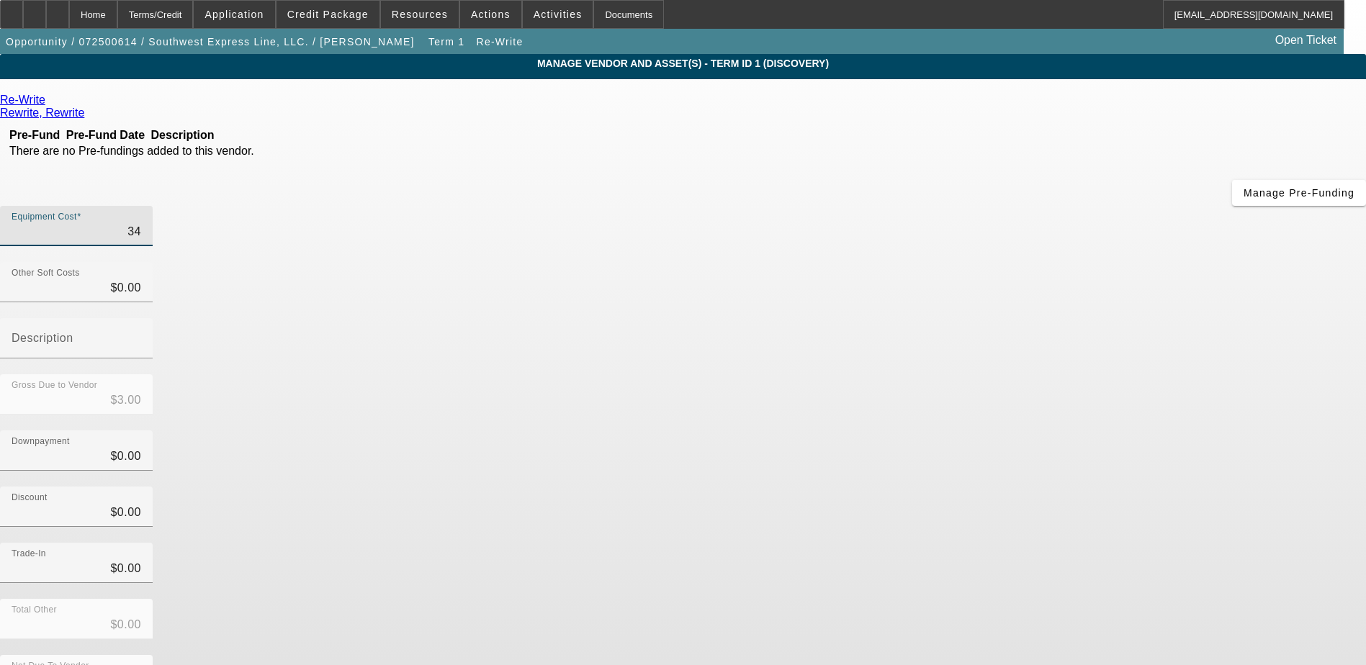
type input "$34.00"
type input "345"
type input "$345.00"
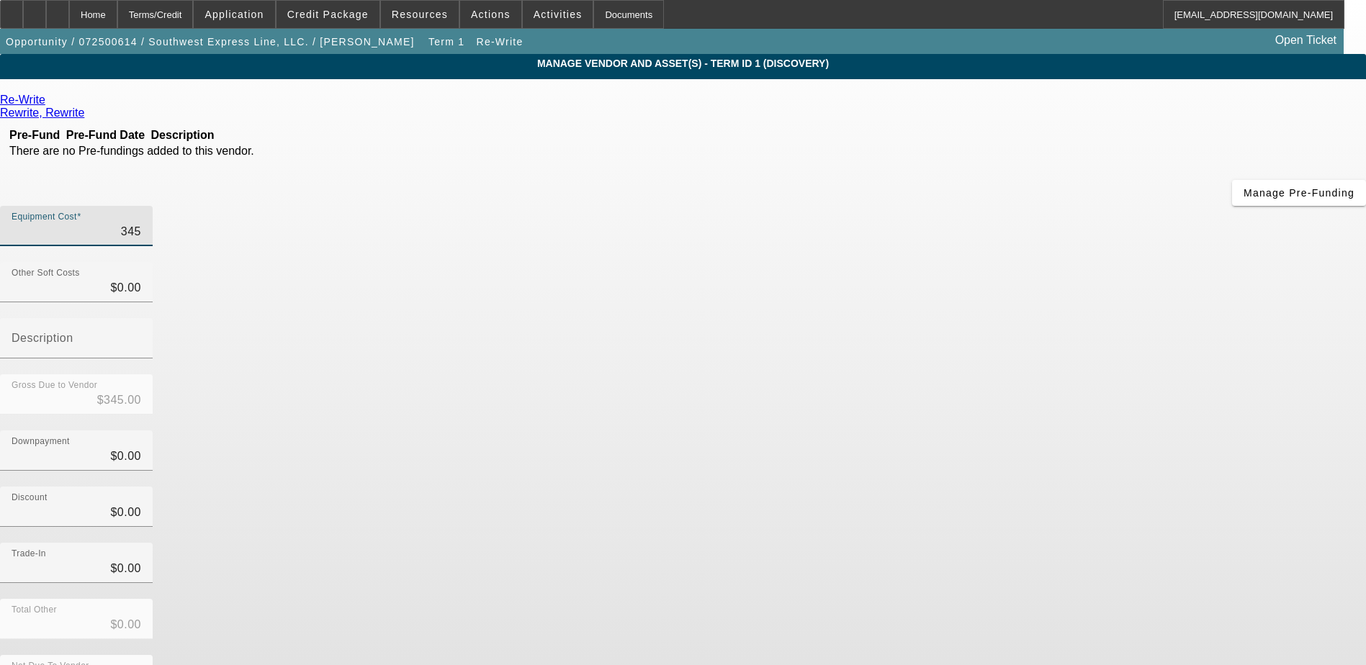
type input "3450"
type input "$3,450.00"
type input "34509"
type input "$34,509.00"
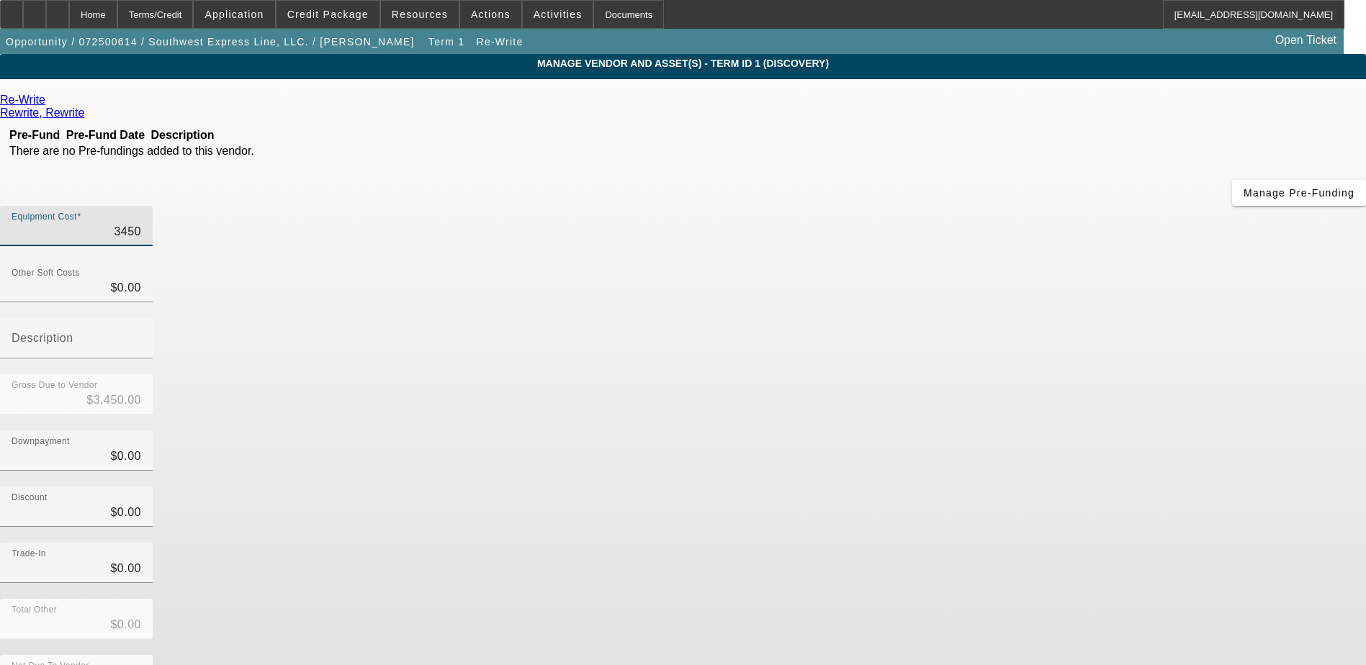
type input "$34,509.00"
type input "34509.2"
type input "$34,509.20"
type input "34509.27"
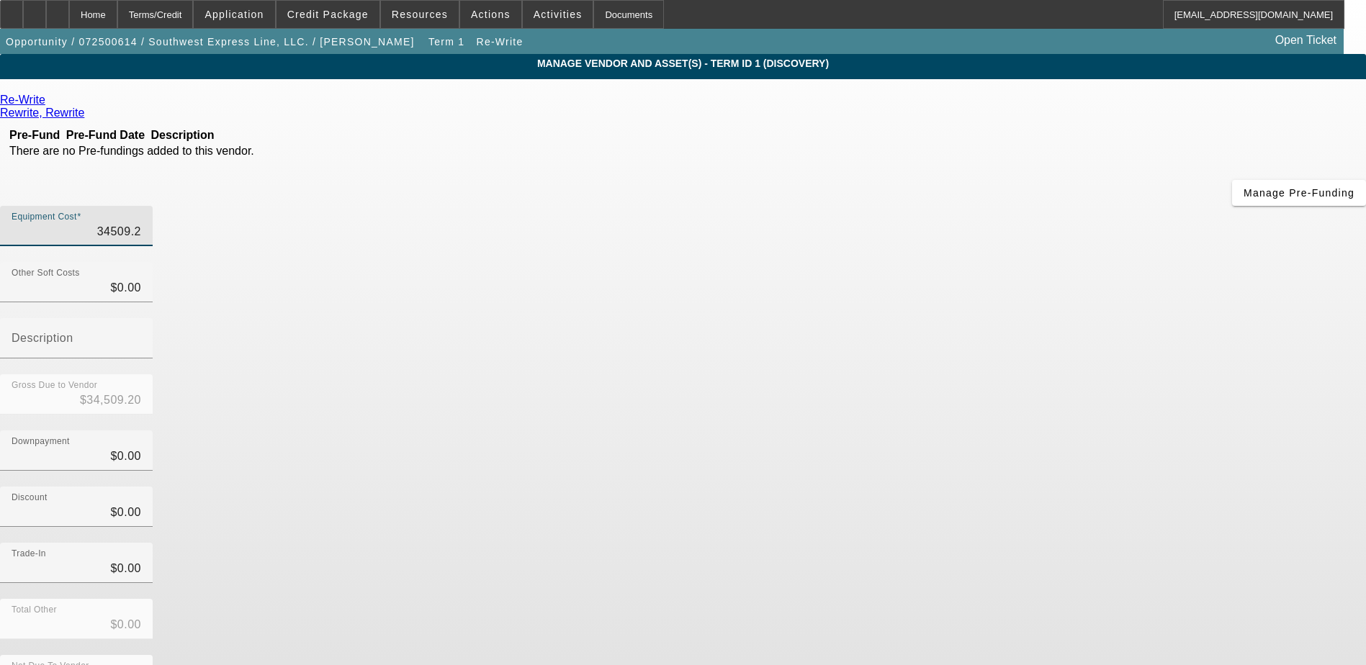
type input "$34,509.27"
click at [970, 487] on div "Discount $0.00" at bounding box center [683, 515] width 1366 height 56
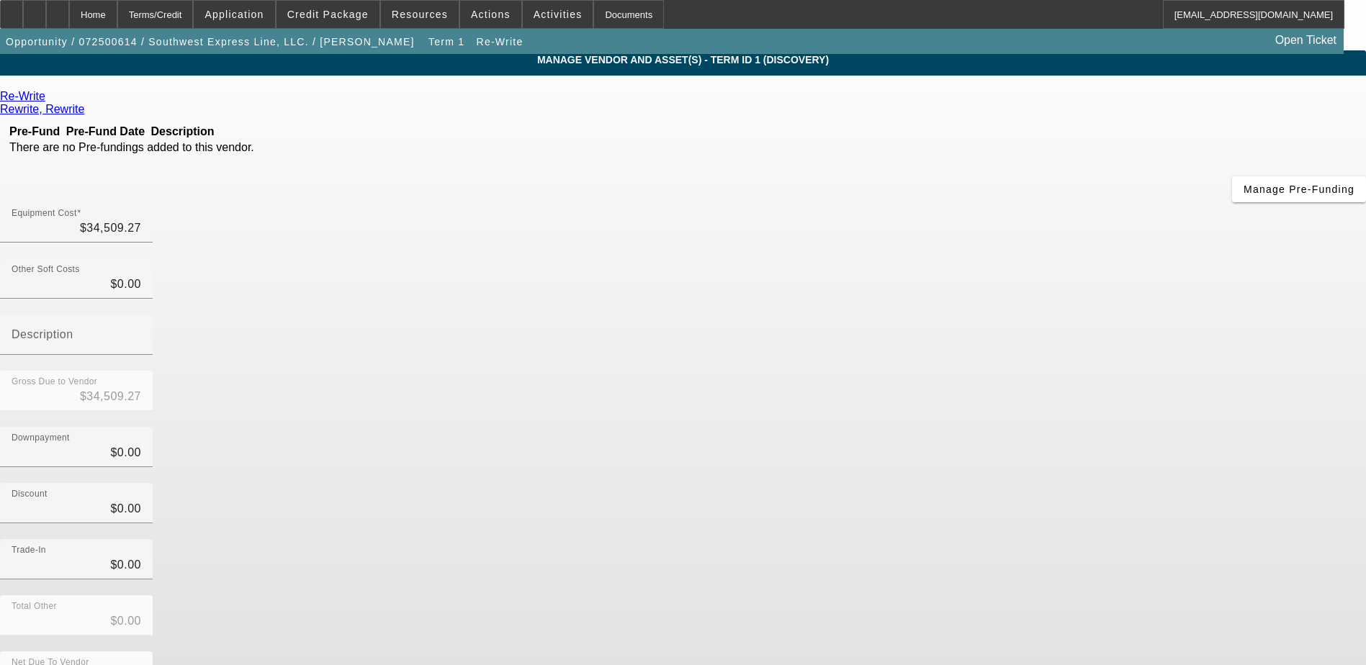
scroll to position [4, 0]
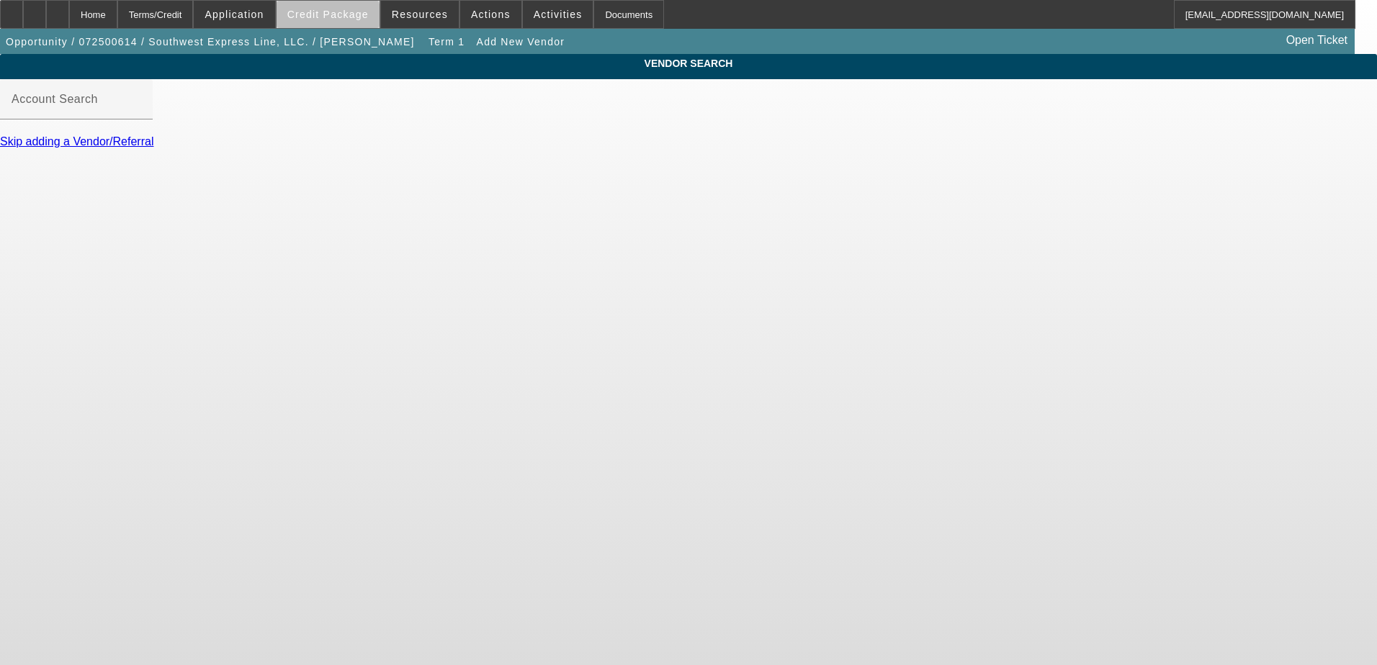
click at [350, 22] on span at bounding box center [328, 14] width 103 height 35
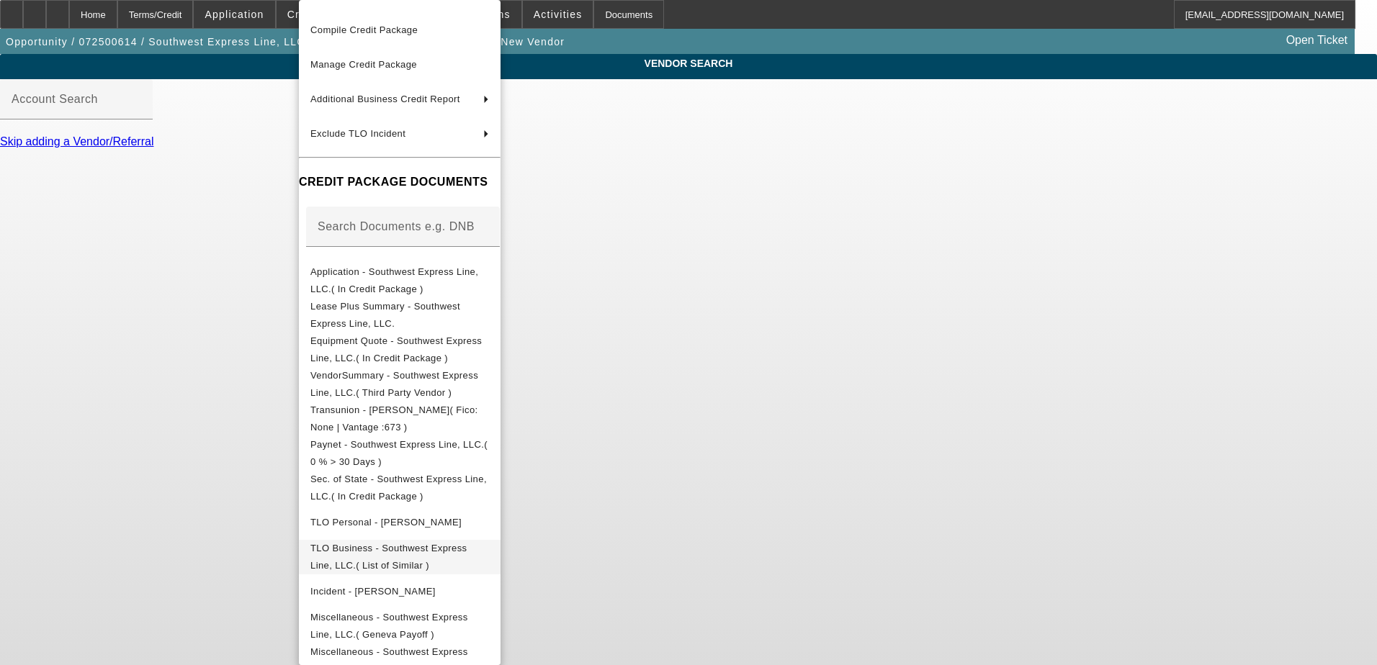
scroll to position [121, 0]
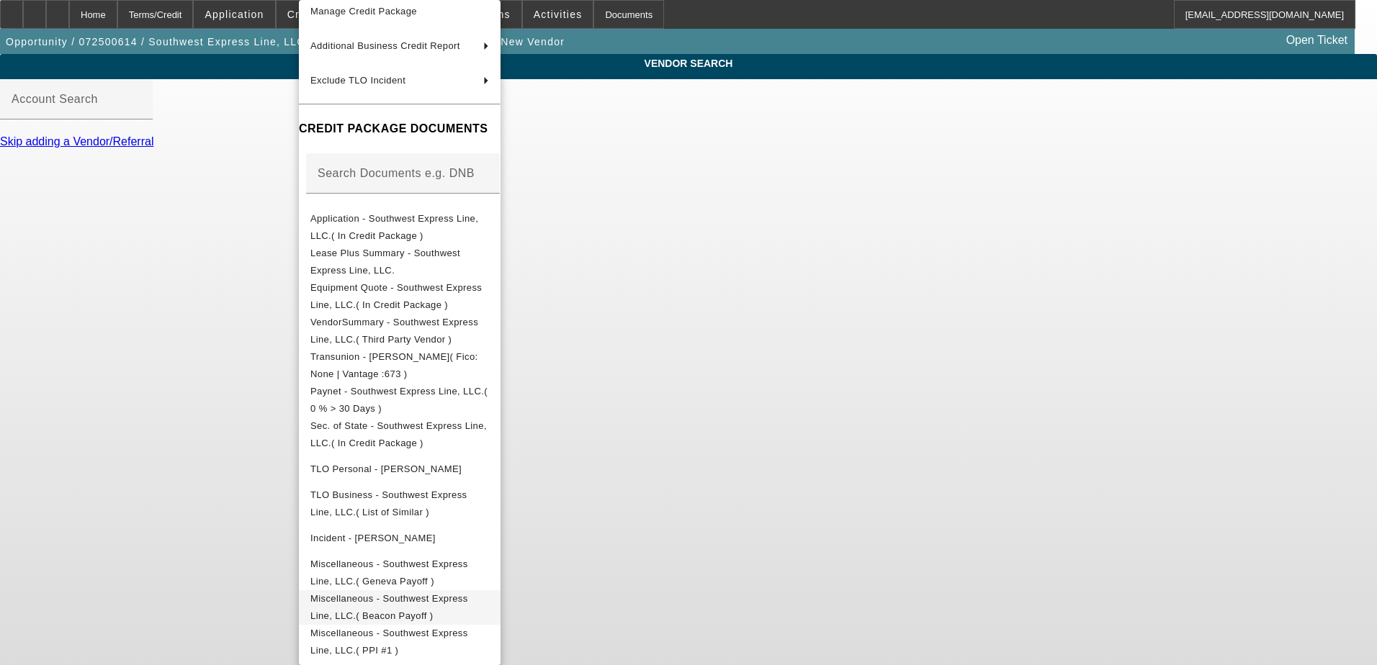
click at [468, 593] on span "Miscellaneous - Southwest Express Line, LLC.( Beacon Payoff )" at bounding box center [389, 607] width 158 height 28
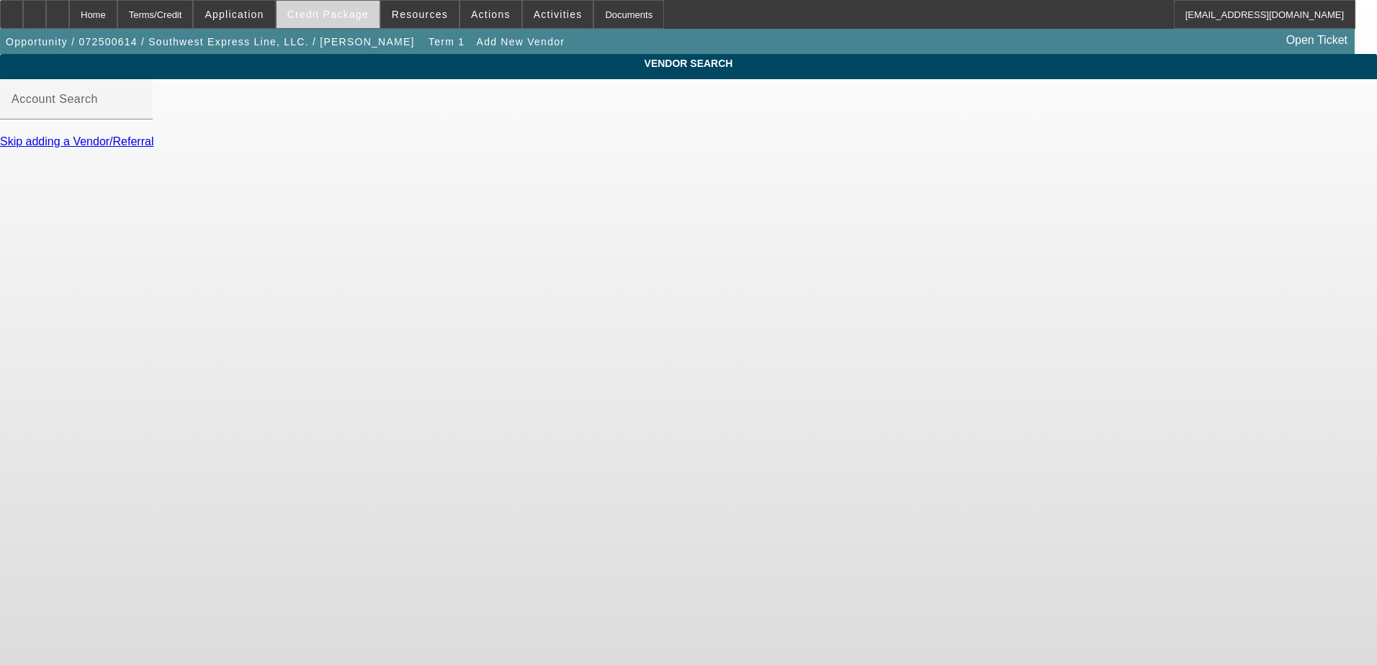
click at [350, 15] on span "Credit Package" at bounding box center [327, 15] width 81 height 12
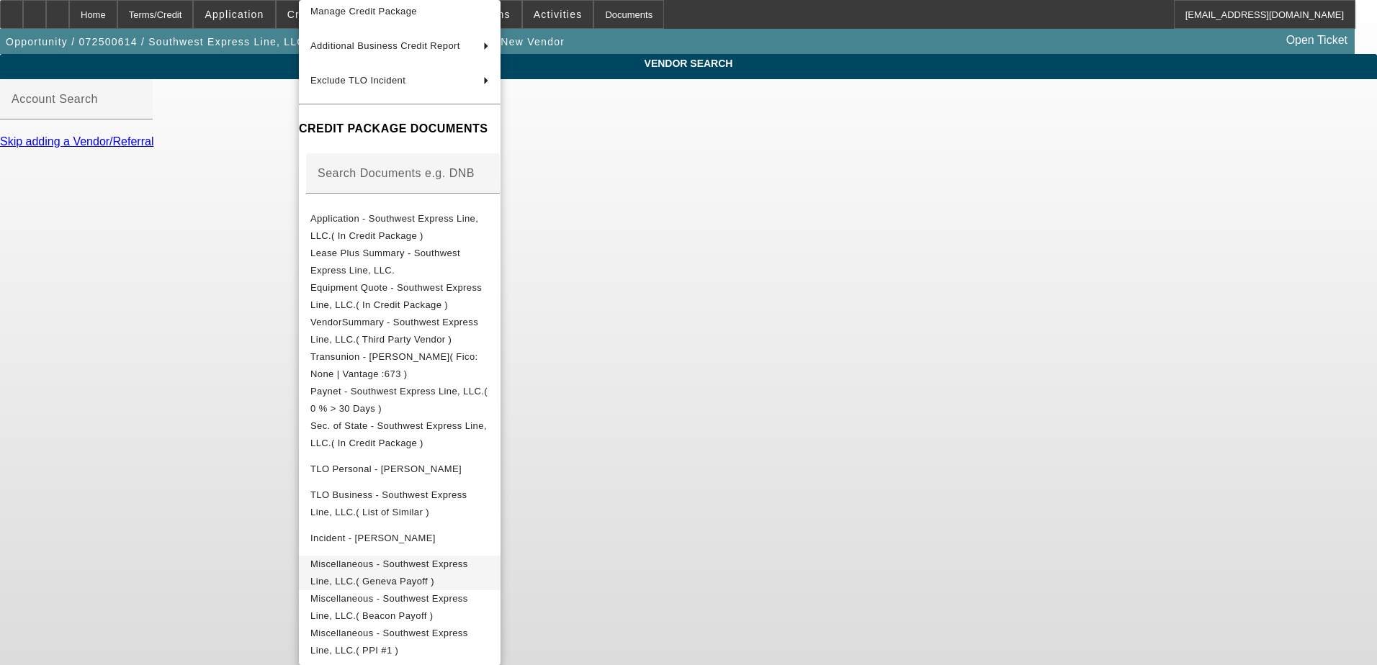
click at [485, 571] on button "Miscellaneous - Southwest Express Line, LLC.( Geneva Payoff )" at bounding box center [400, 573] width 202 height 35
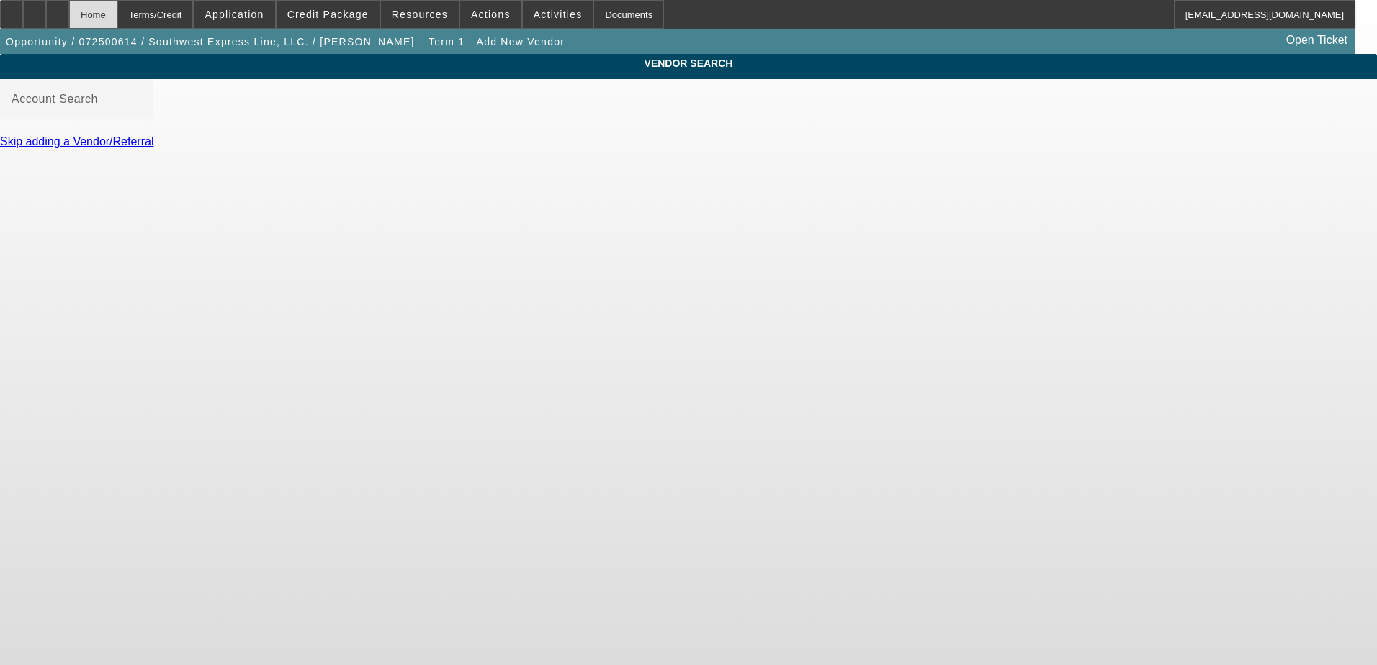
click at [117, 10] on div "Home" at bounding box center [93, 14] width 48 height 29
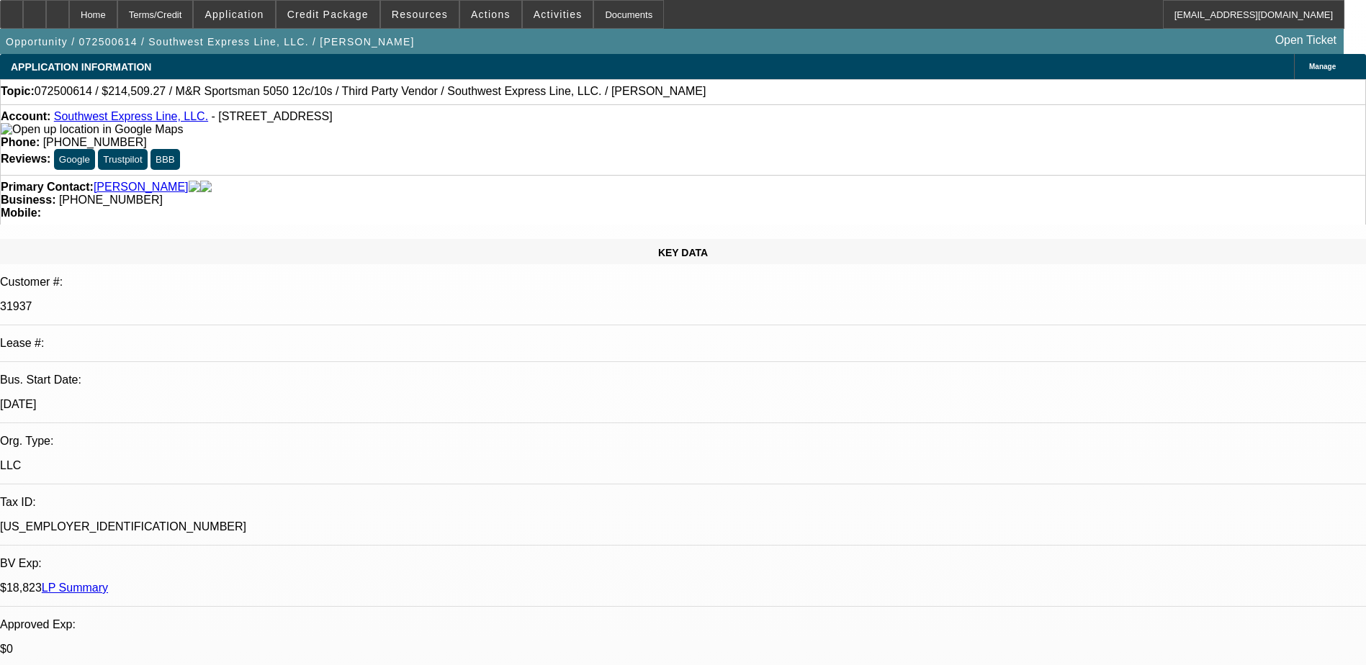
select select "0"
select select "6"
click at [35, 9] on icon at bounding box center [35, 9] width 0 height 0
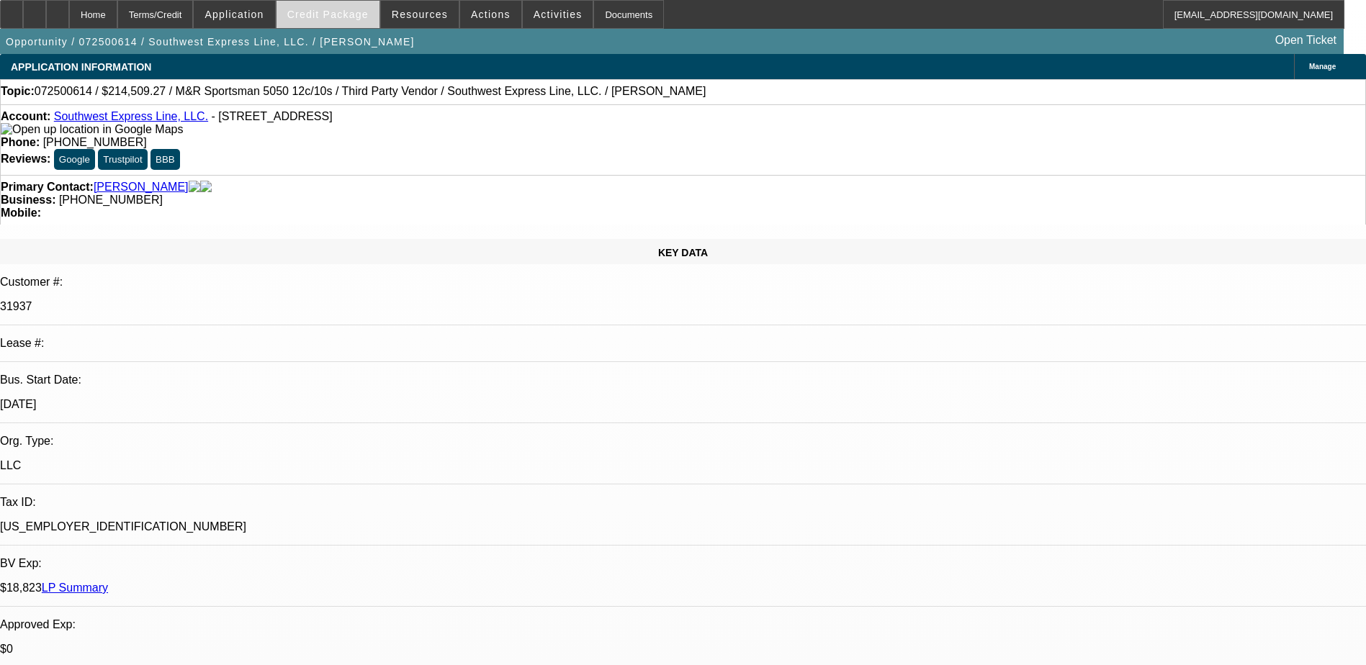
click at [323, 19] on span "Credit Package" at bounding box center [327, 15] width 81 height 12
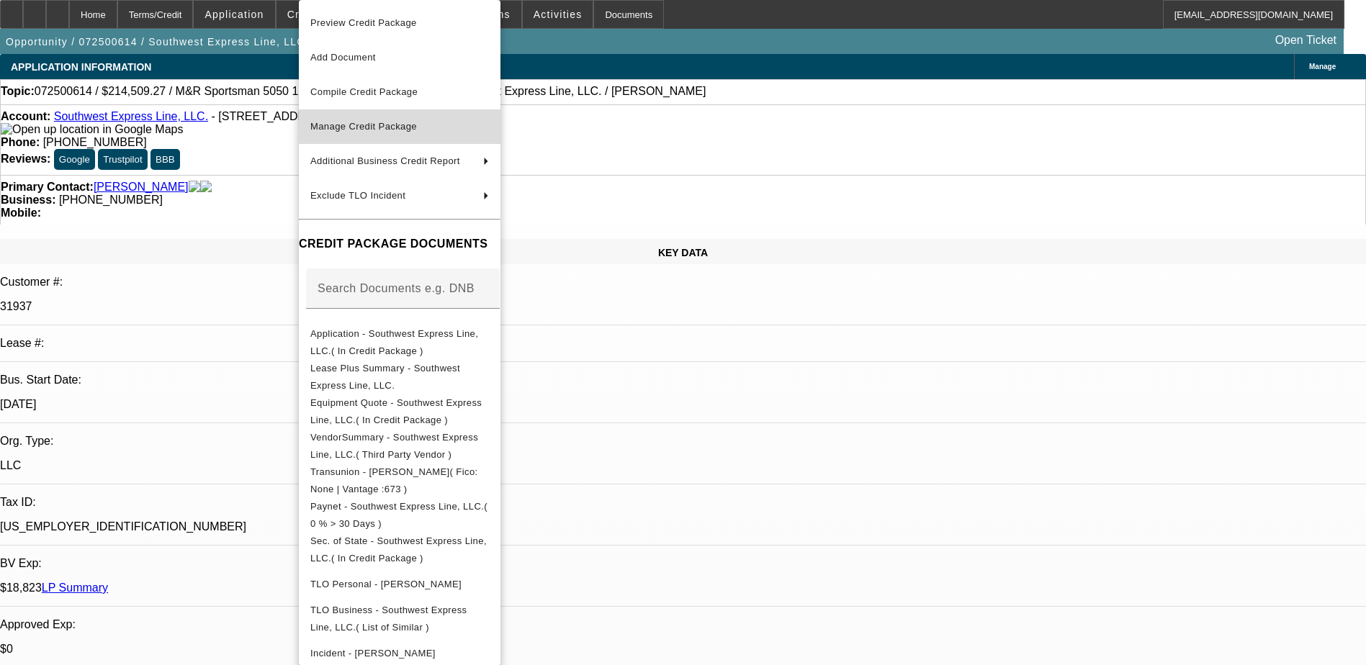
click at [357, 127] on span "Manage Credit Package" at bounding box center [363, 126] width 107 height 11
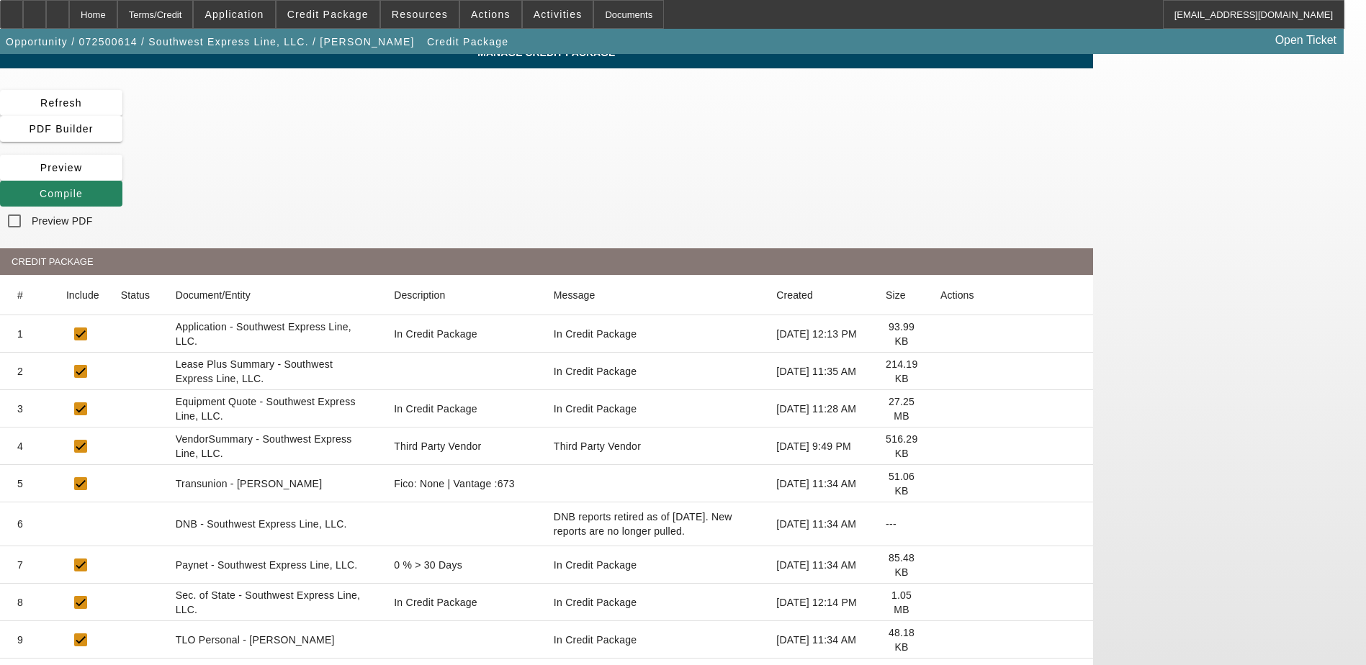
scroll to position [149, 0]
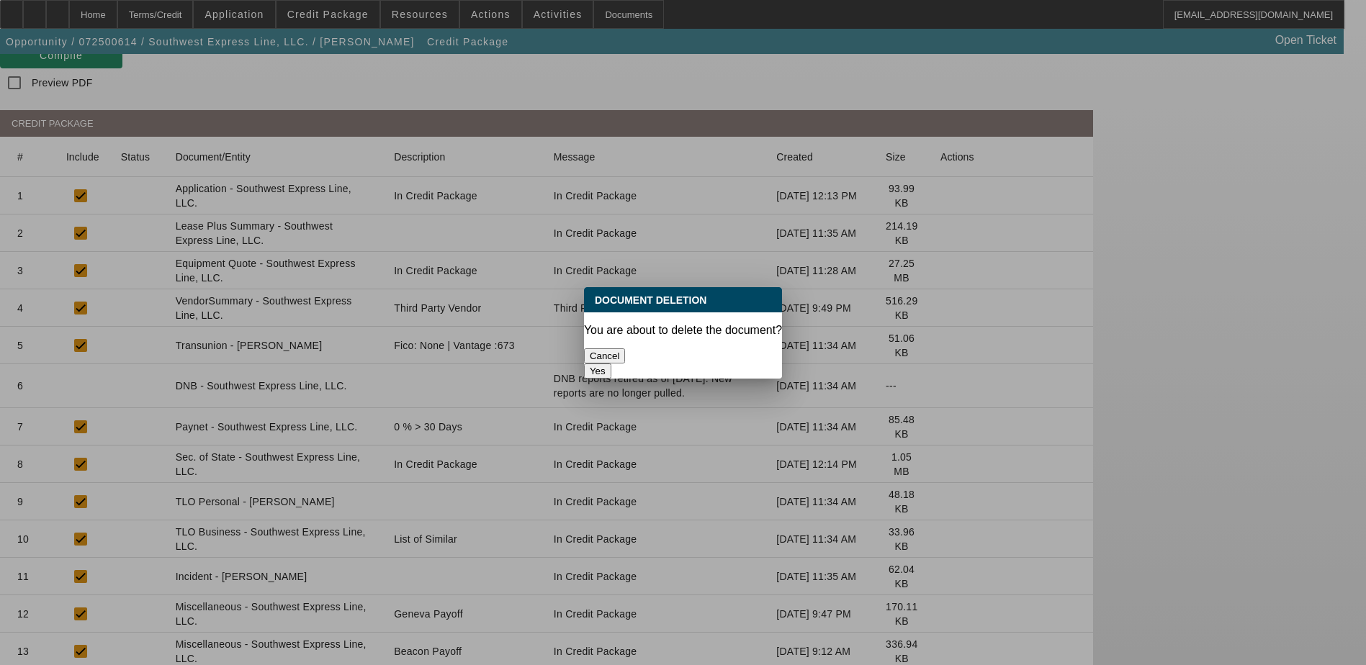
click at [611, 364] on button "Yes" at bounding box center [597, 371] width 27 height 15
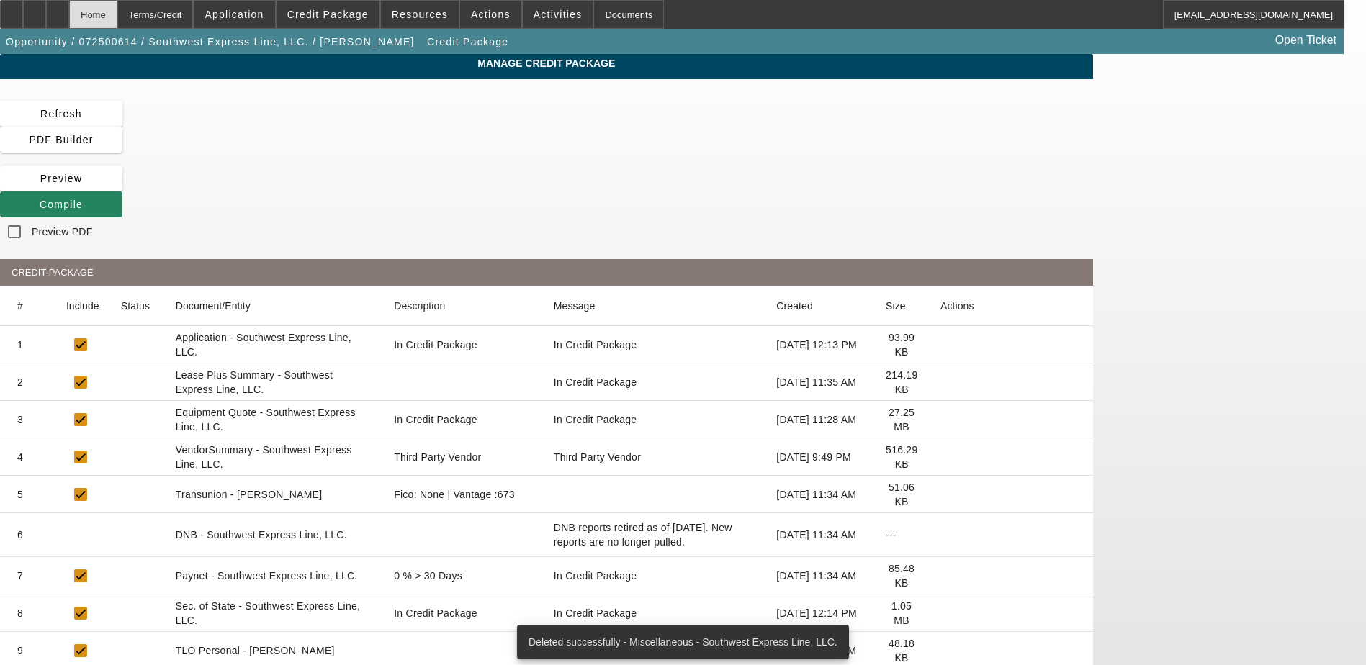
click at [117, 15] on div "Home" at bounding box center [93, 14] width 48 height 29
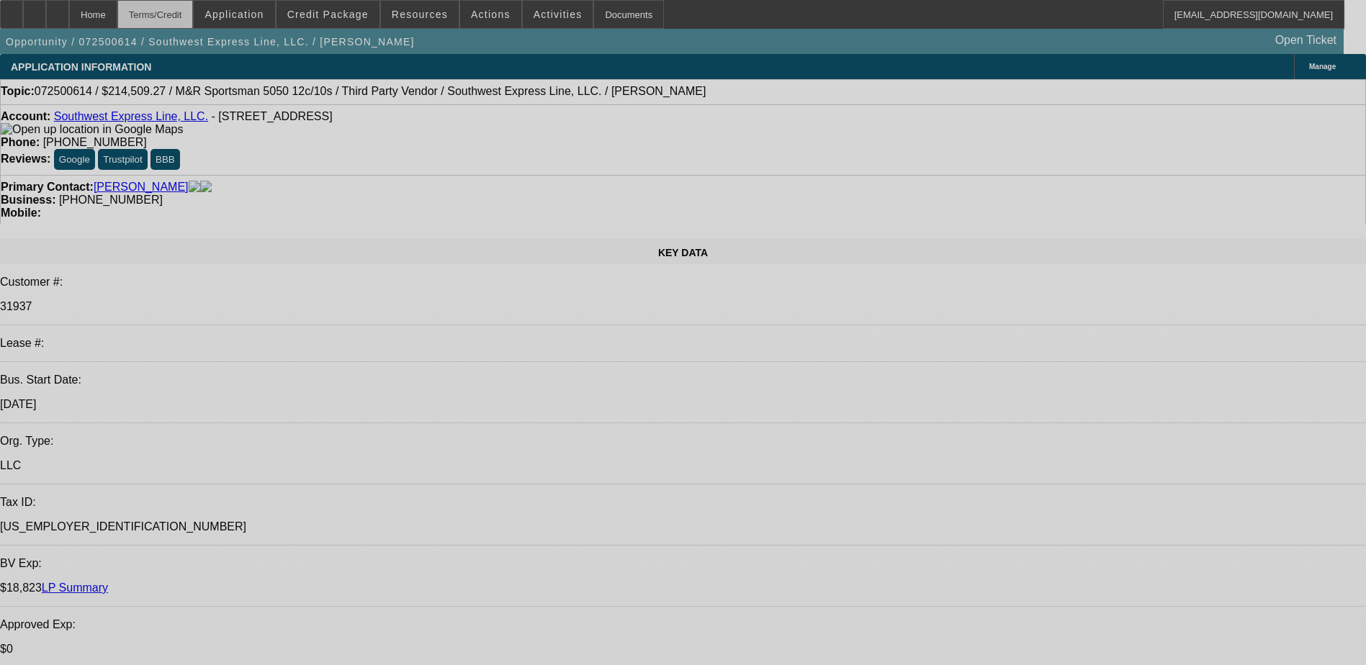
select select "0"
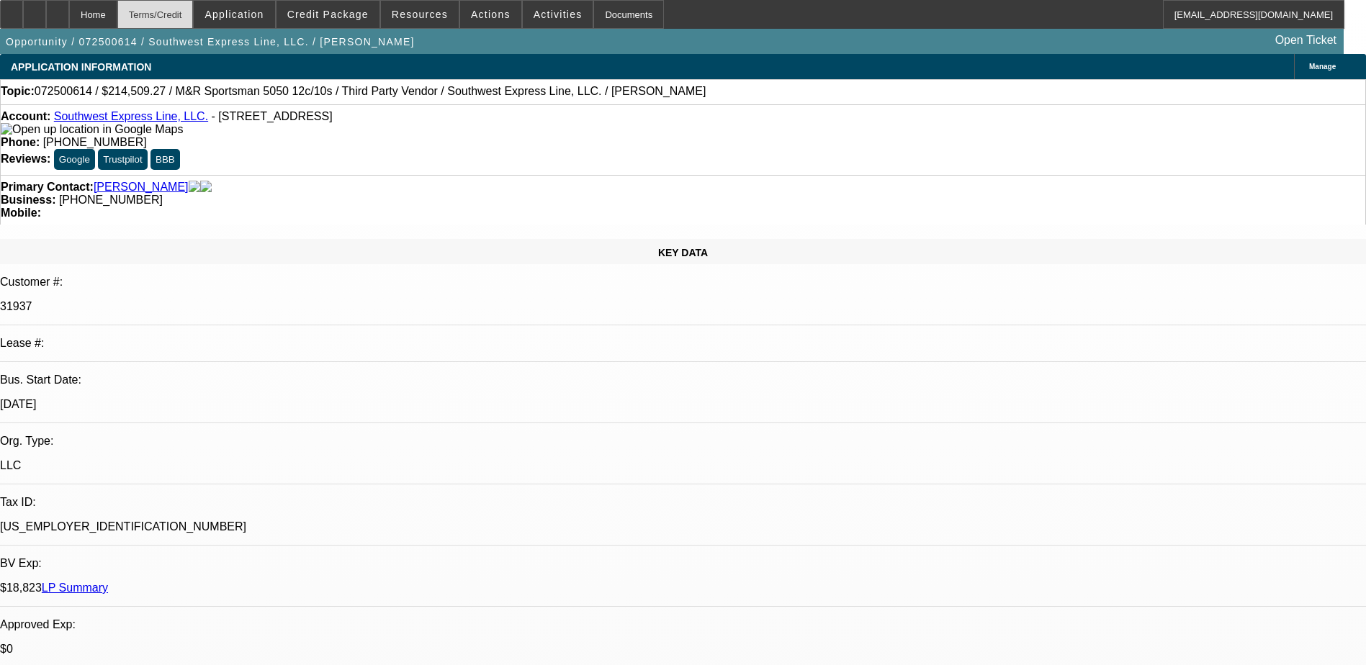
select select "0"
select select "6"
click at [342, 17] on span "Credit Package" at bounding box center [327, 15] width 81 height 12
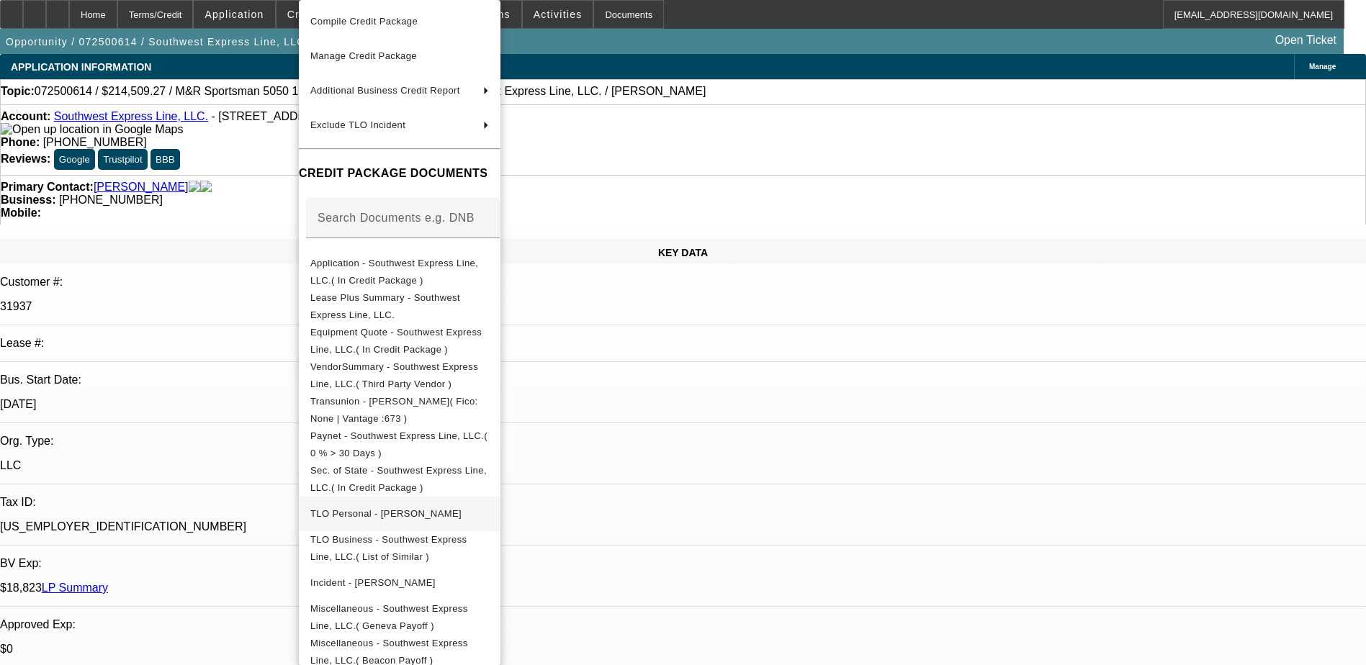
scroll to position [121, 0]
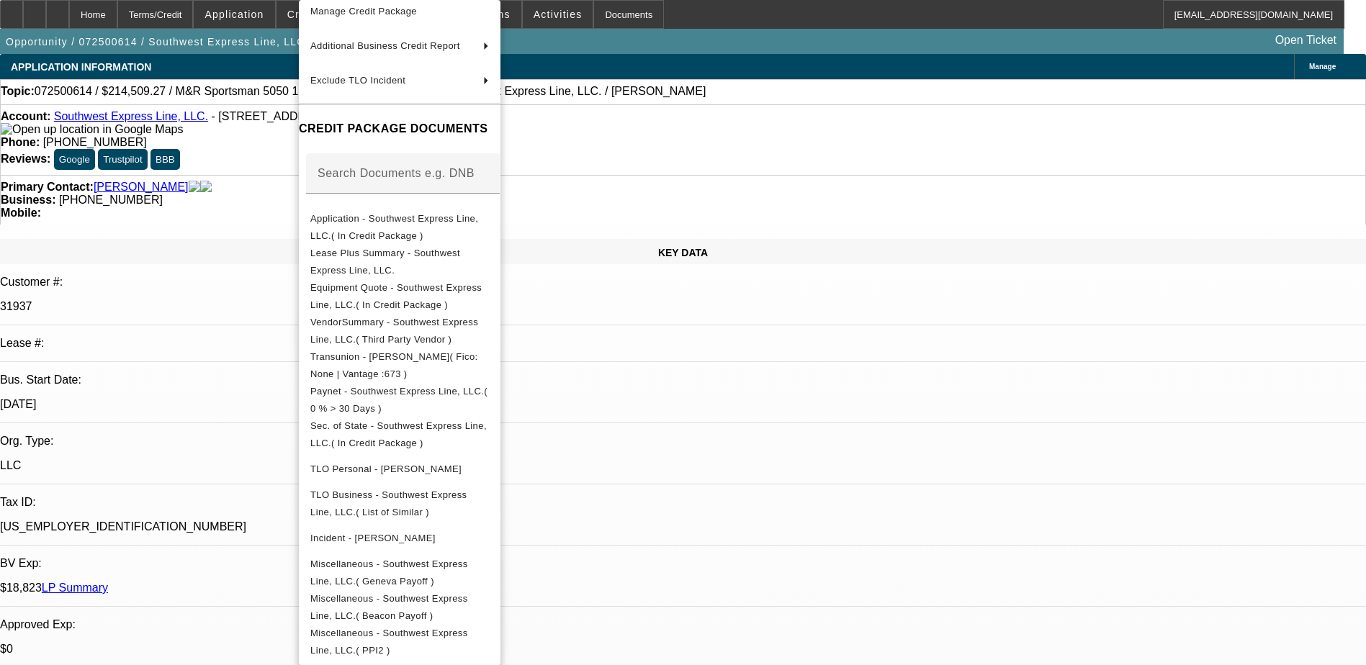
click at [712, 457] on div at bounding box center [683, 332] width 1366 height 665
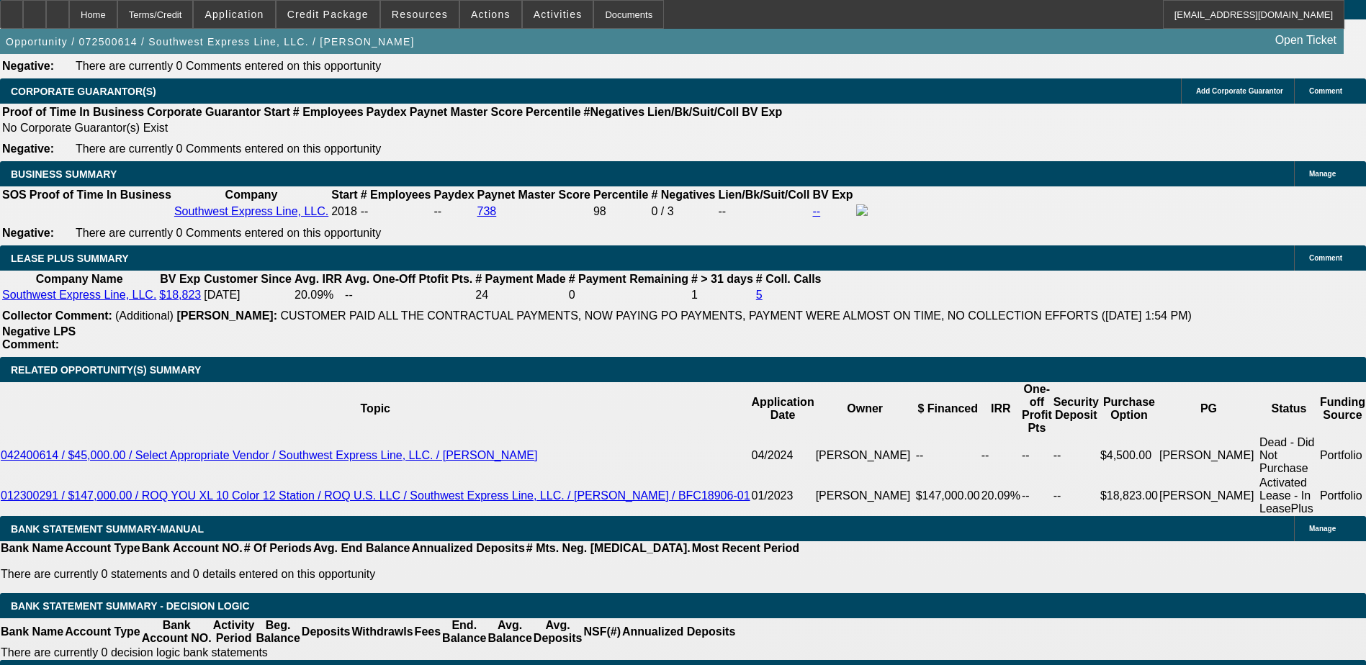
scroll to position [2233, 0]
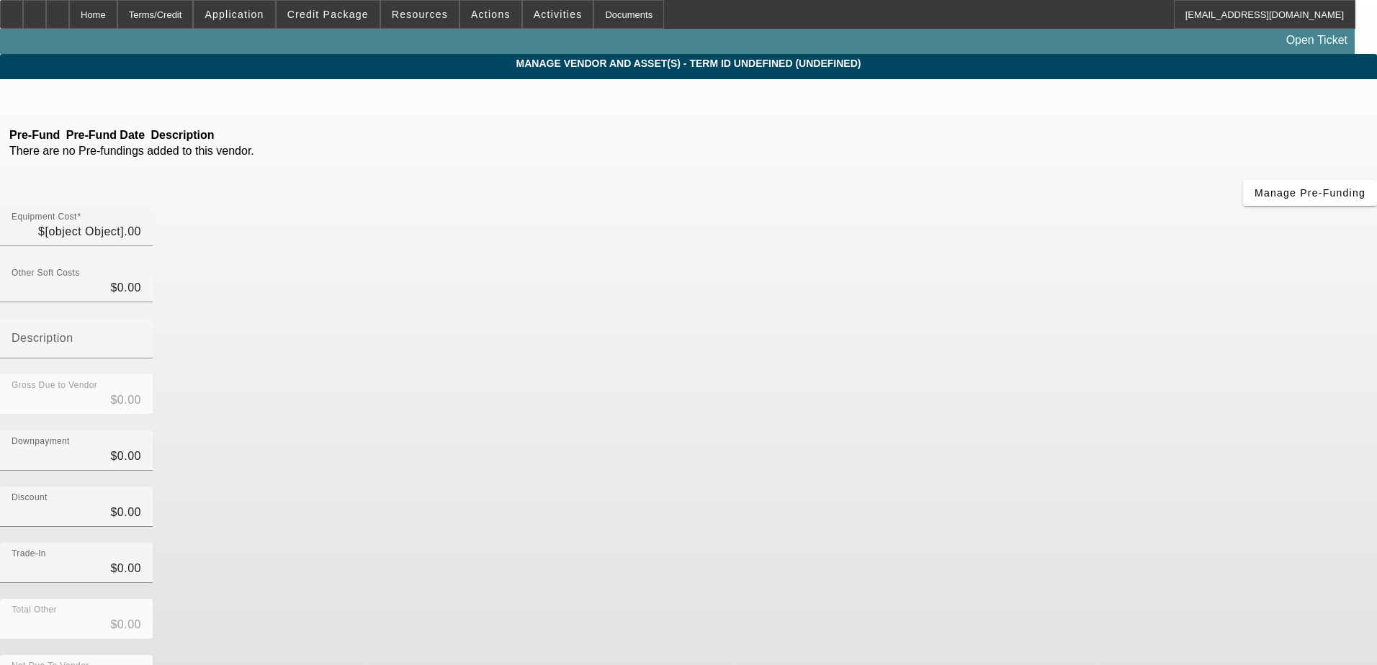
type input "$151,344.57"
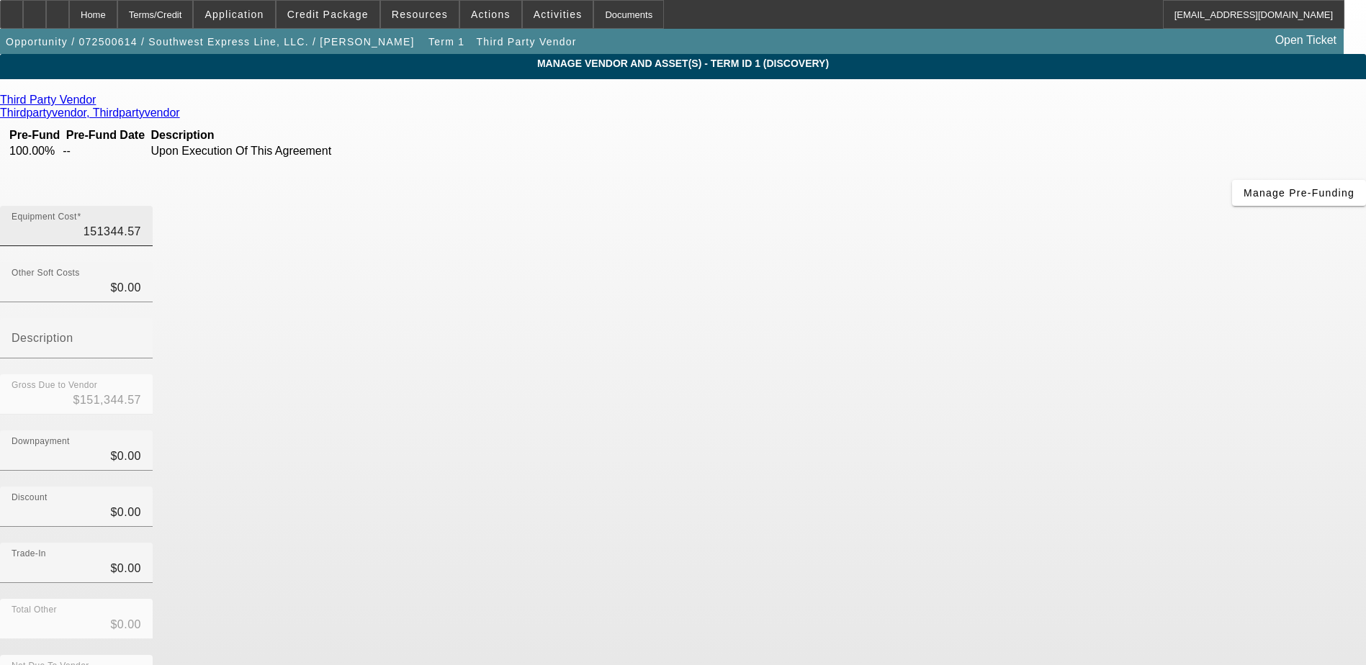
click at [141, 223] on input "151344.57" at bounding box center [77, 231] width 130 height 17
type input "1"
type input "$1.00"
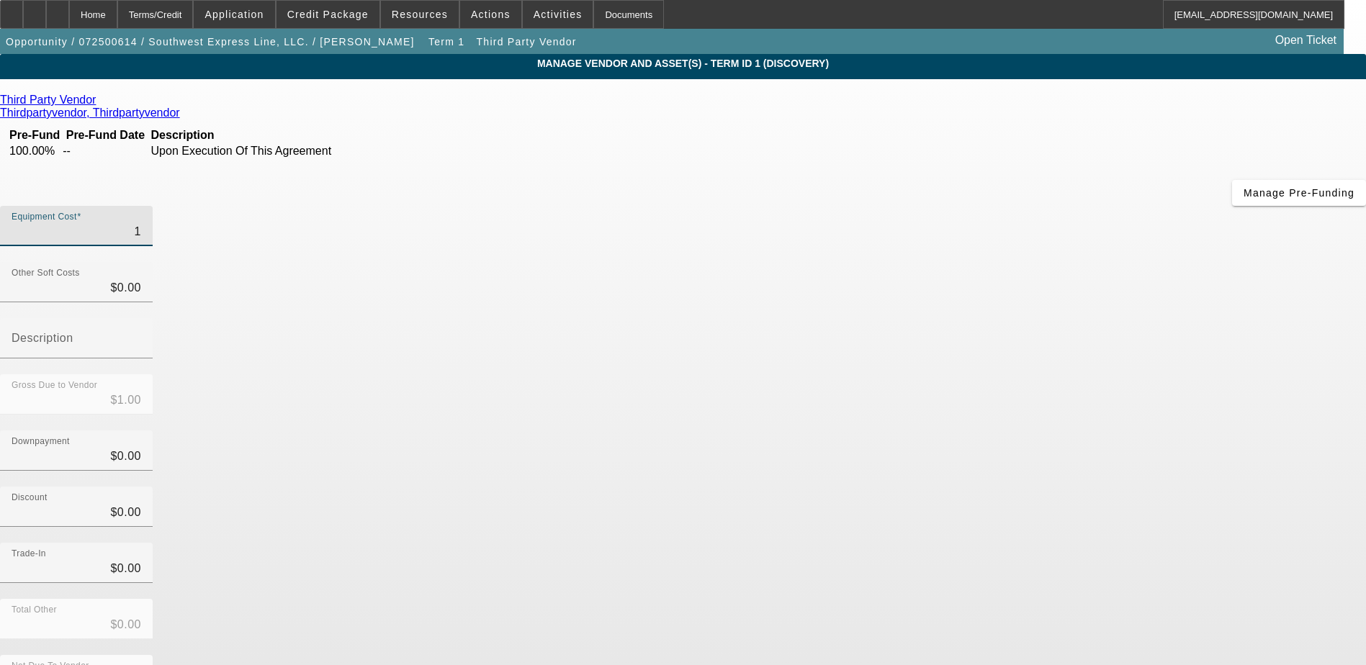
type input "11"
type input "$11.00"
type input "116"
type input "$116.00"
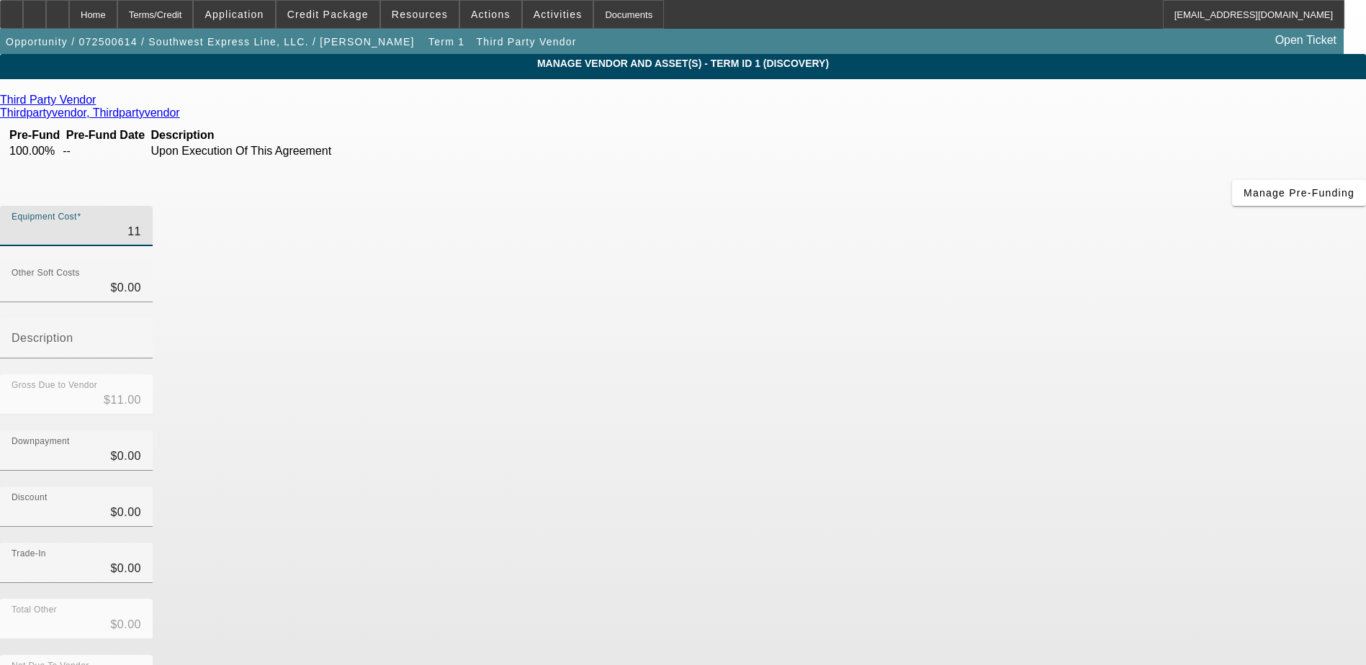
type input "$116.00"
type input "1168"
type input "$1,168.00"
type input "11683"
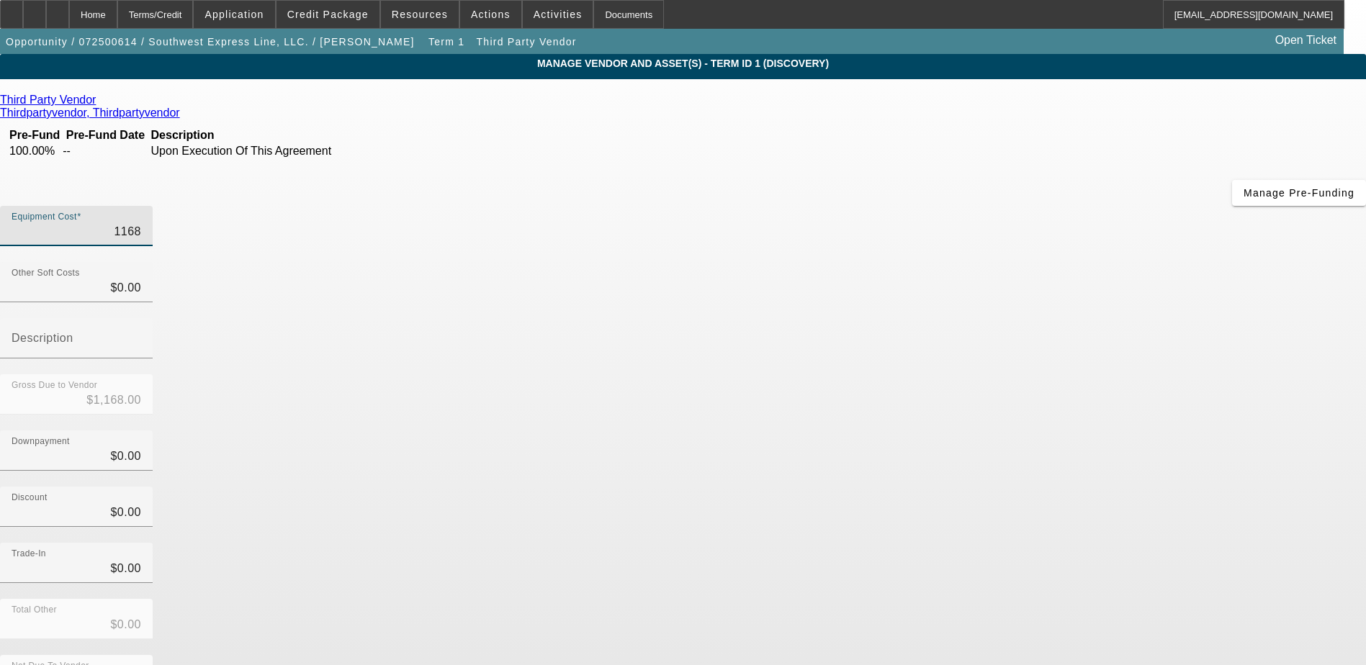
type input "$11,683.00"
type input "116835"
type input "$116,835.00"
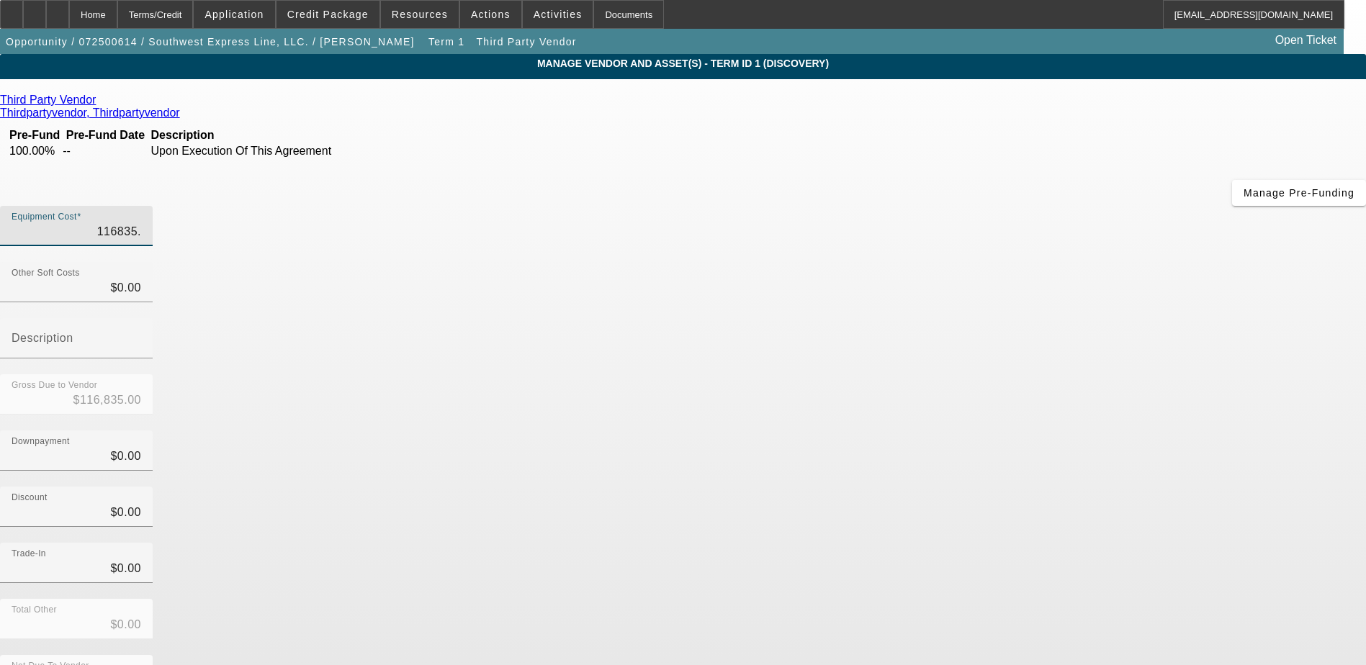
type input "116835.3"
type input "$116,835.30"
drag, startPoint x: 993, startPoint y: 281, endPoint x: 923, endPoint y: 480, distance: 210.9
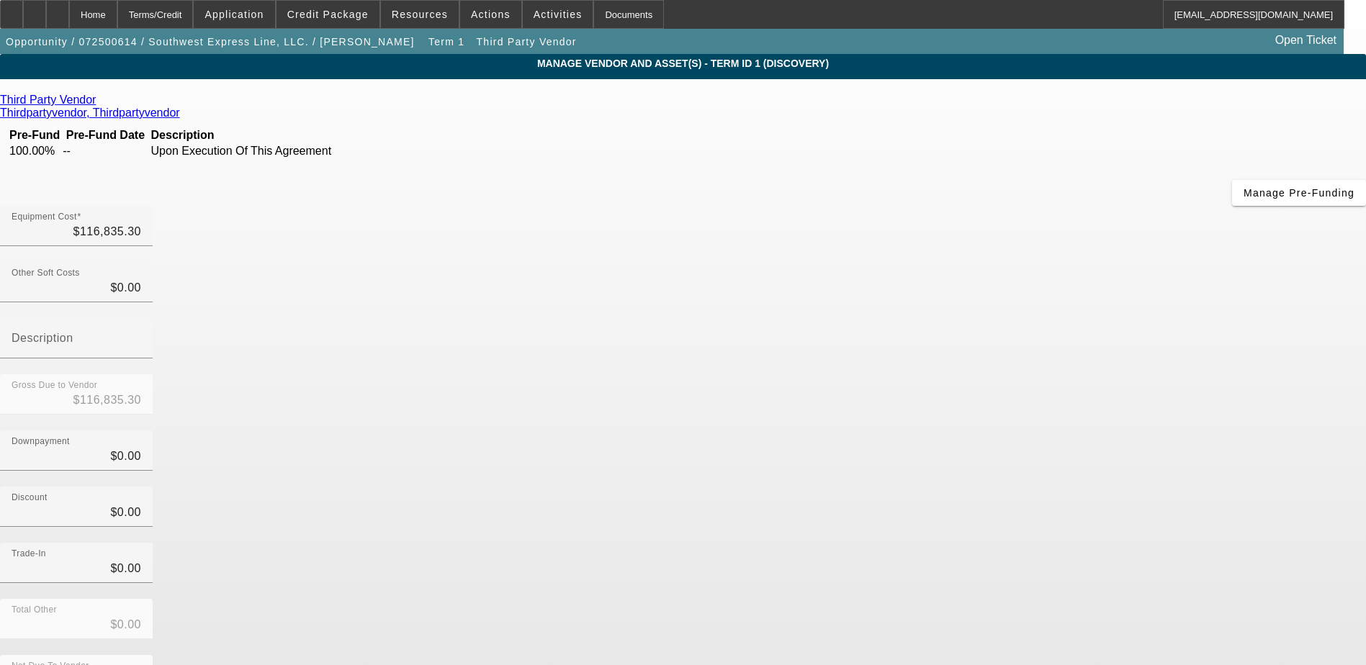
click at [993, 431] on div "Downpayment $0.00" at bounding box center [683, 459] width 1366 height 56
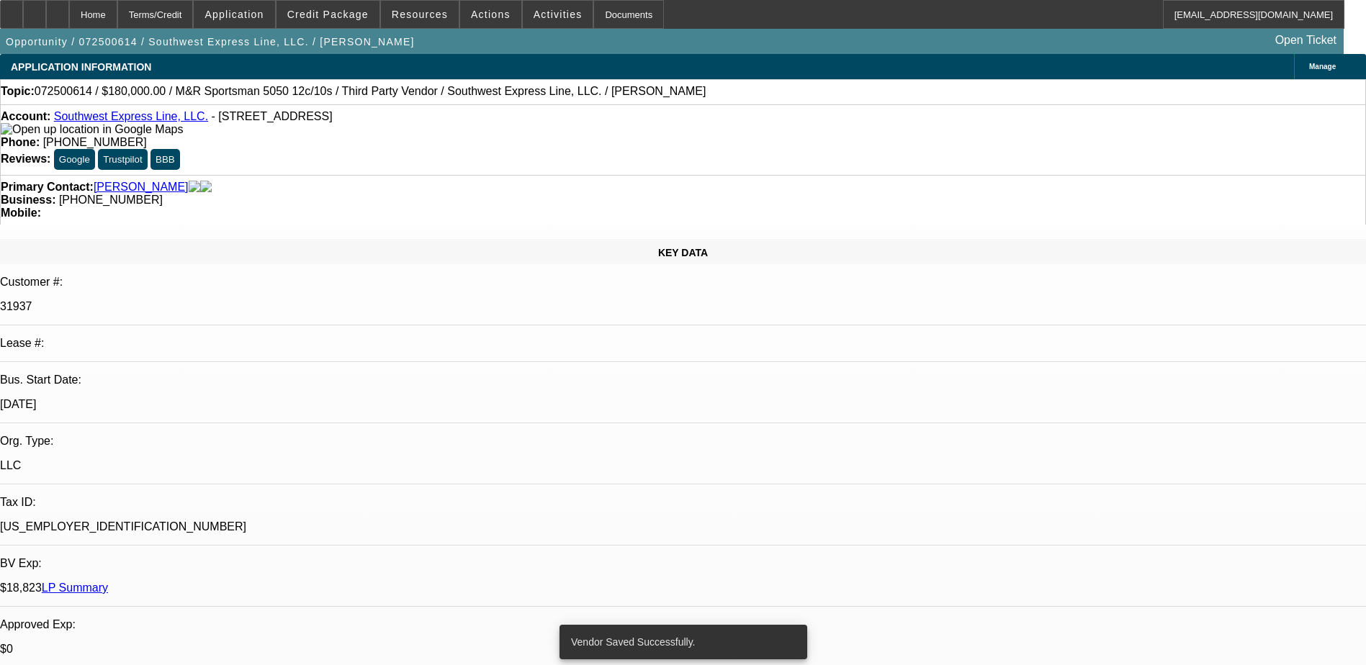
select select "0"
select select "6"
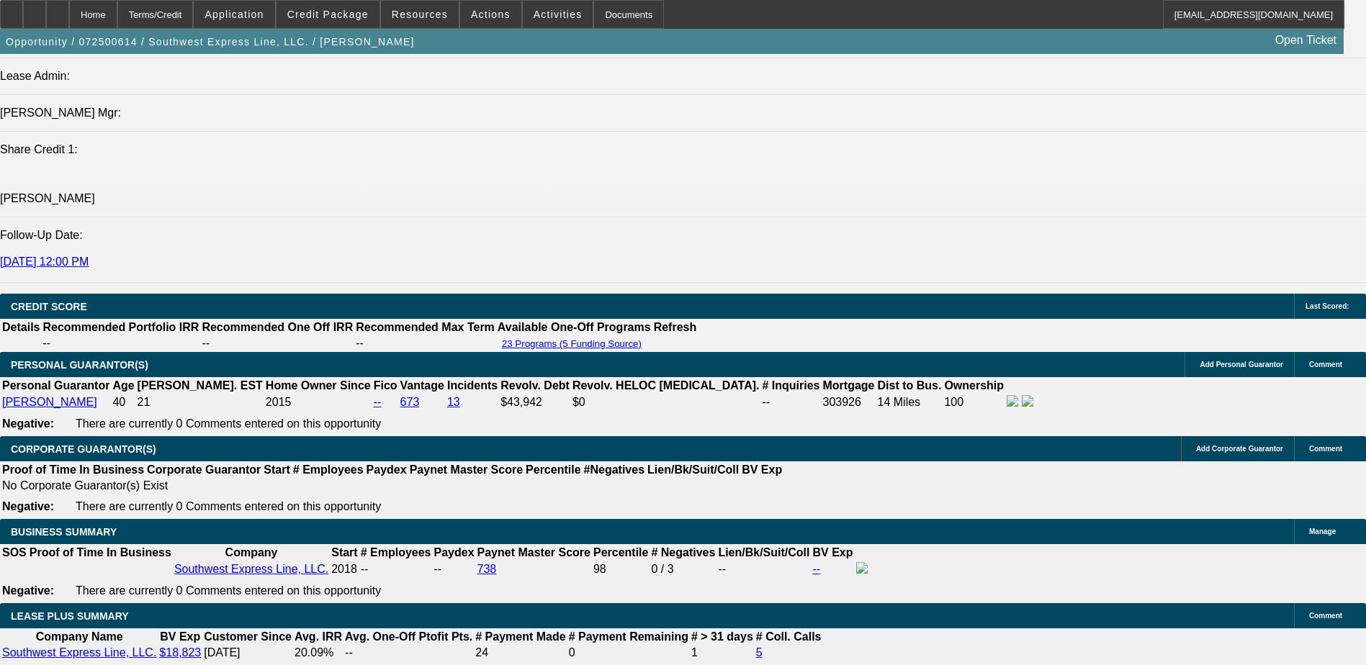
scroll to position [2017, 0]
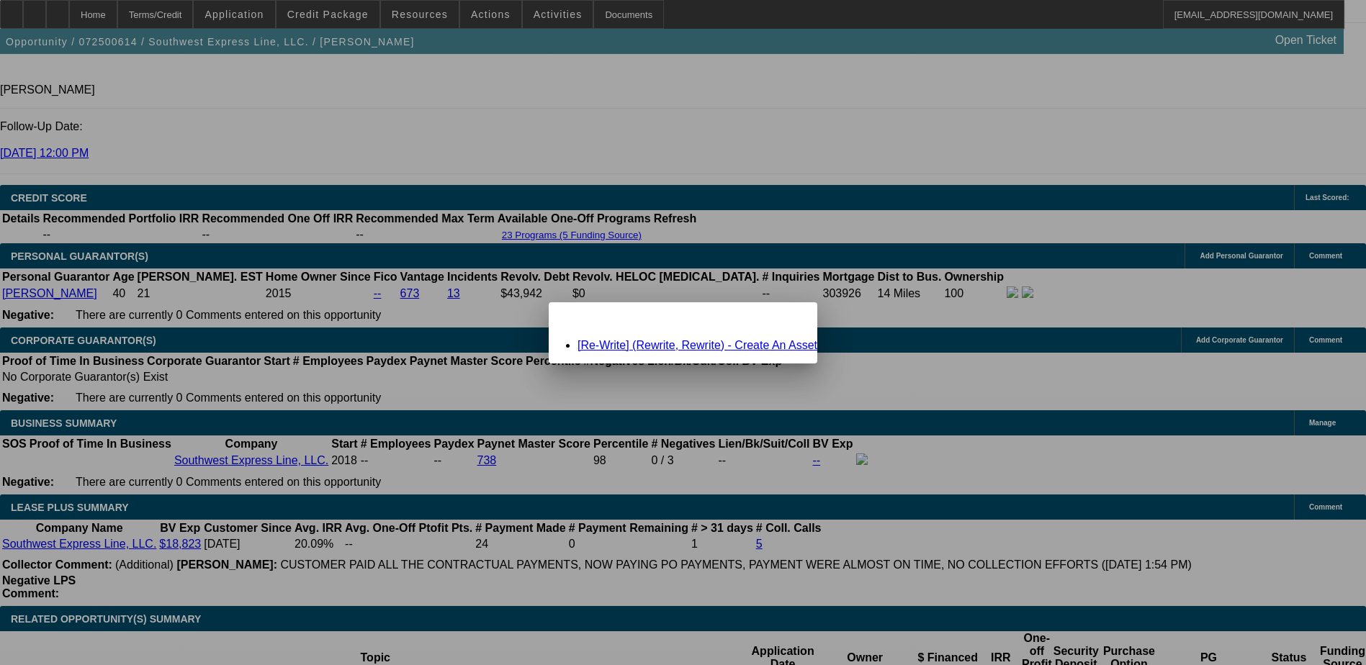
click at [707, 344] on link "[Re-Write] (Rewrite, Rewrite) - Create An Asset" at bounding box center [698, 345] width 240 height 12
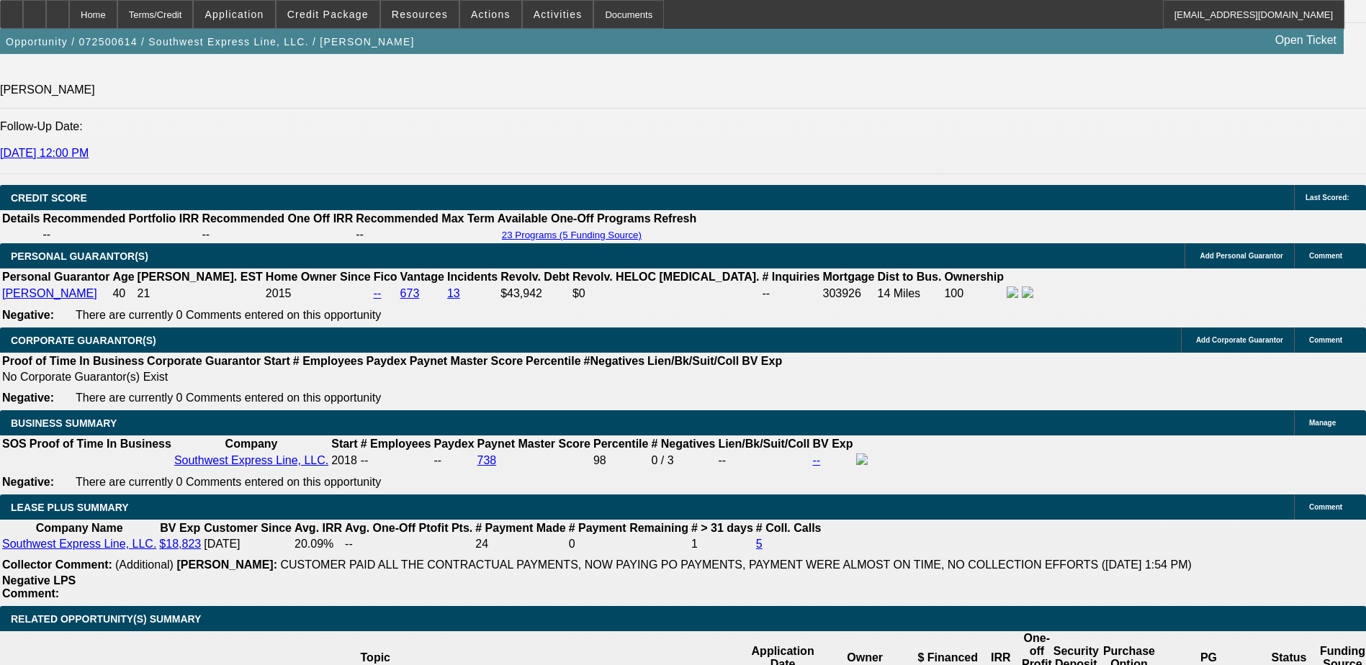
scroll to position [2017, 0]
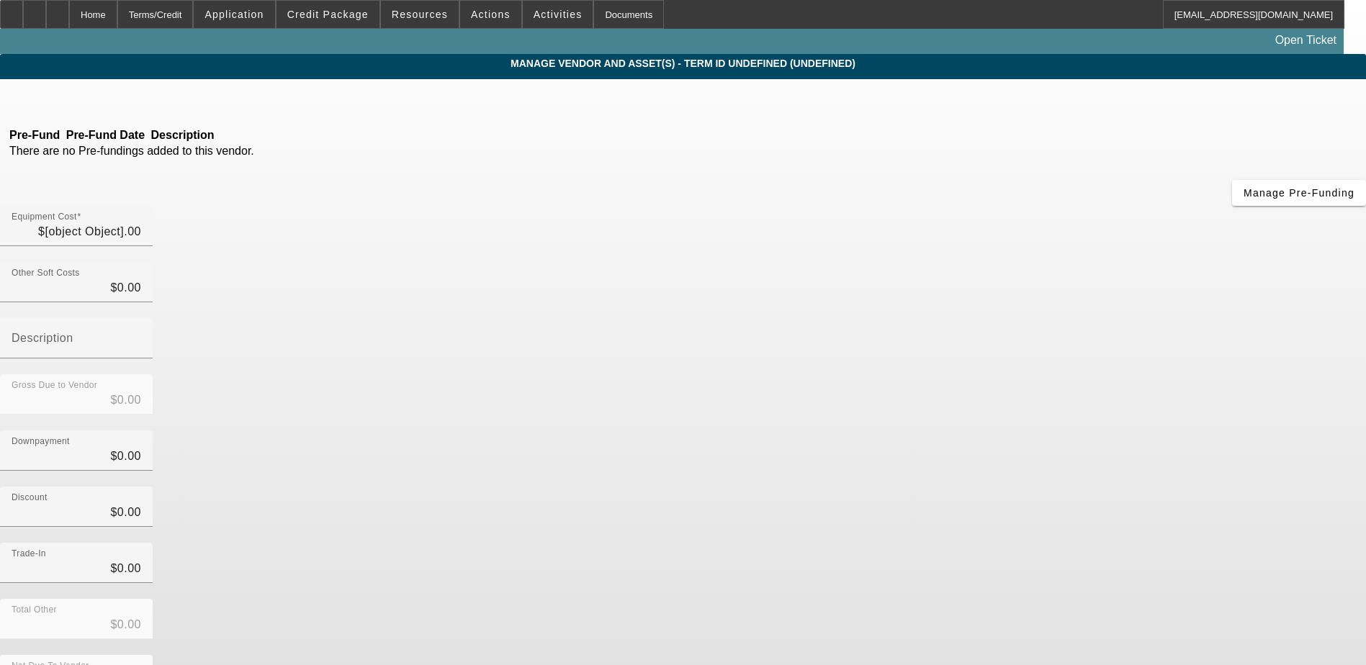
type input "$34,509.27"
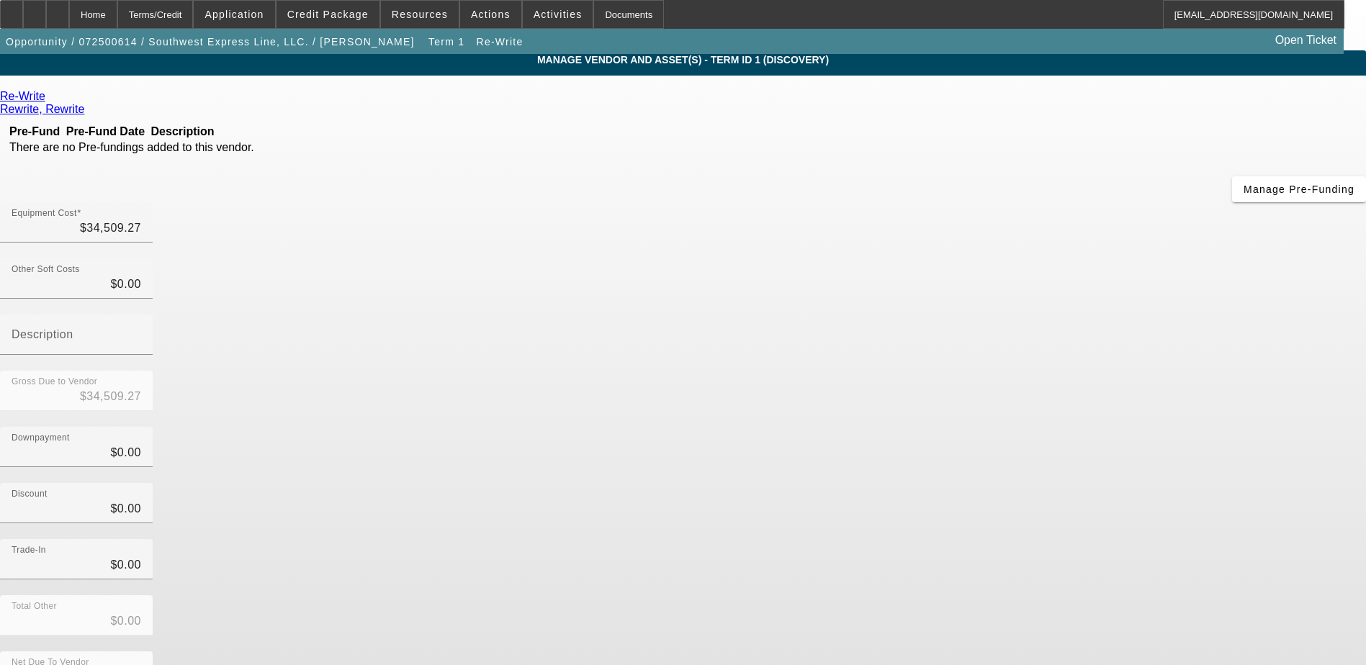
scroll to position [4, 0]
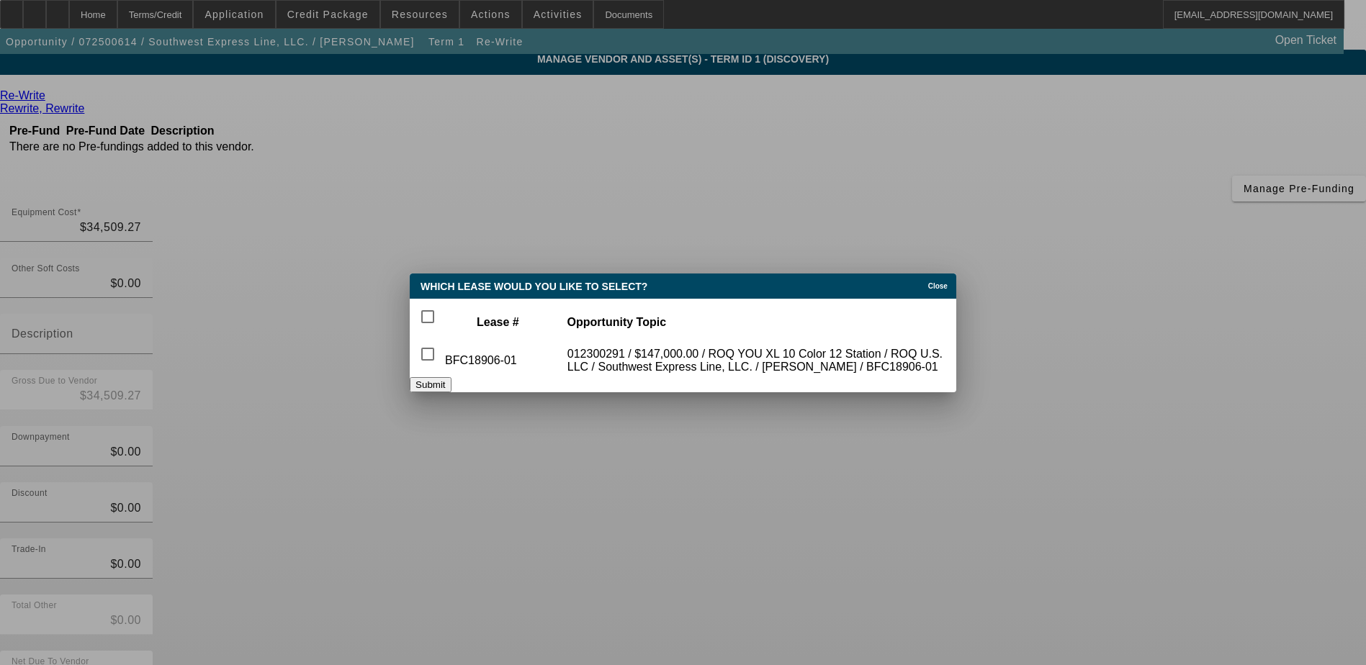
click at [925, 274] on div "Close" at bounding box center [941, 282] width 32 height 17
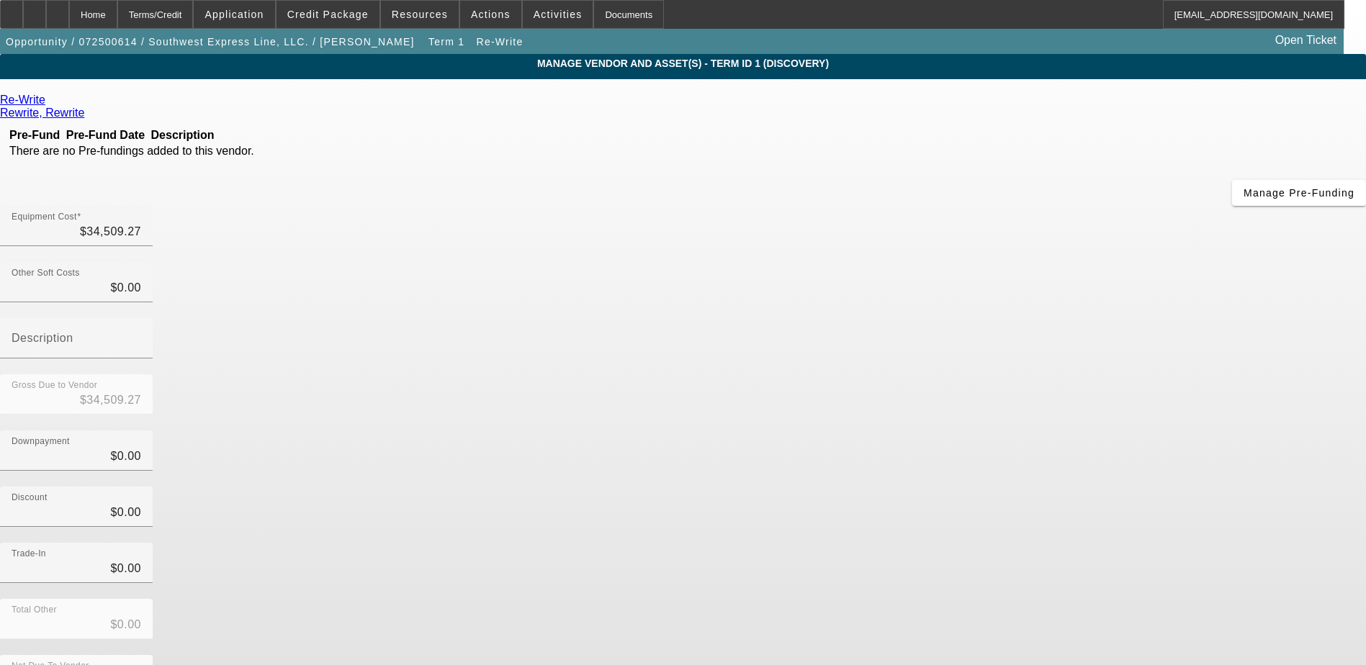
scroll to position [4, 0]
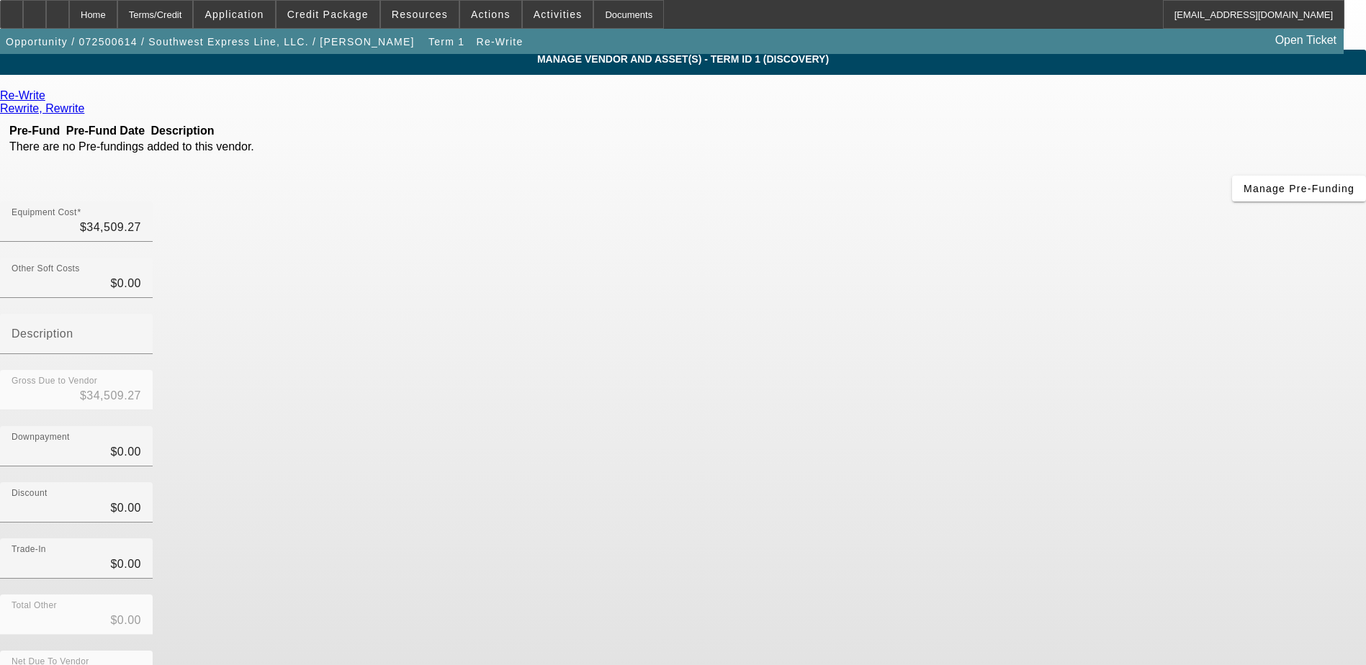
click at [1031, 426] on div "Downpayment $0.00" at bounding box center [683, 454] width 1366 height 56
click at [644, 310] on div "Re-Write Rewrite, Rewrite Pre-Fund Pre-Fund Date Description There are no Pre-f…" at bounding box center [683, 413] width 1366 height 648
click at [49, 94] on link at bounding box center [47, 95] width 4 height 13
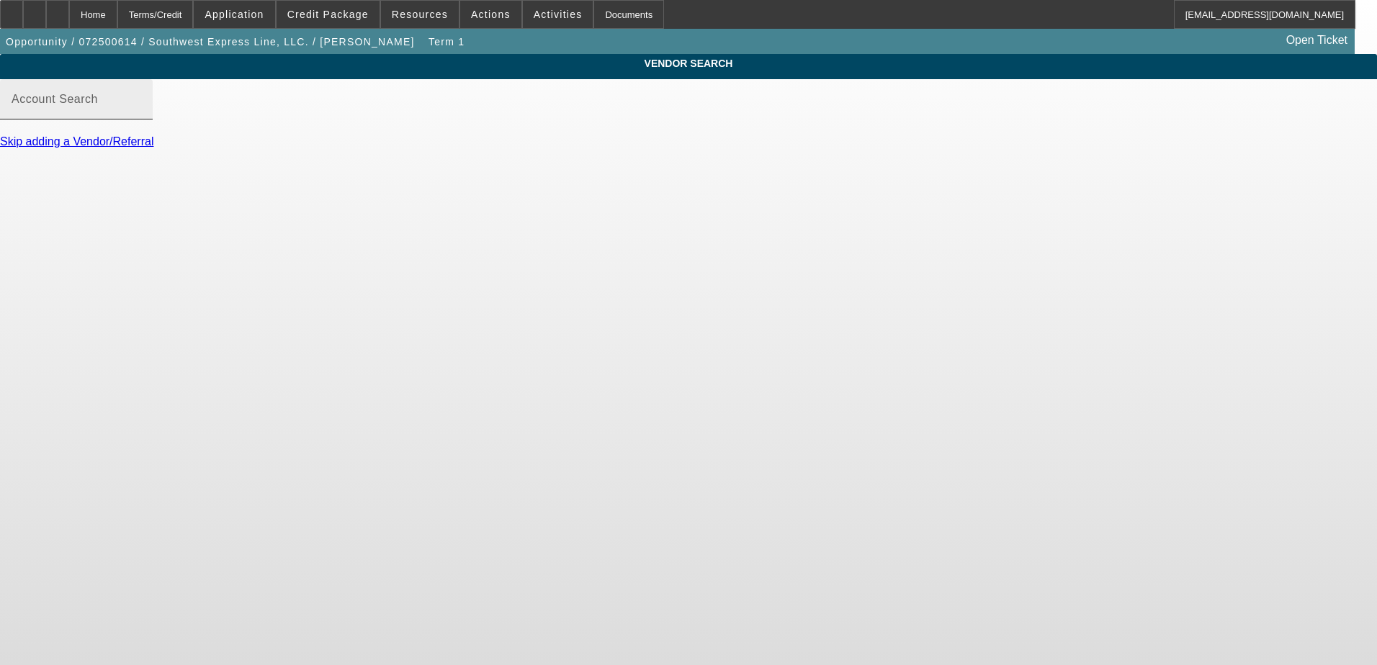
click at [141, 114] on input "Account Search" at bounding box center [77, 105] width 130 height 17
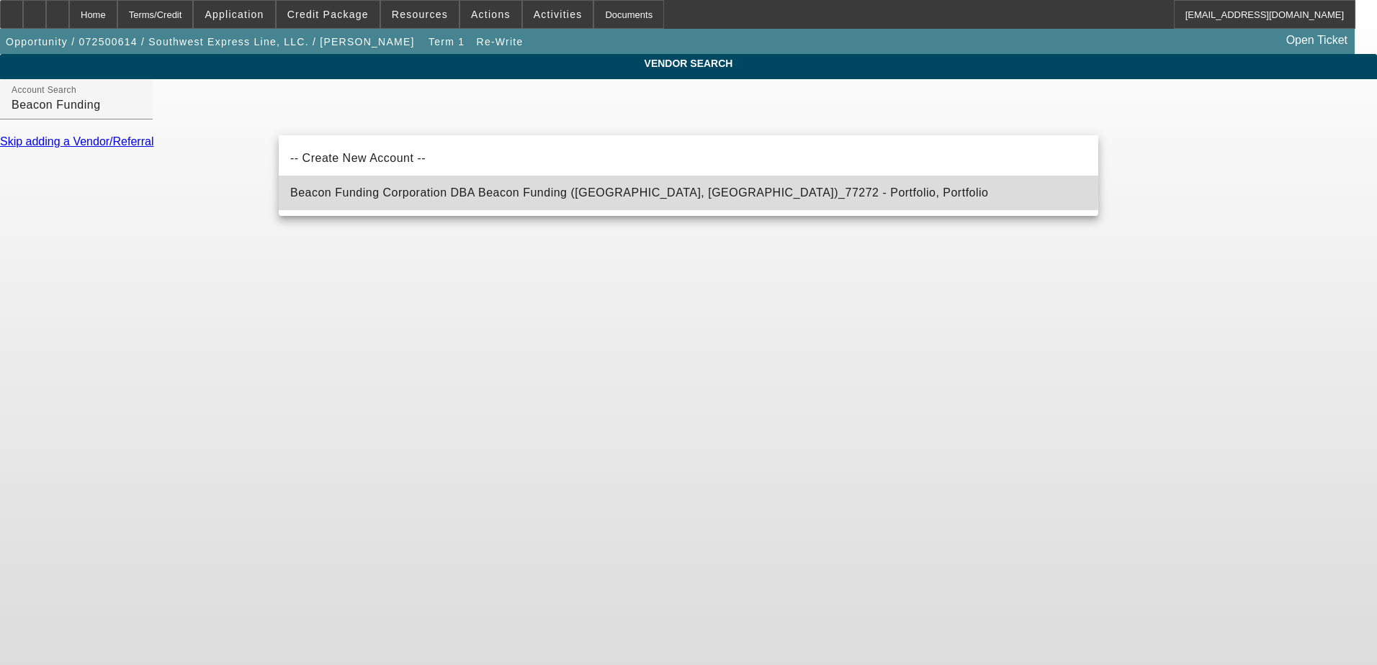
click at [421, 190] on span "Beacon Funding Corporation DBA Beacon Funding (Northbrook, IL)_77272 - Portfoli…" at bounding box center [639, 193] width 699 height 12
type input "Beacon Funding Corporation DBA Beacon Funding (Northbrook, IL)_77272 - Portfoli…"
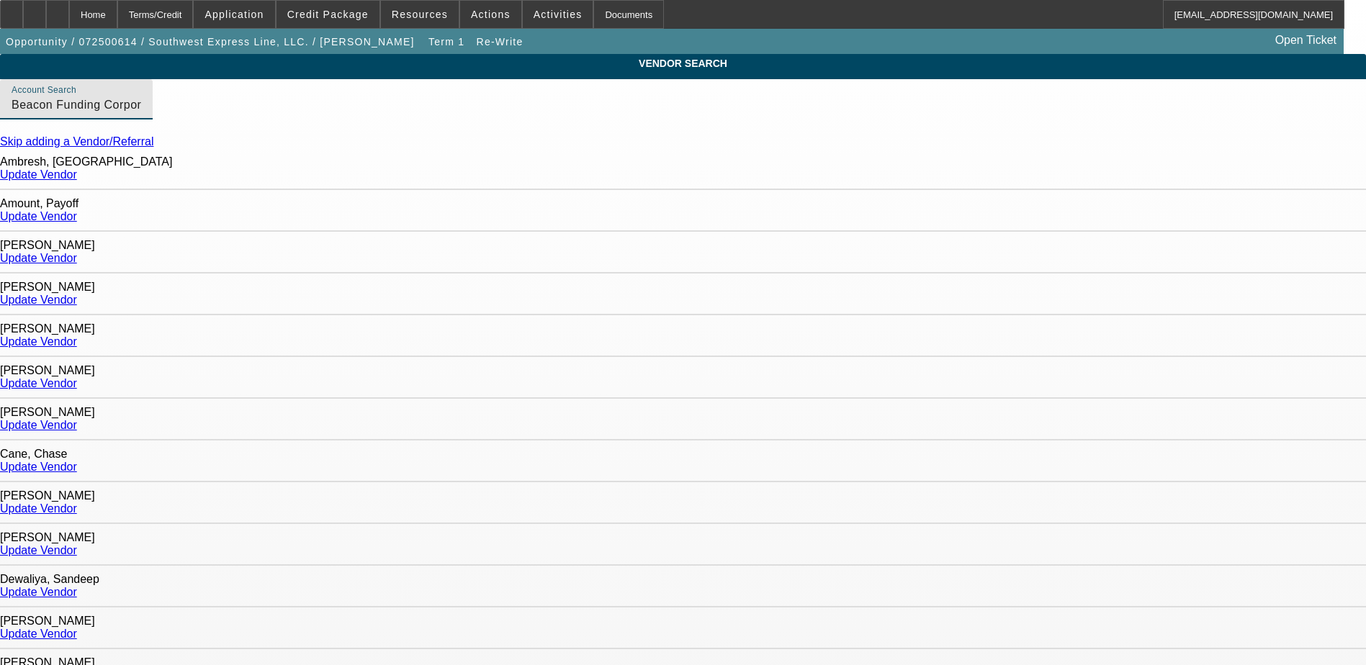
drag, startPoint x: 717, startPoint y: 120, endPoint x: 272, endPoint y: 114, distance: 445.9
click at [272, 114] on div "Account Search Beacon Funding Corporation DBA Beacon Funding (Northbrook, IL)_7…" at bounding box center [683, 107] width 1366 height 56
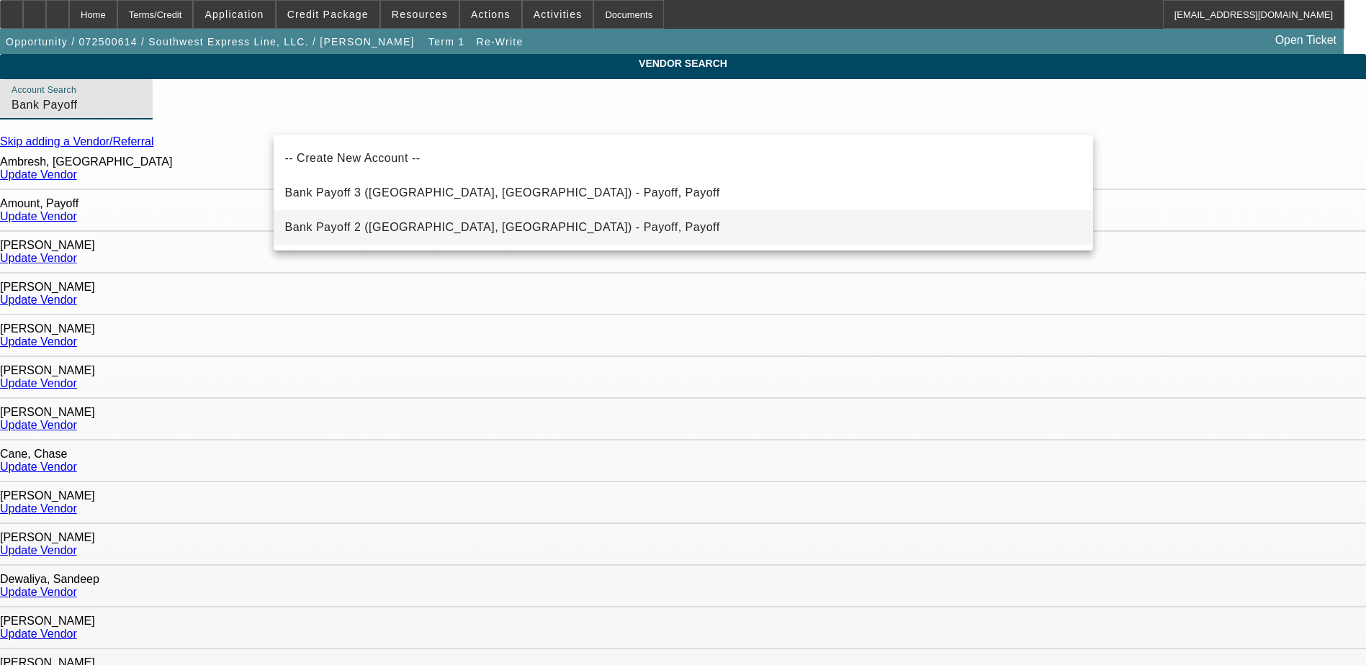
click at [398, 224] on span "Bank Payoff 2 (Northbrook, IL) - Payoff, Payoff" at bounding box center [502, 227] width 435 height 12
type input "Bank Payoff 2 (Northbrook, IL) - Payoff, Payoff"
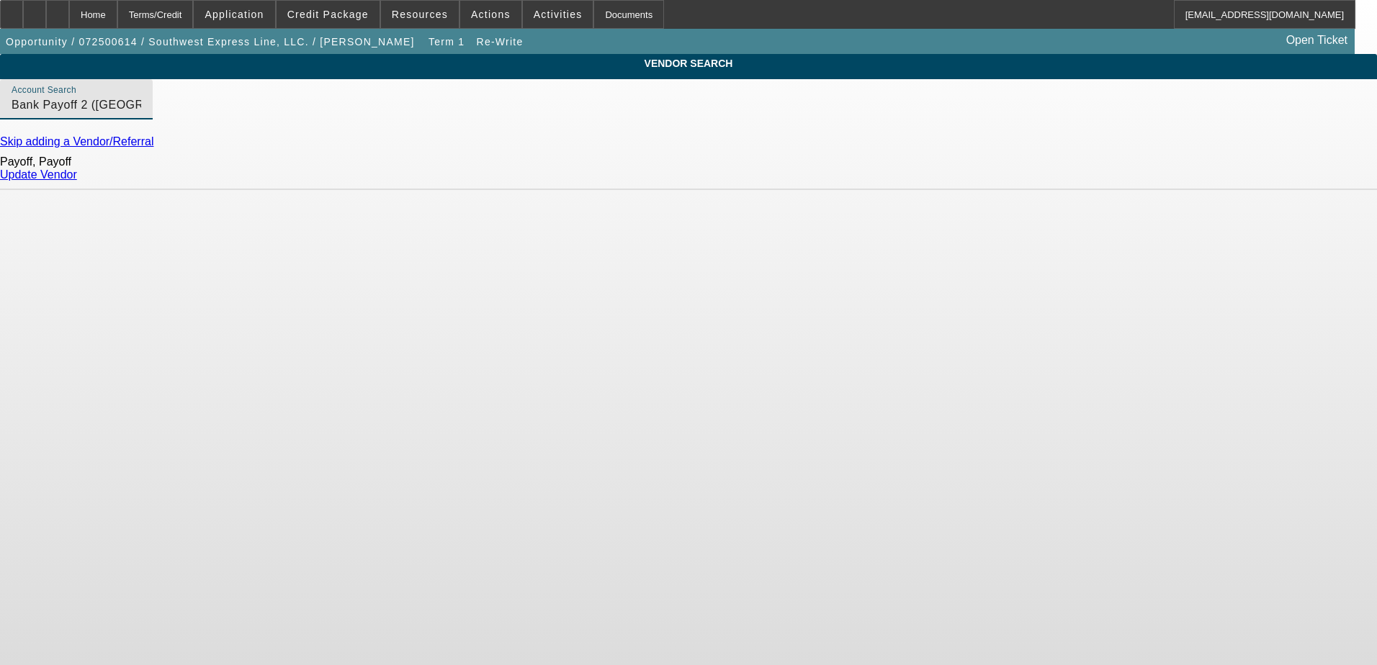
click at [77, 181] on link "Update Vendor" at bounding box center [38, 175] width 77 height 12
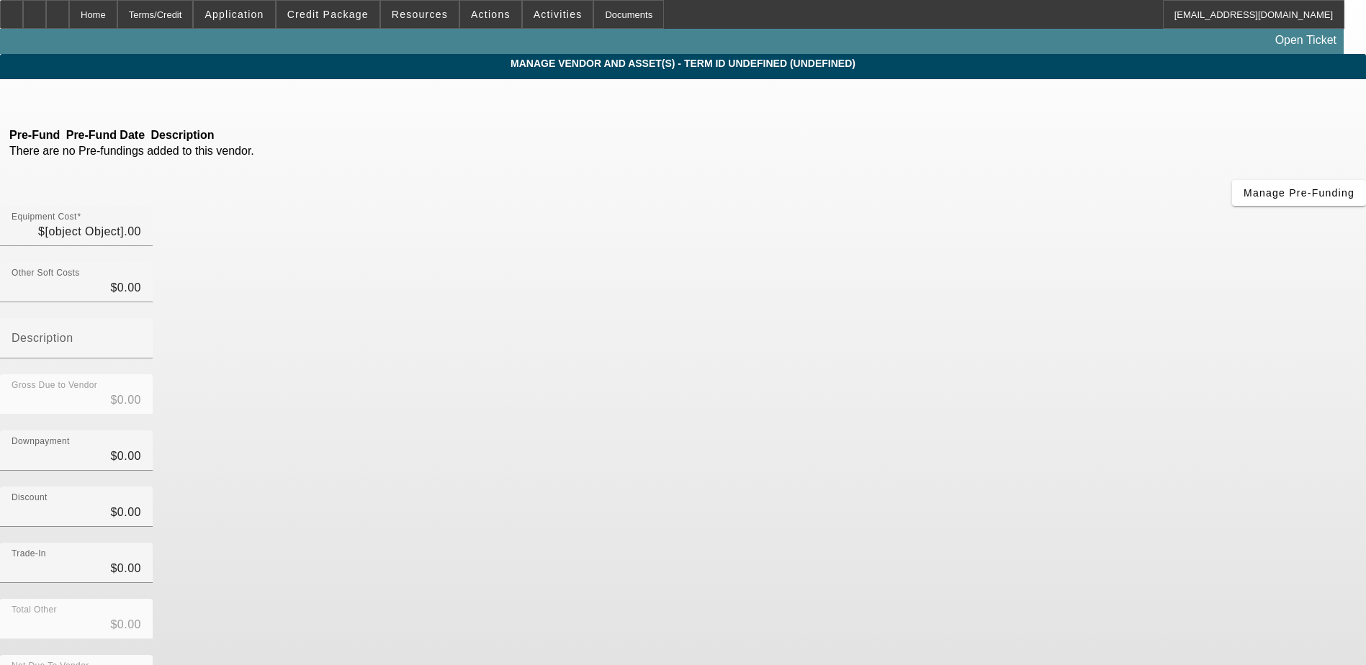
type input "$34,509.27"
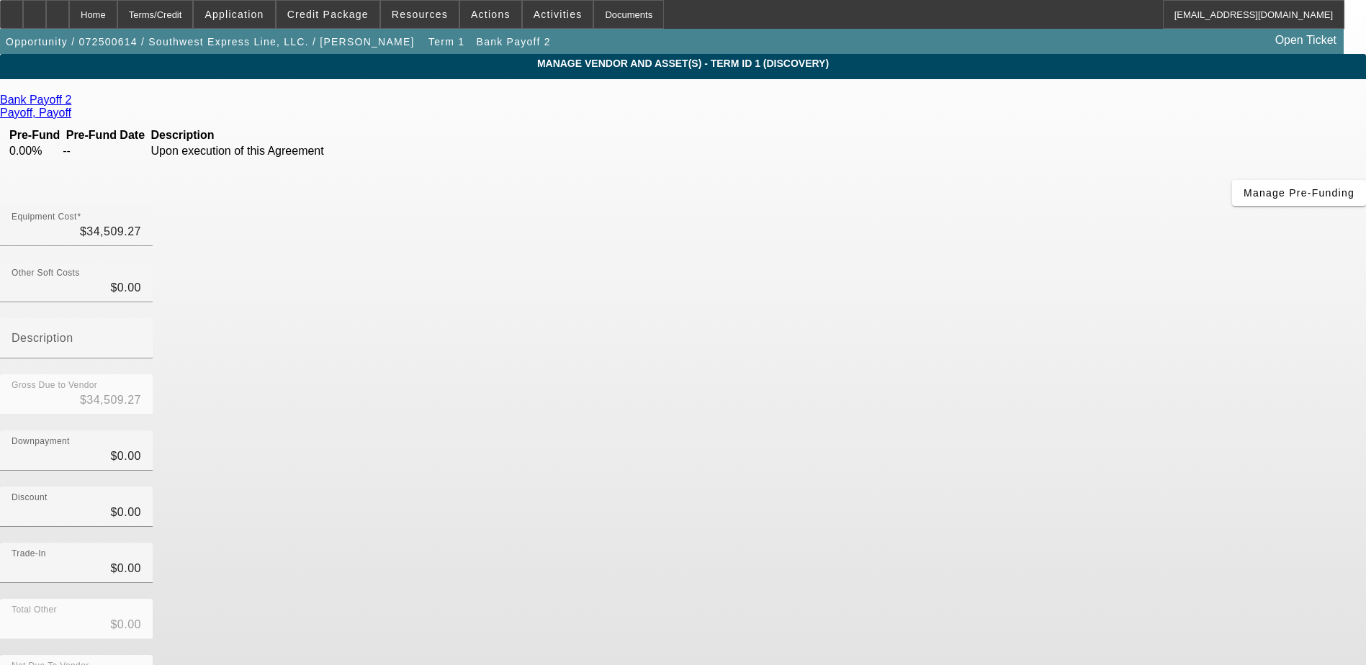
drag, startPoint x: 404, startPoint y: 291, endPoint x: 421, endPoint y: 301, distance: 19.4
click at [404, 292] on div "Bank Payoff 2 Payoff, Payoff Pre-Fund Pre-Fund Date Description 0.00% -- Upon e…" at bounding box center [683, 418] width 1366 height 648
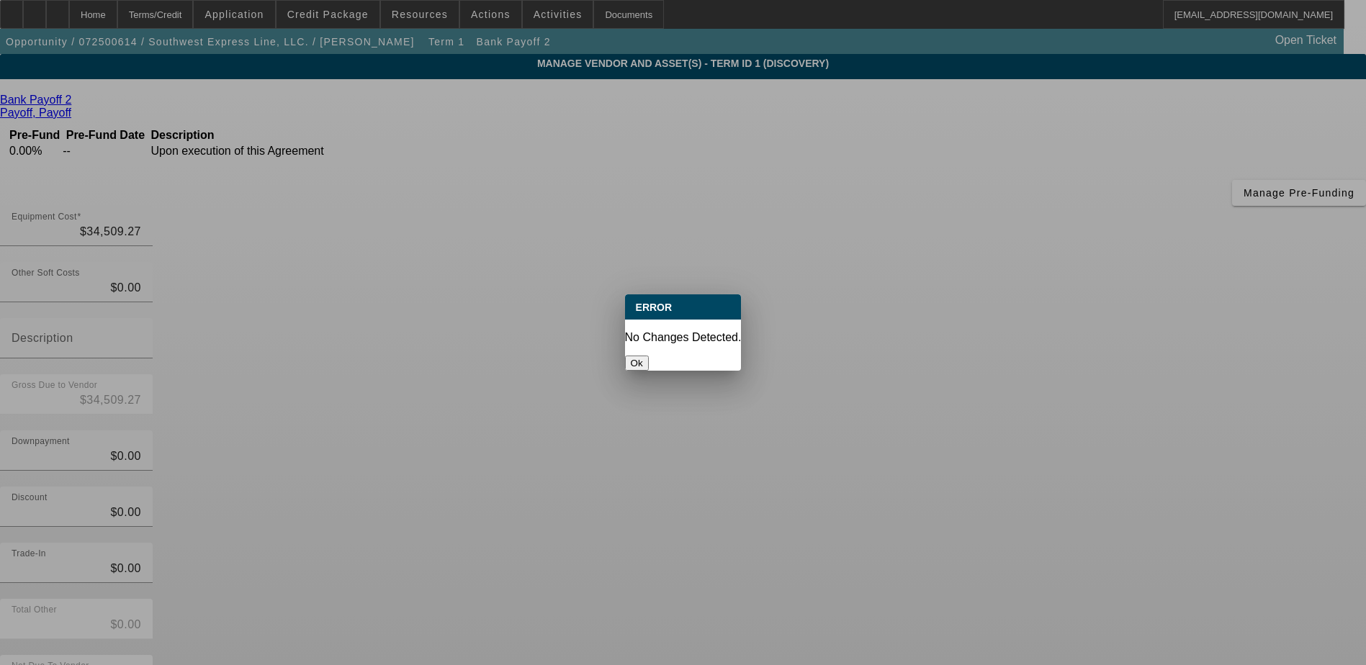
click at [649, 356] on button "Ok" at bounding box center [637, 363] width 24 height 15
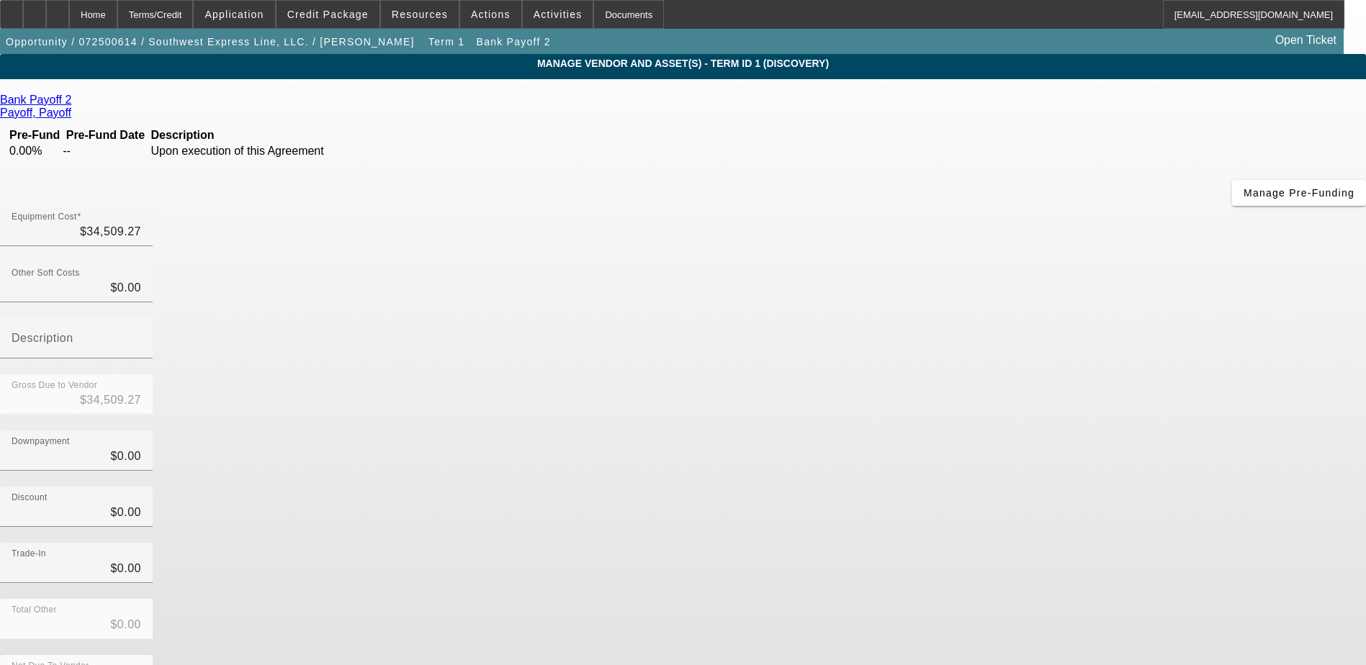
drag, startPoint x: 565, startPoint y: 393, endPoint x: 217, endPoint y: 326, distance: 355.0
click at [563, 393] on div "Bank Payoff 2 Payoff, Payoff Pre-Fund Pre-Fund Date Description 0.00% -- Upon e…" at bounding box center [683, 418] width 1366 height 648
click at [213, 325] on app-vendor-asset-manage "MANAGE VENDOR AND ASSET(S) - Term ID 1 (Discovery) Remove Vendor Bank Payoff 2 …" at bounding box center [683, 441] width 1366 height 774
click at [117, 19] on div "Home" at bounding box center [93, 14] width 48 height 29
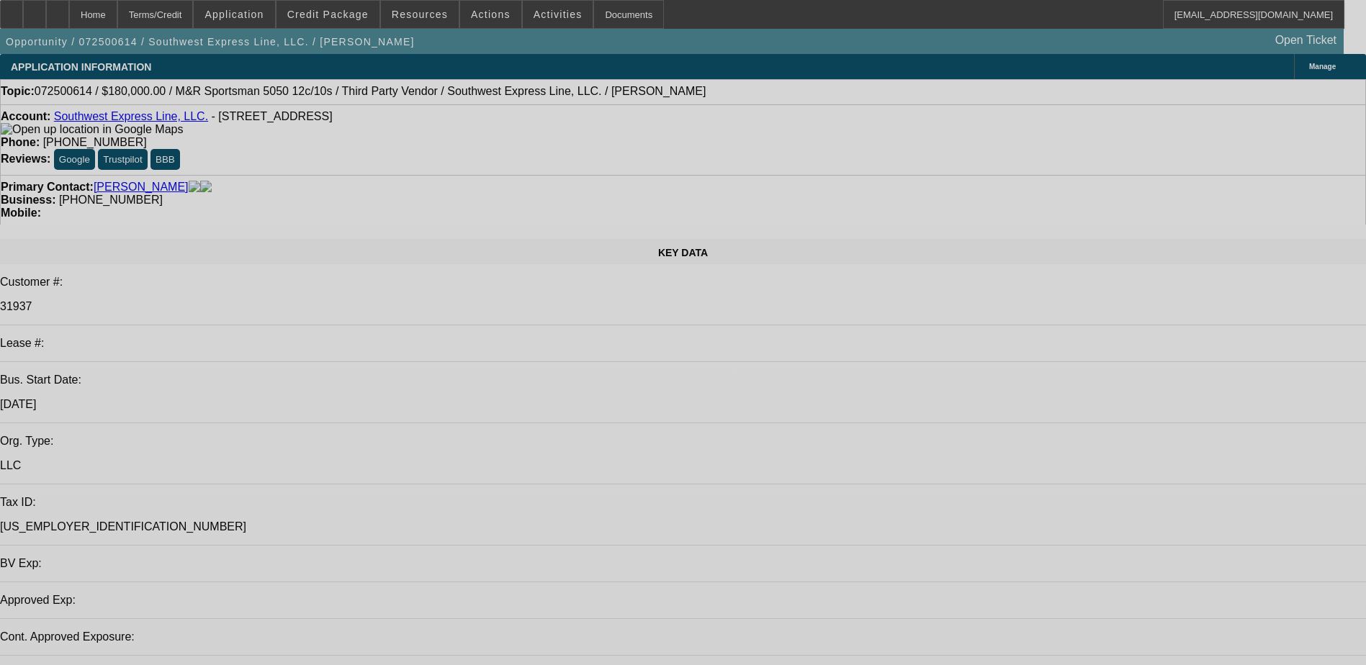
select select "0"
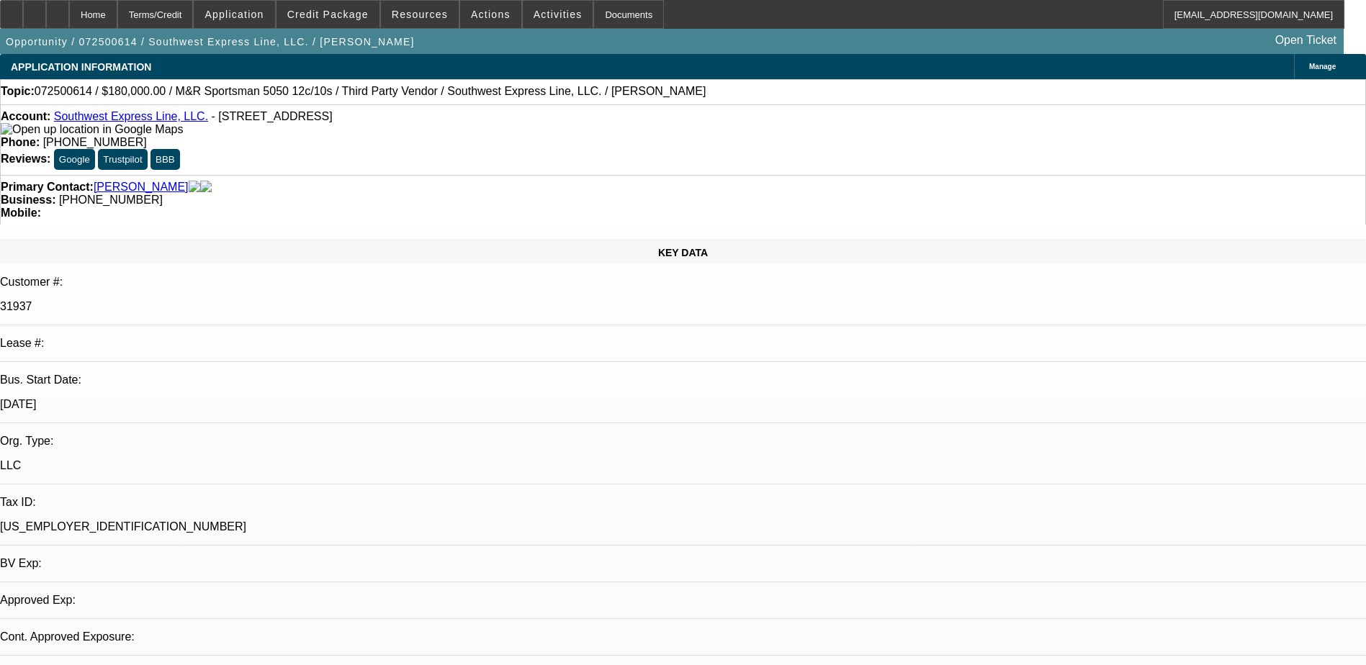
select select "0"
select select "6"
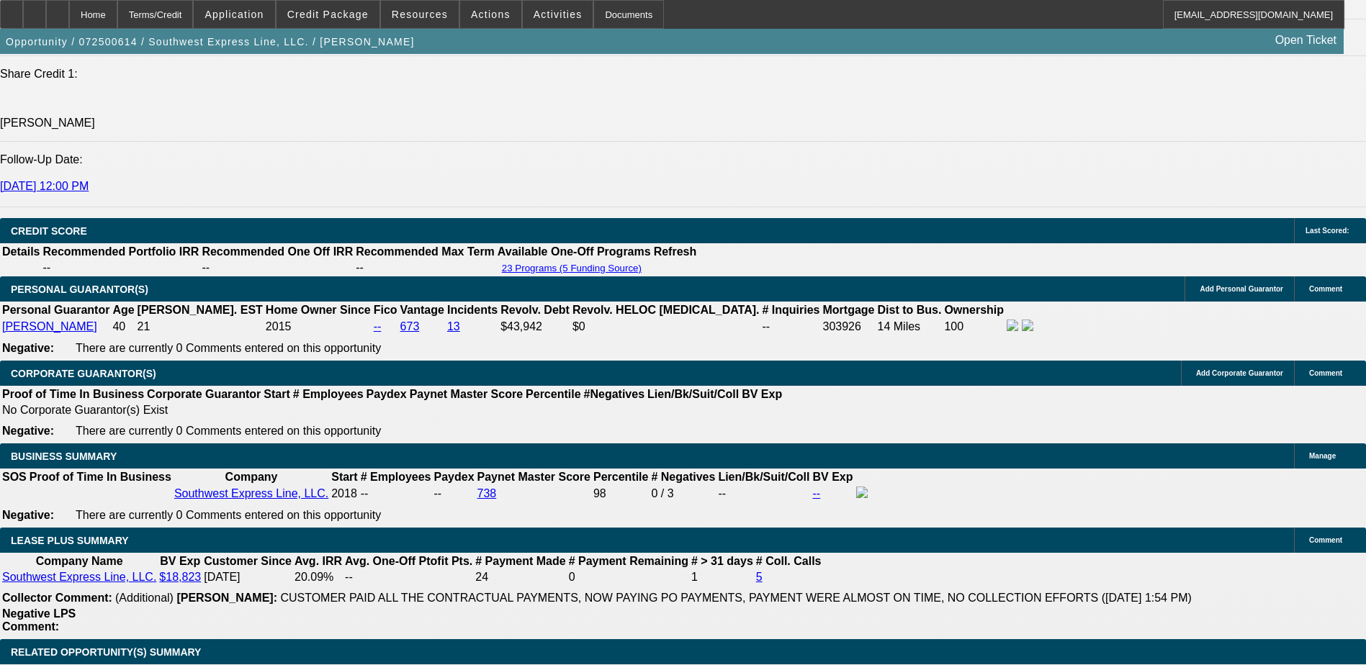
scroll to position [2089, 0]
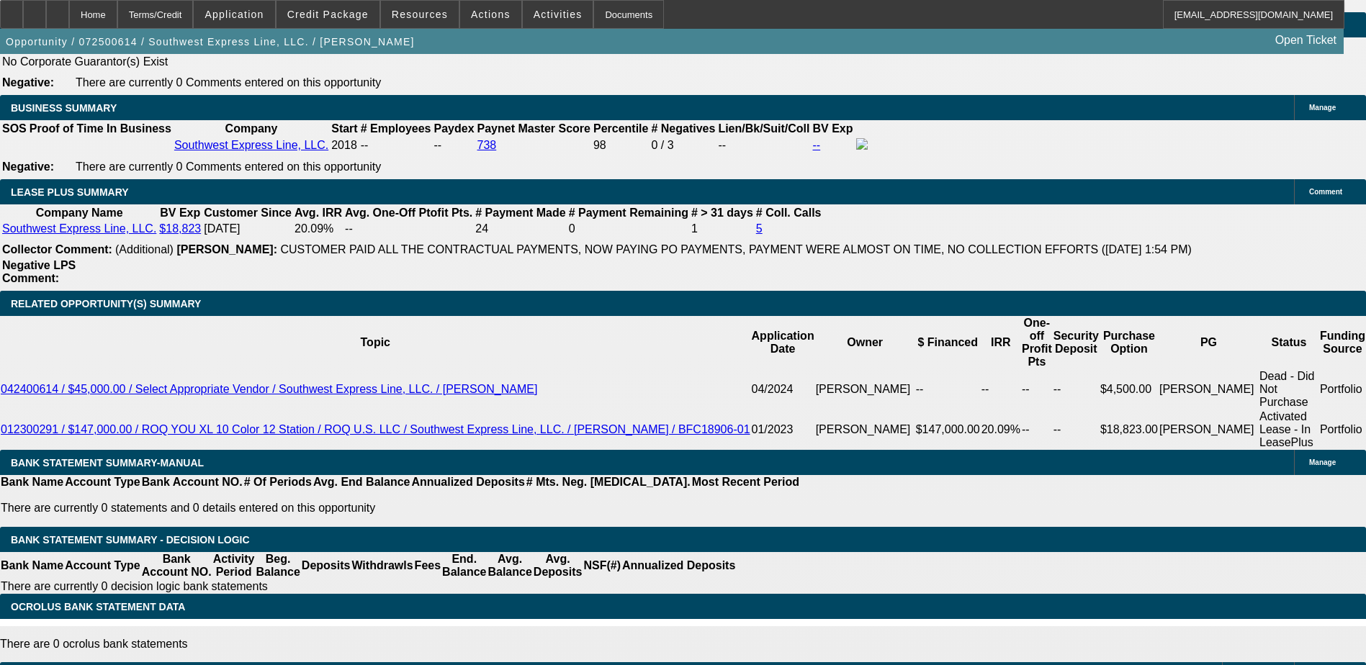
scroll to position [2233, 0]
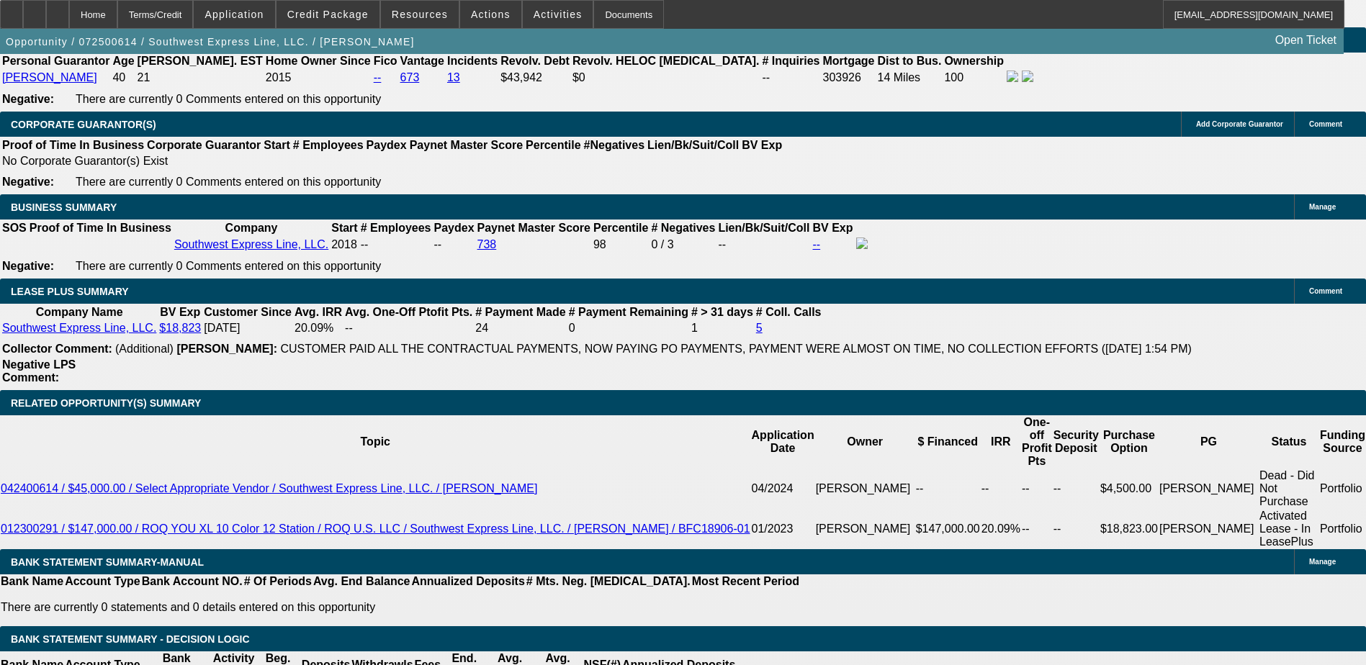
drag, startPoint x: 1028, startPoint y: 153, endPoint x: 1029, endPoint y: 113, distance: 40.4
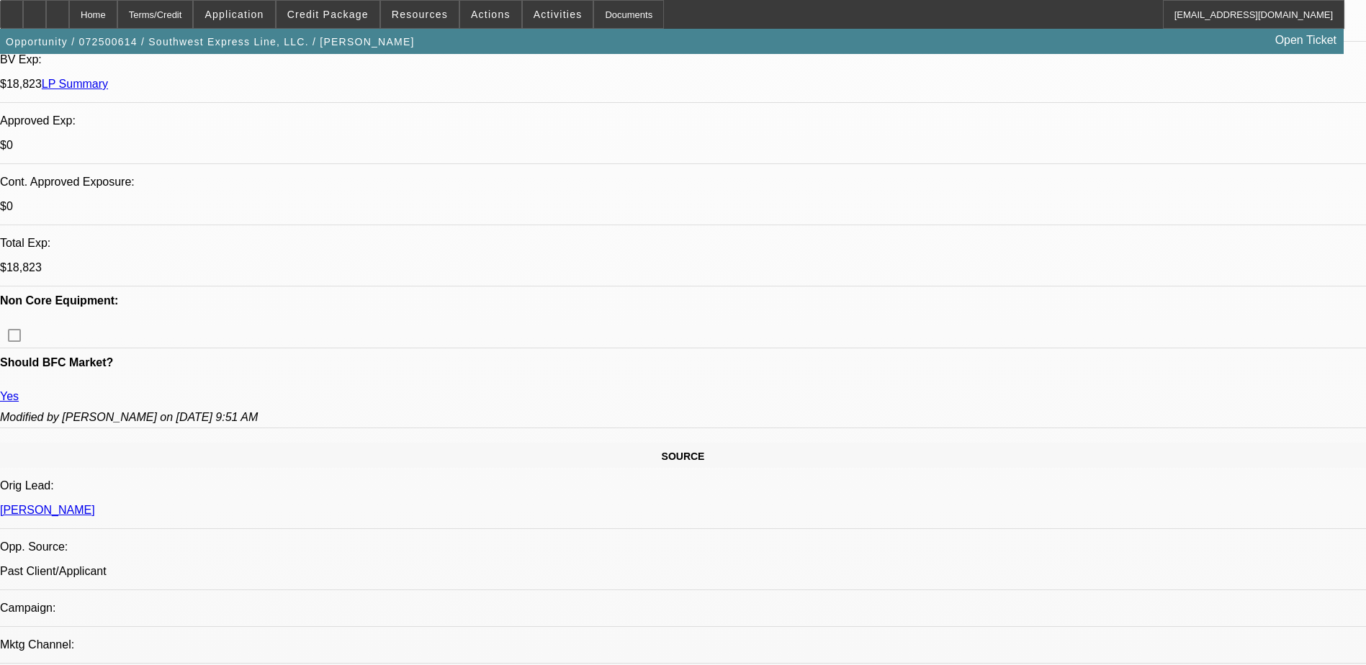
scroll to position [0, 0]
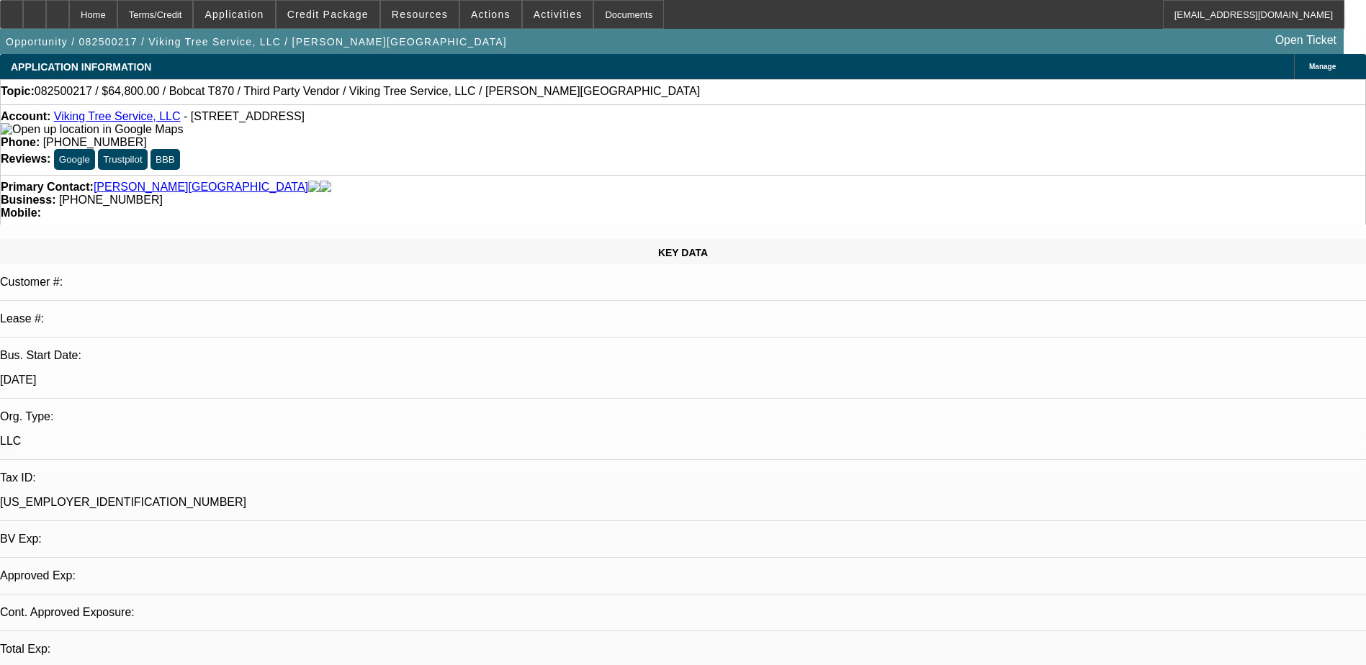
select select "0"
select select "2"
select select "0"
select select "1"
select select "2"
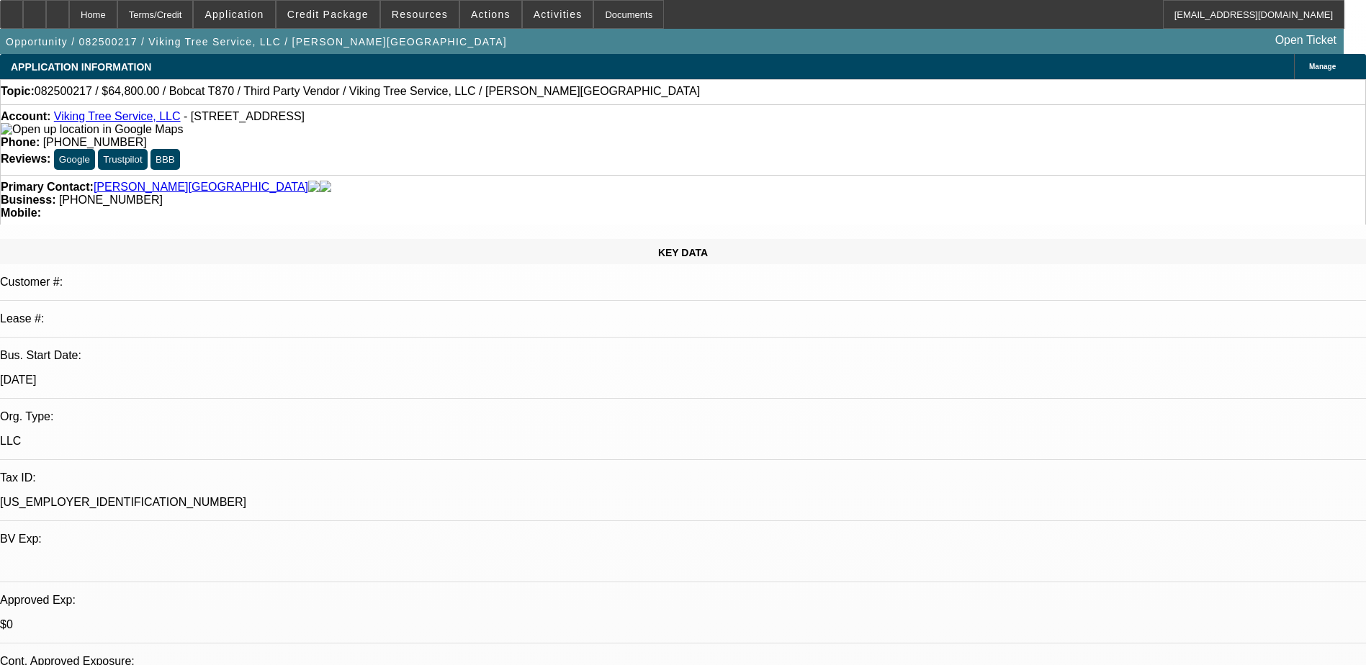
select select "6"
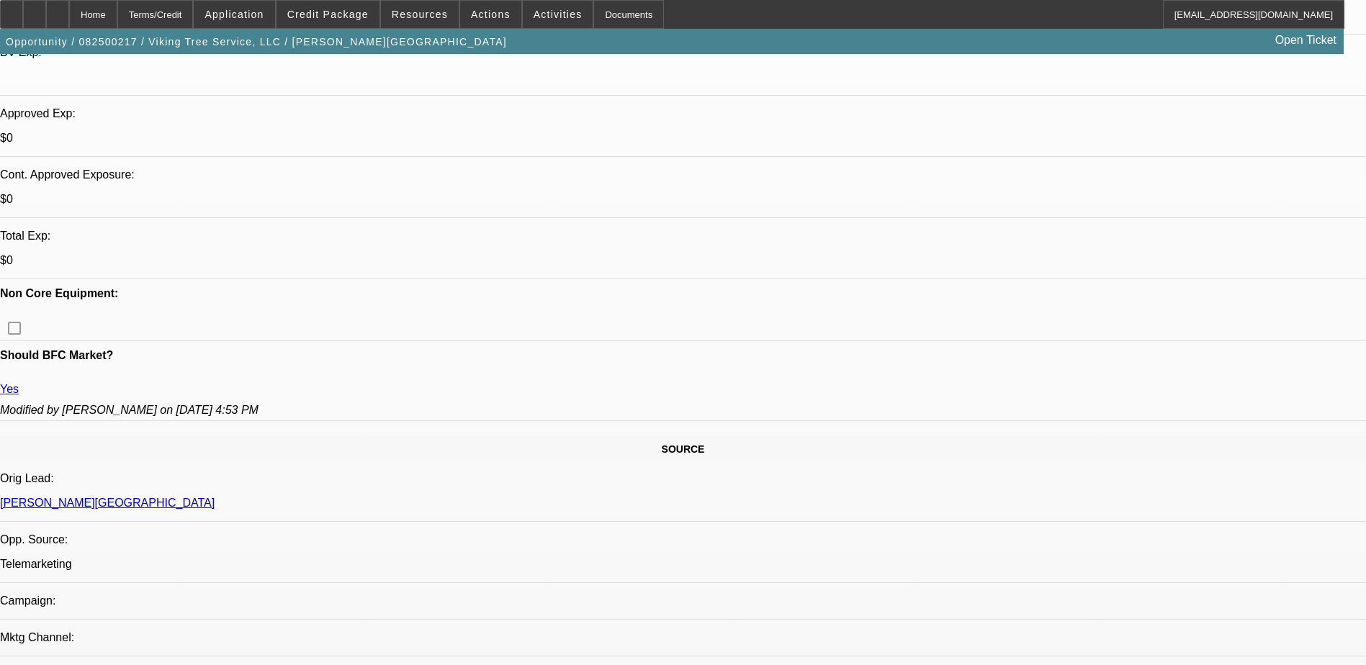
scroll to position [360, 0]
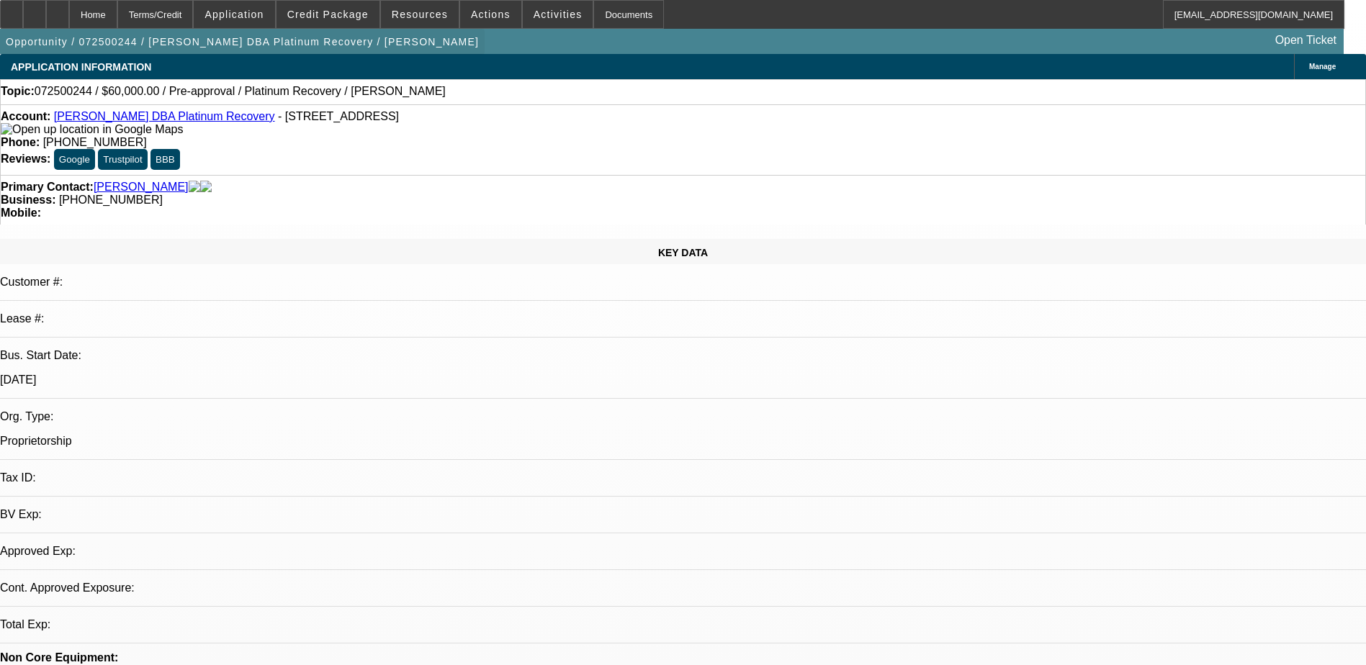
select select "0"
select select "2"
select select "0.1"
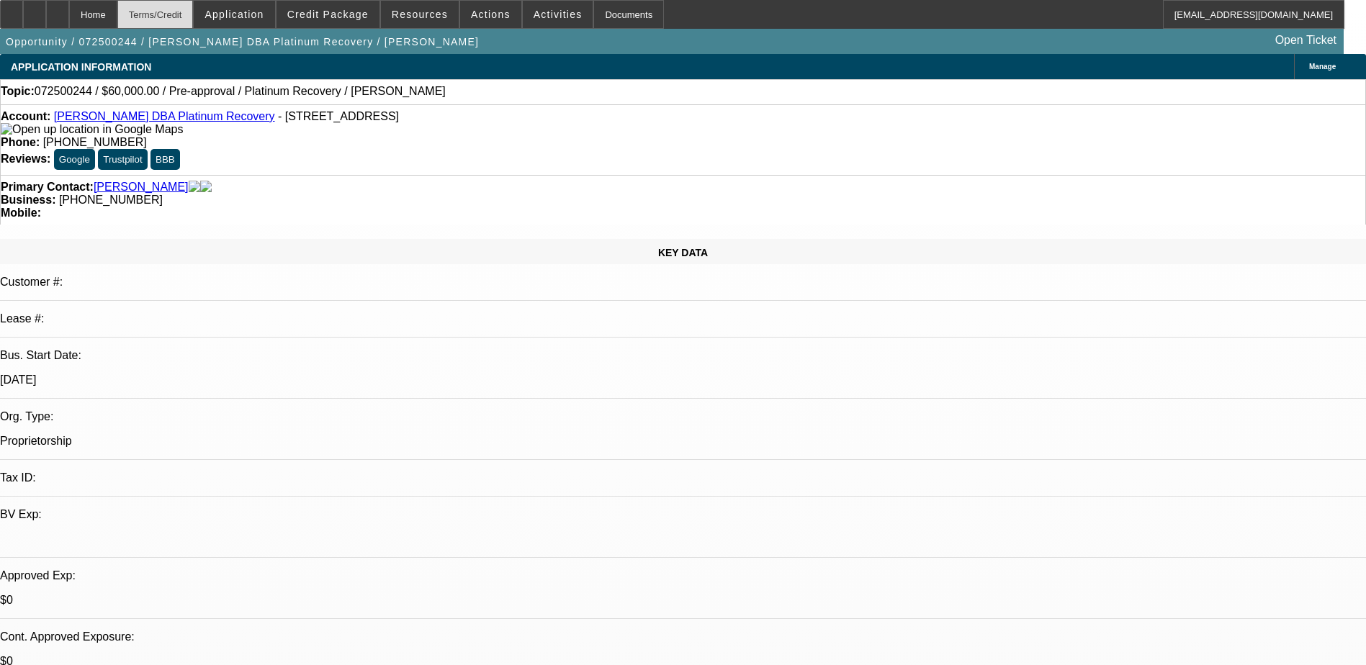
select select "1"
select select "2"
select select "4"
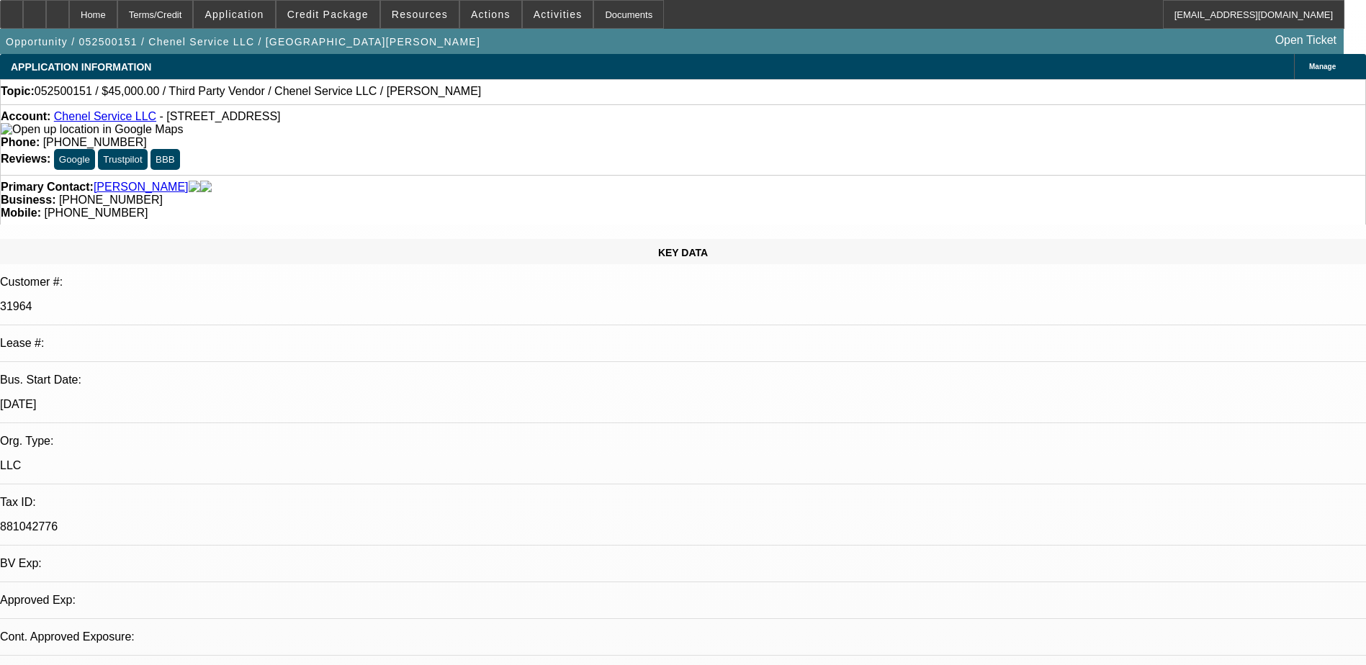
select select "0"
select select "2"
select select "0.1"
select select "1"
select select "2"
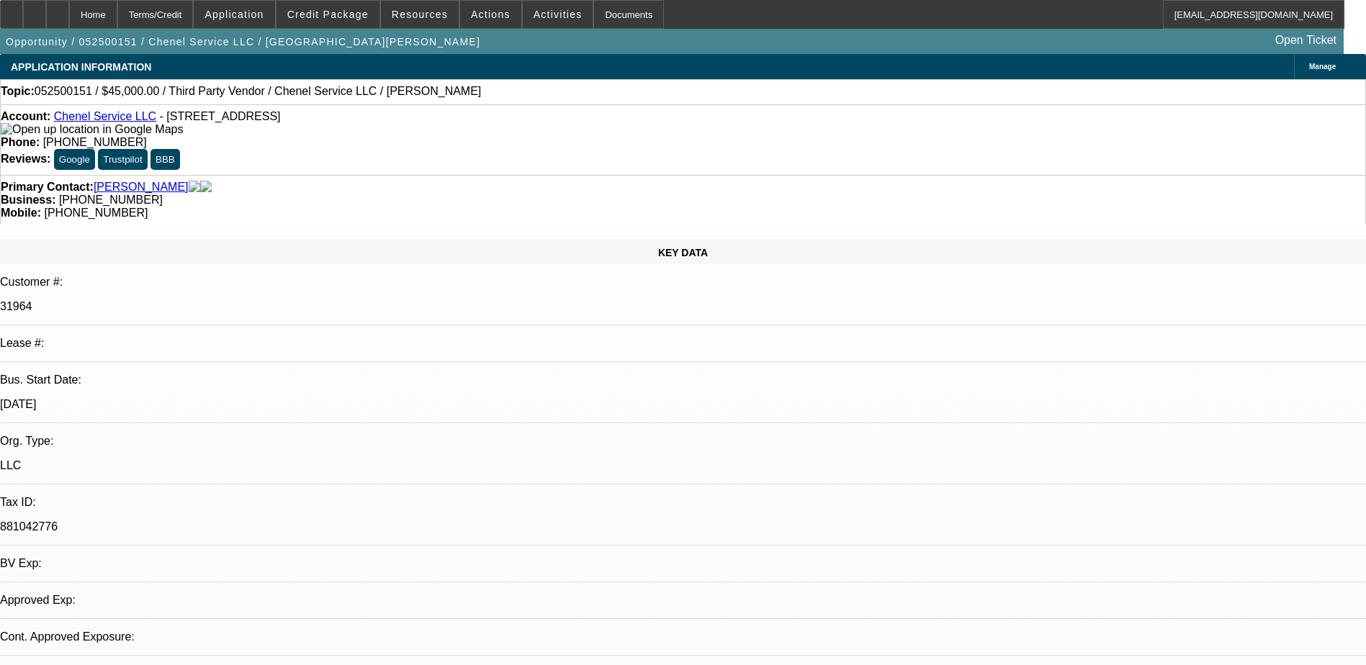
select select "4"
click at [349, 24] on span at bounding box center [328, 14] width 103 height 35
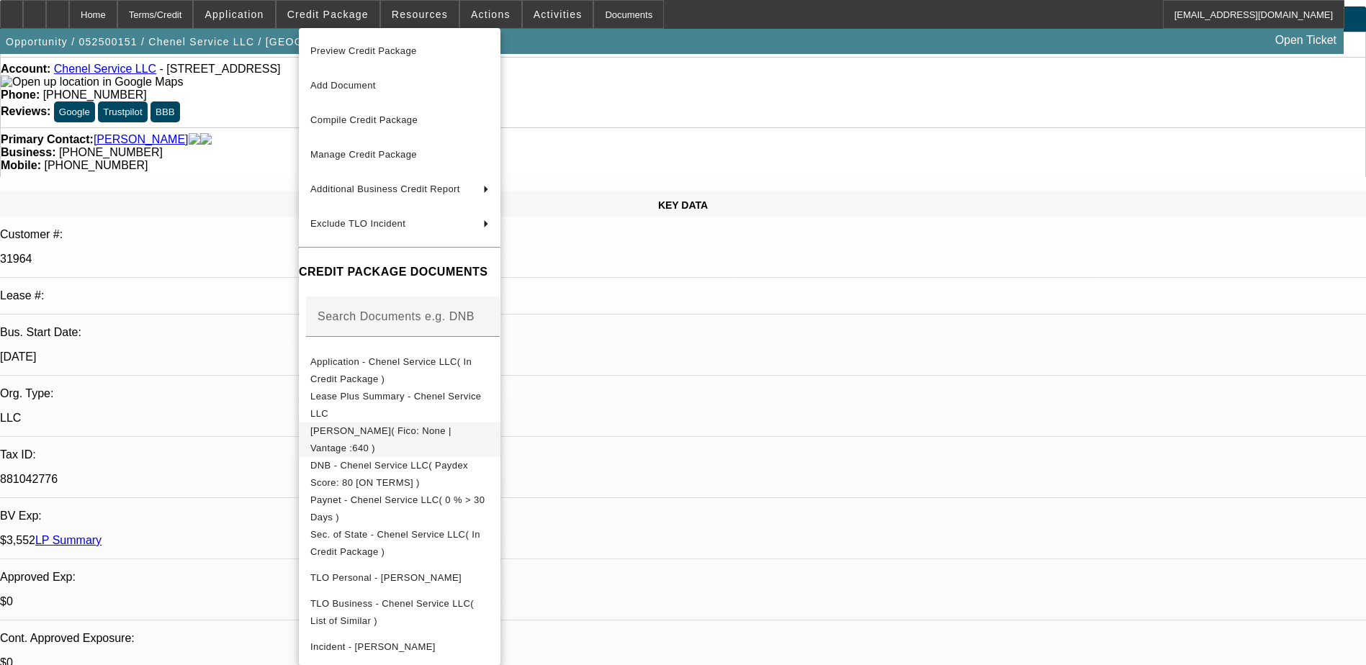
scroll to position [216, 0]
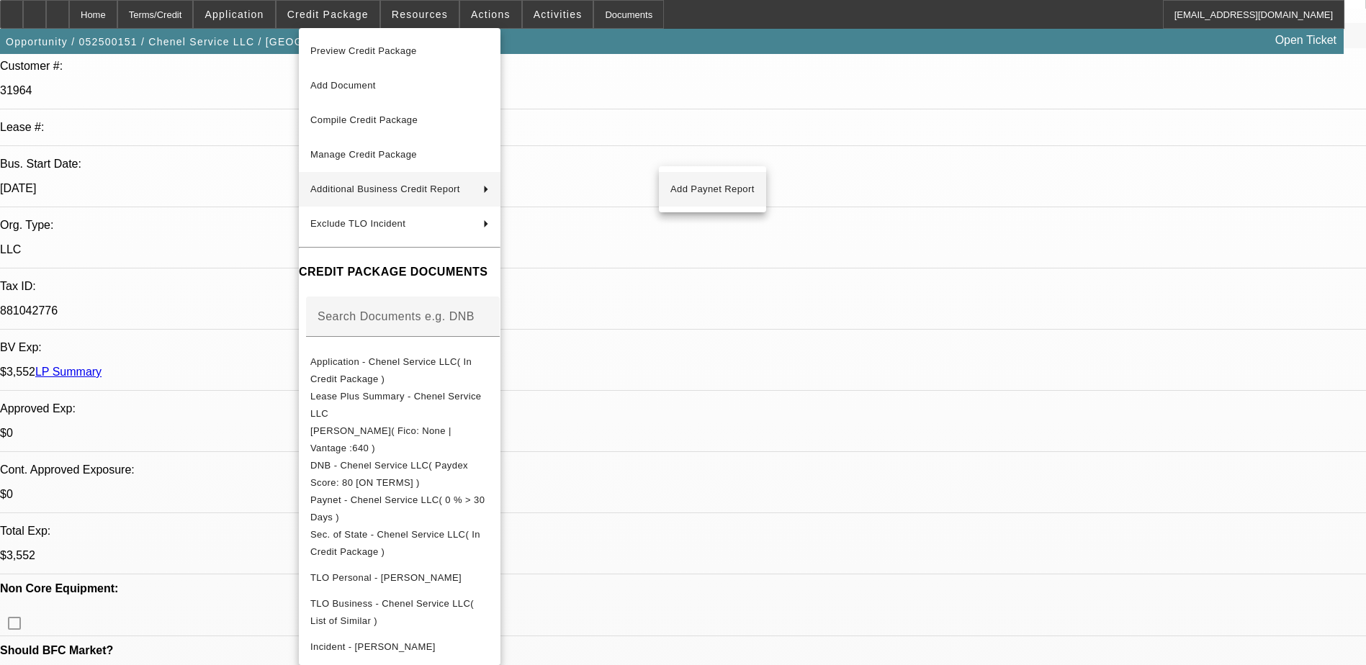
click at [710, 190] on span "Add Paynet Report" at bounding box center [713, 189] width 84 height 17
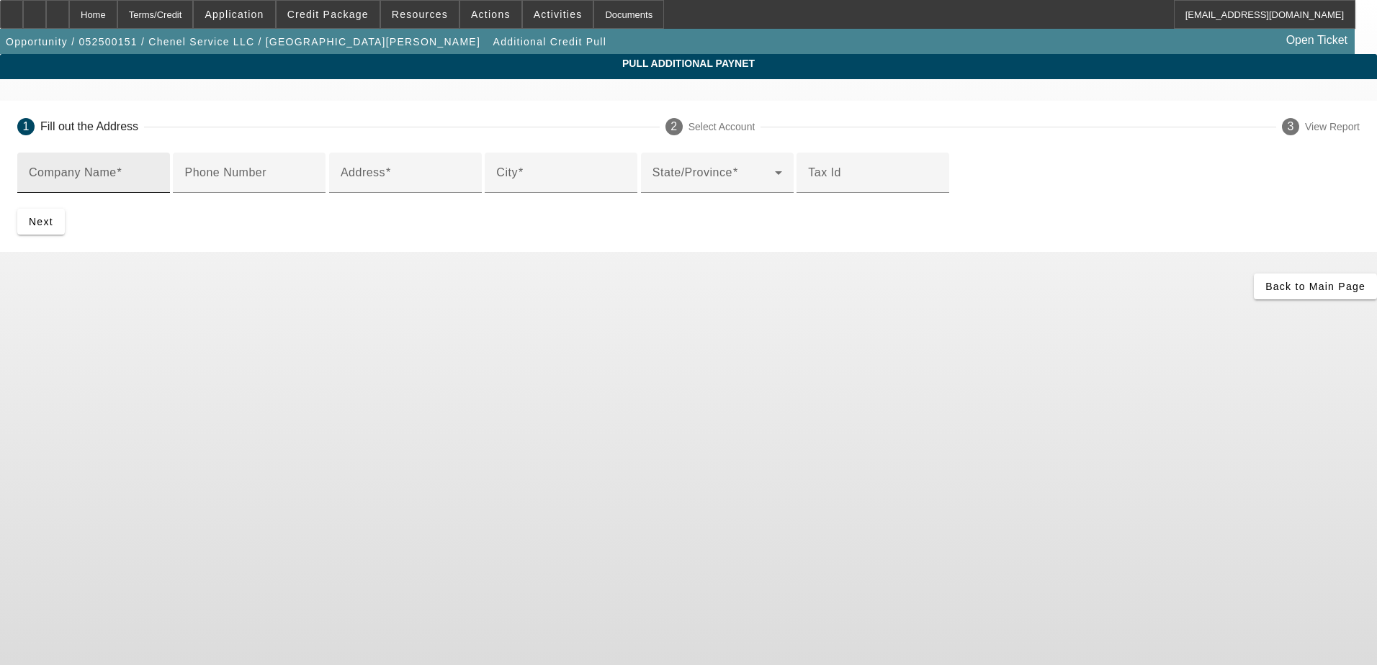
click at [158, 187] on input "Company Name" at bounding box center [94, 178] width 130 height 17
type input "[PERSON_NAME] Racing Products"
type input "[STREET_ADDRESS]"
type input "PETALUMA"
click at [65, 239] on span "submit" at bounding box center [41, 222] width 48 height 35
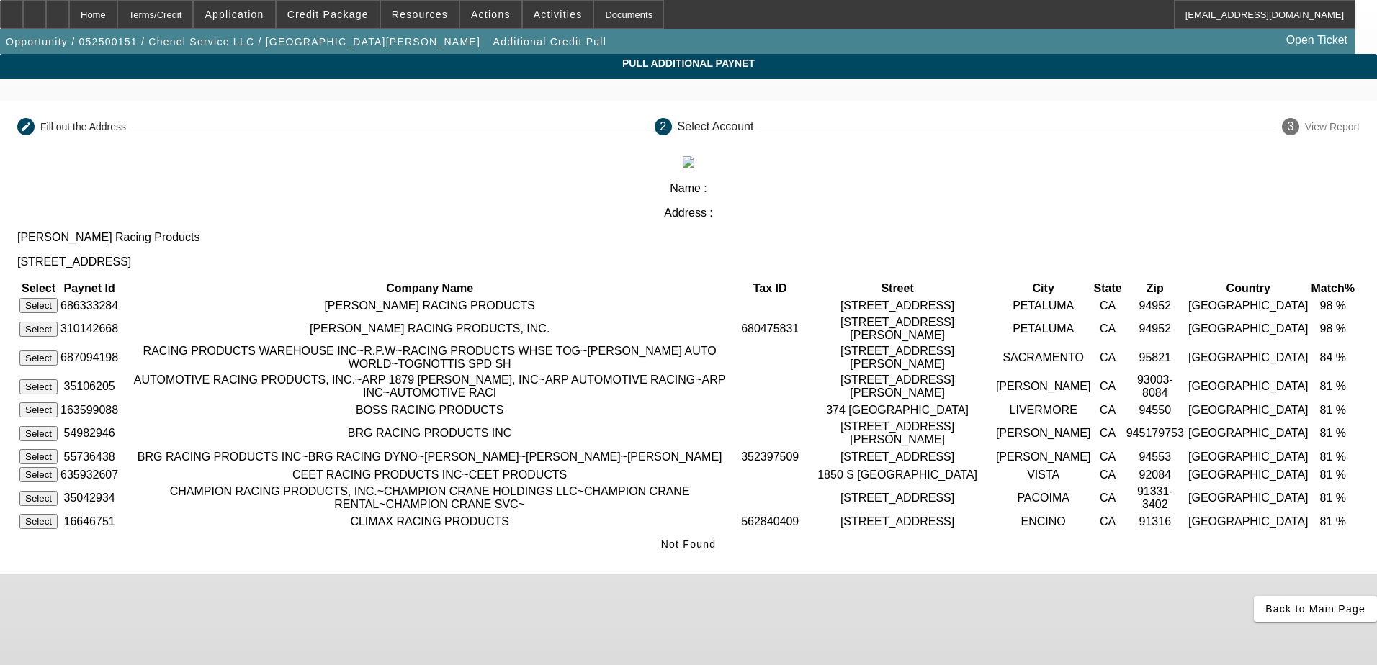
click at [58, 322] on button "Select" at bounding box center [38, 329] width 38 height 15
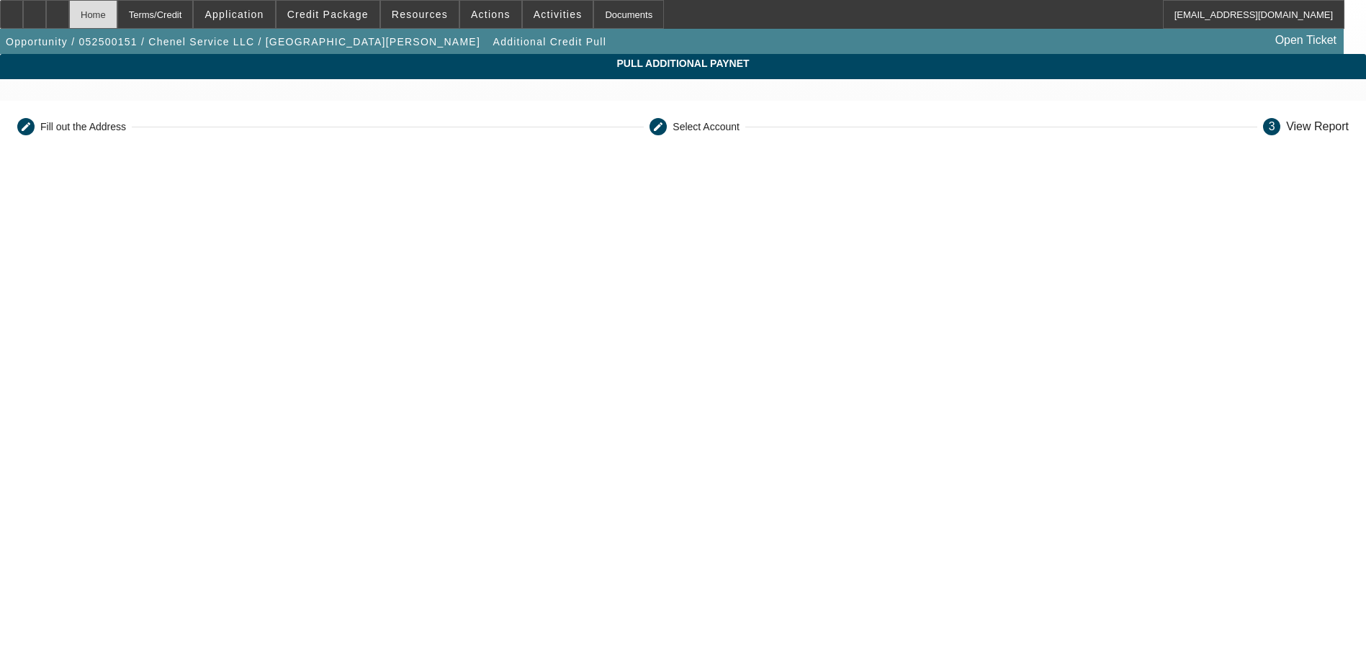
click at [117, 21] on div "Home" at bounding box center [93, 14] width 48 height 29
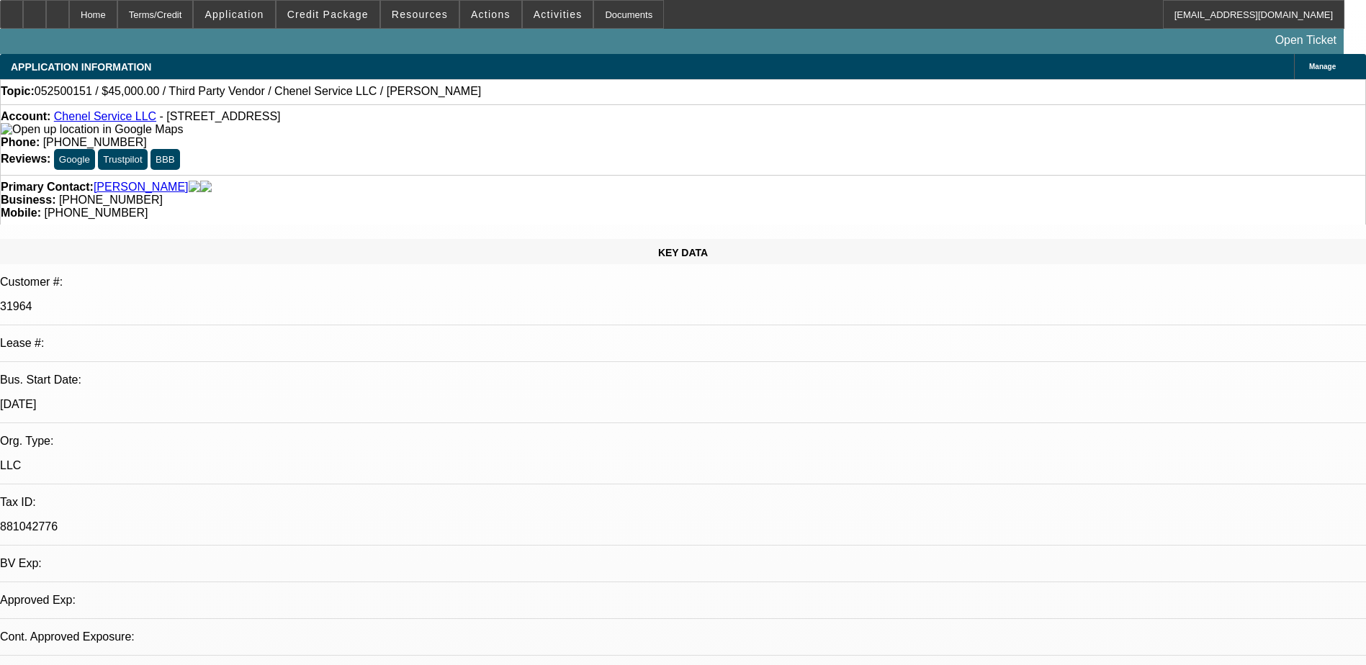
select select "0"
select select "2"
select select "0.1"
select select "4"
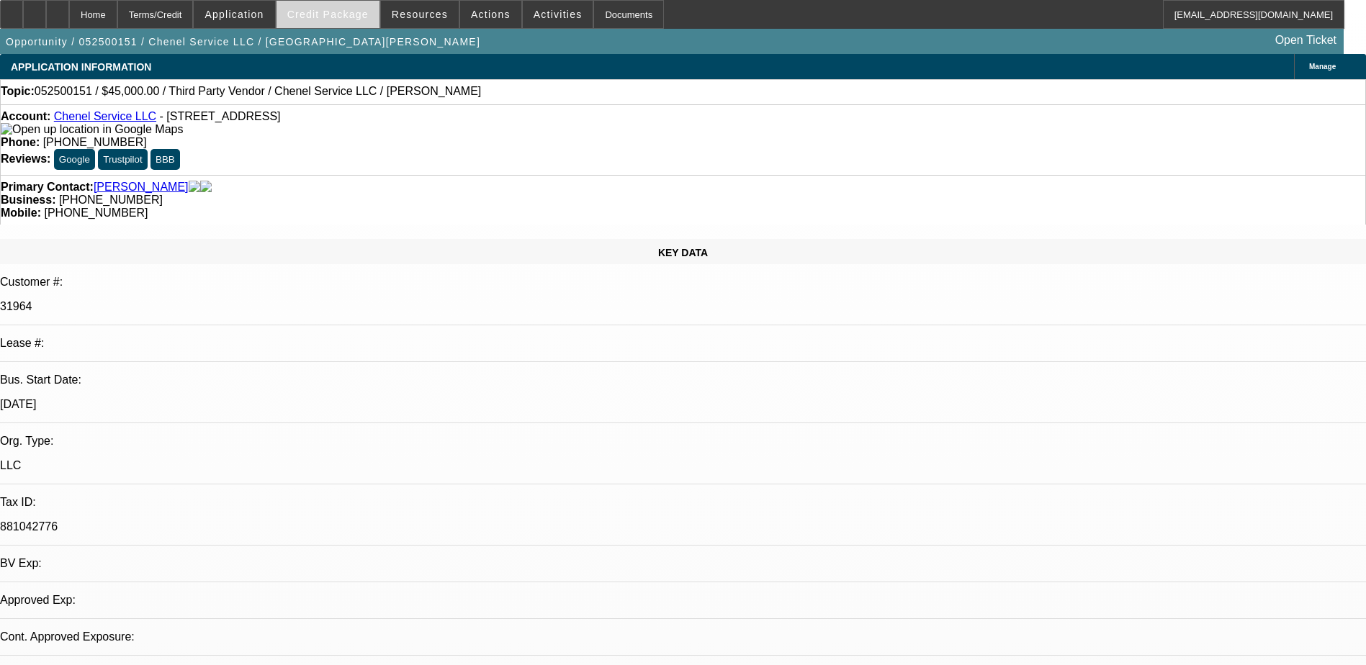
click at [353, 27] on span at bounding box center [328, 14] width 103 height 35
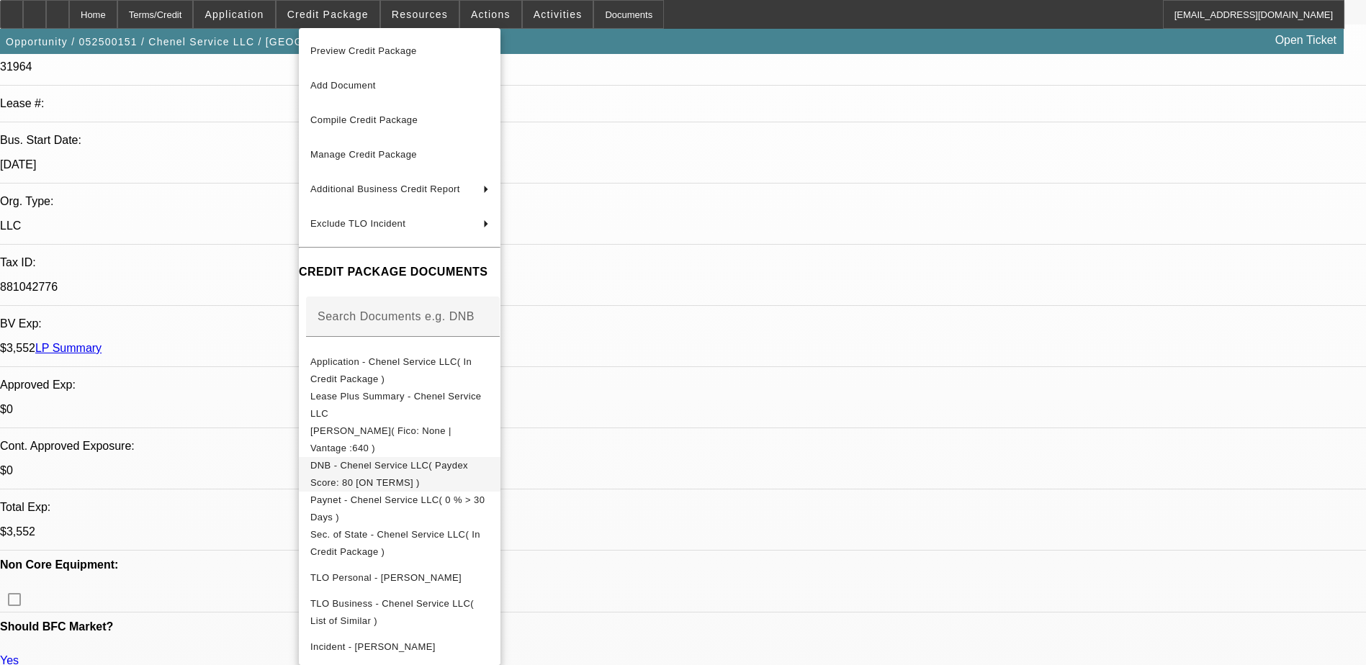
scroll to position [288, 0]
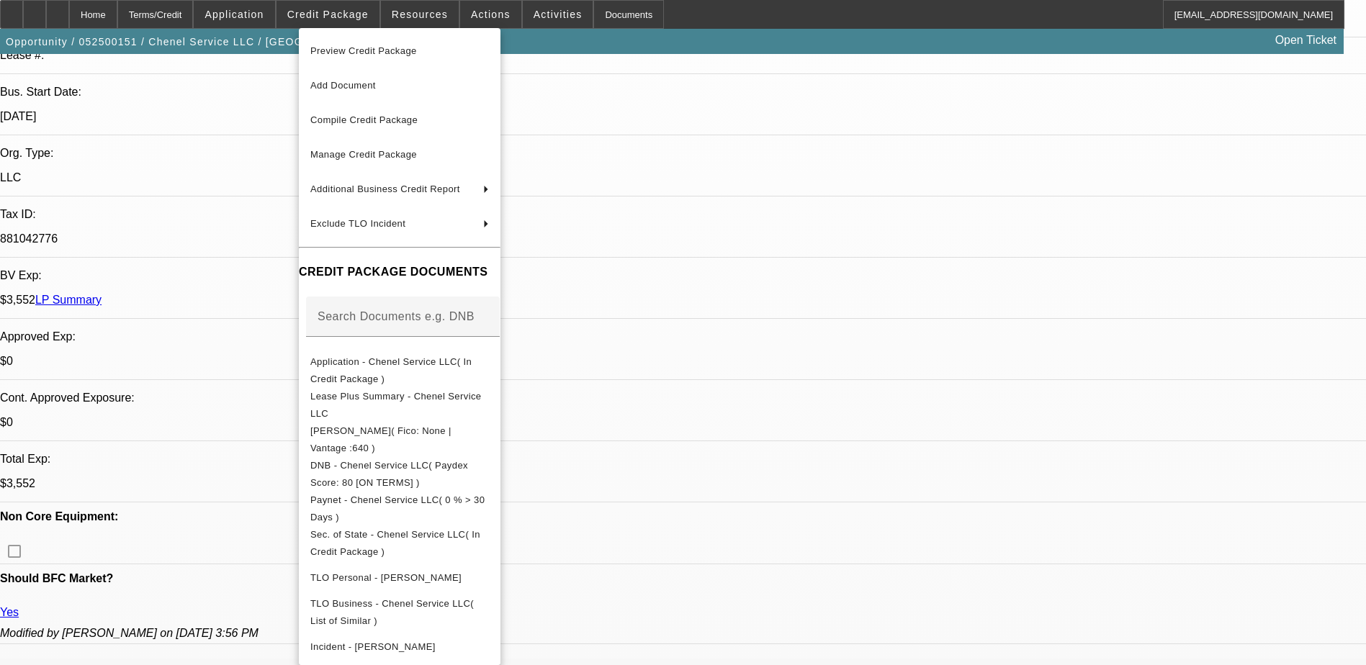
drag, startPoint x: 988, startPoint y: 551, endPoint x: 1055, endPoint y: 539, distance: 68.0
click at [995, 550] on div at bounding box center [683, 332] width 1366 height 665
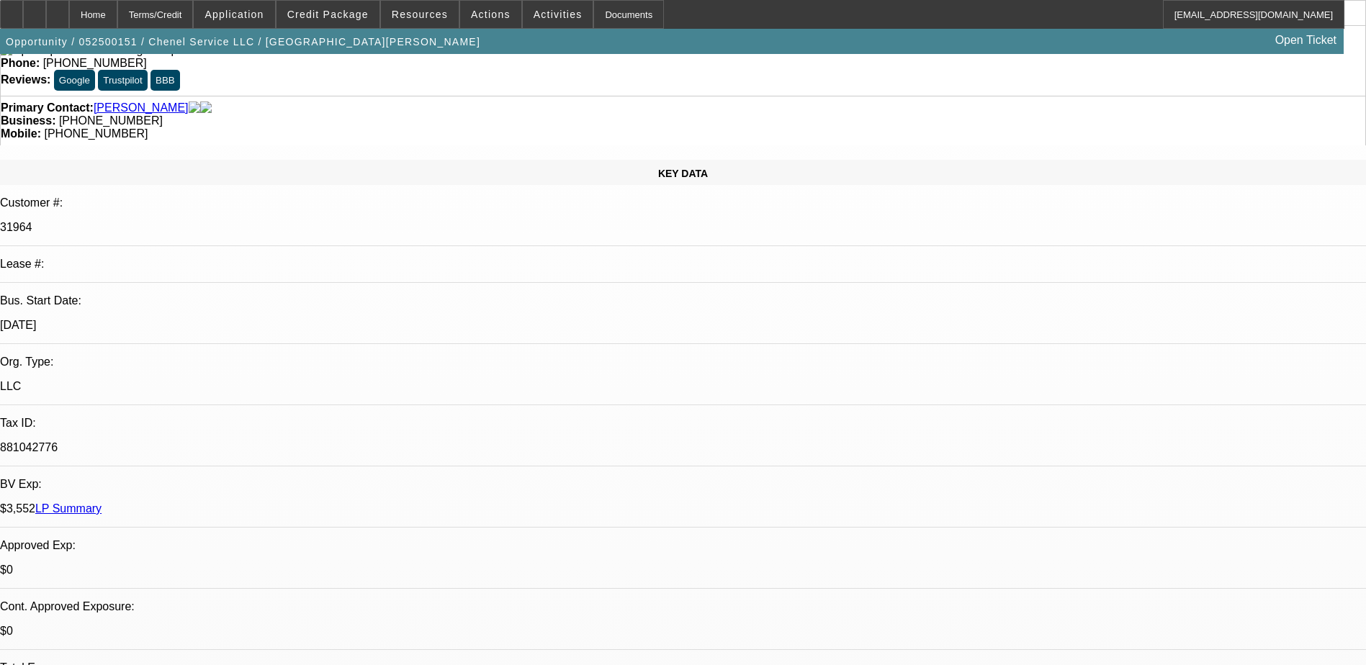
scroll to position [0, 0]
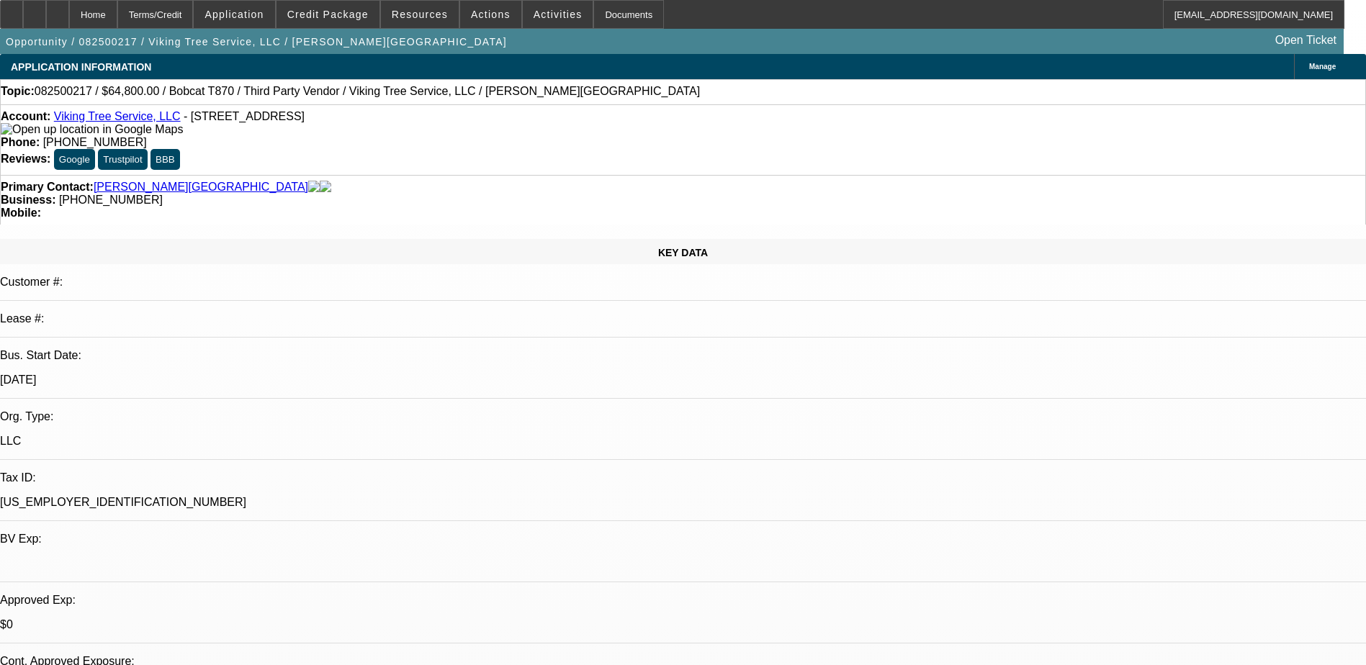
select select "0"
select select "2"
select select "0"
select select "6"
